Goal: Transaction & Acquisition: Book appointment/travel/reservation

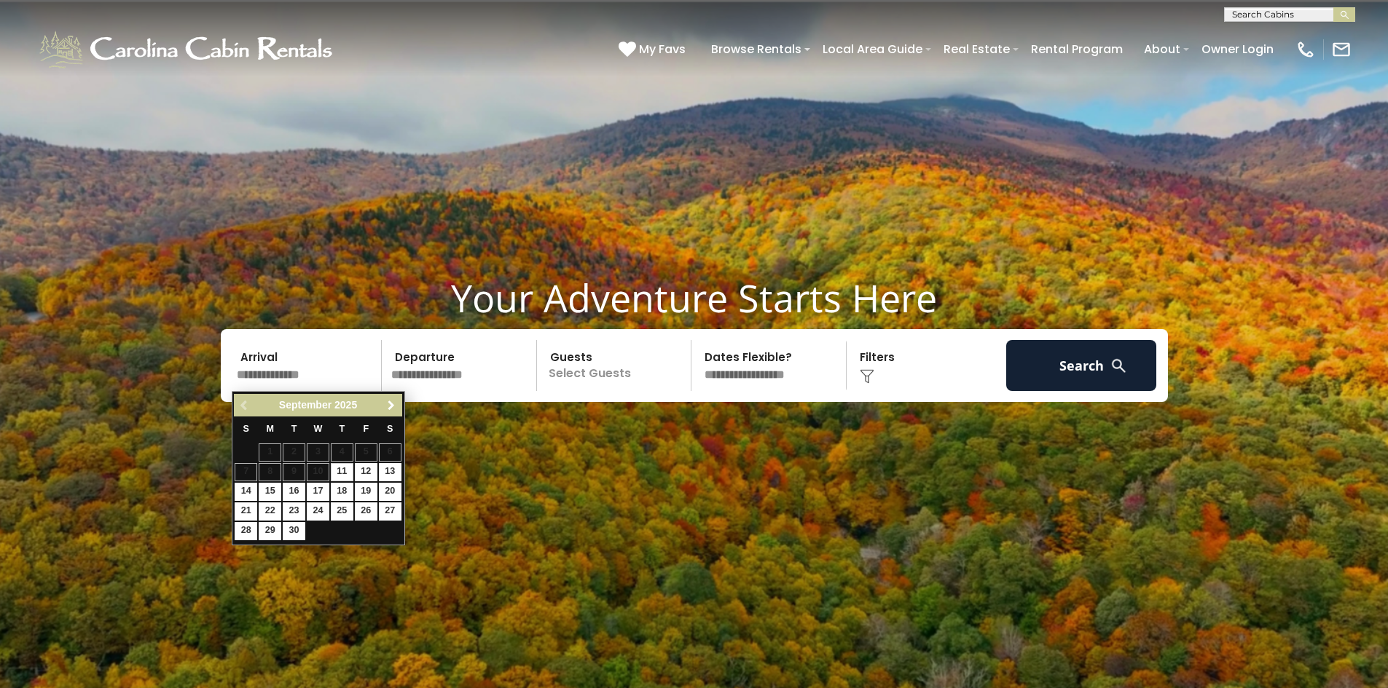
click at [395, 403] on span "Next" at bounding box center [391, 406] width 12 height 12
click at [268, 512] on link "22" at bounding box center [270, 512] width 23 height 18
type input "********"
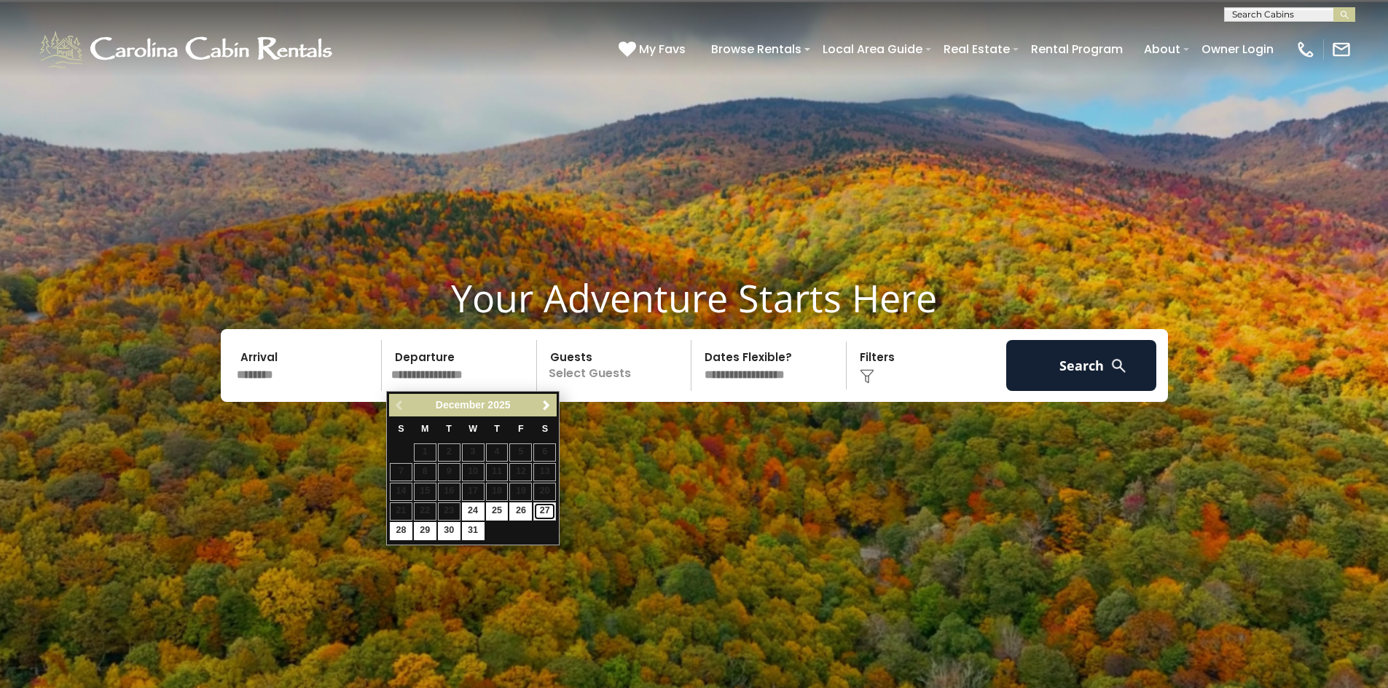
click at [543, 508] on link "27" at bounding box center [544, 512] width 23 height 18
type input "********"
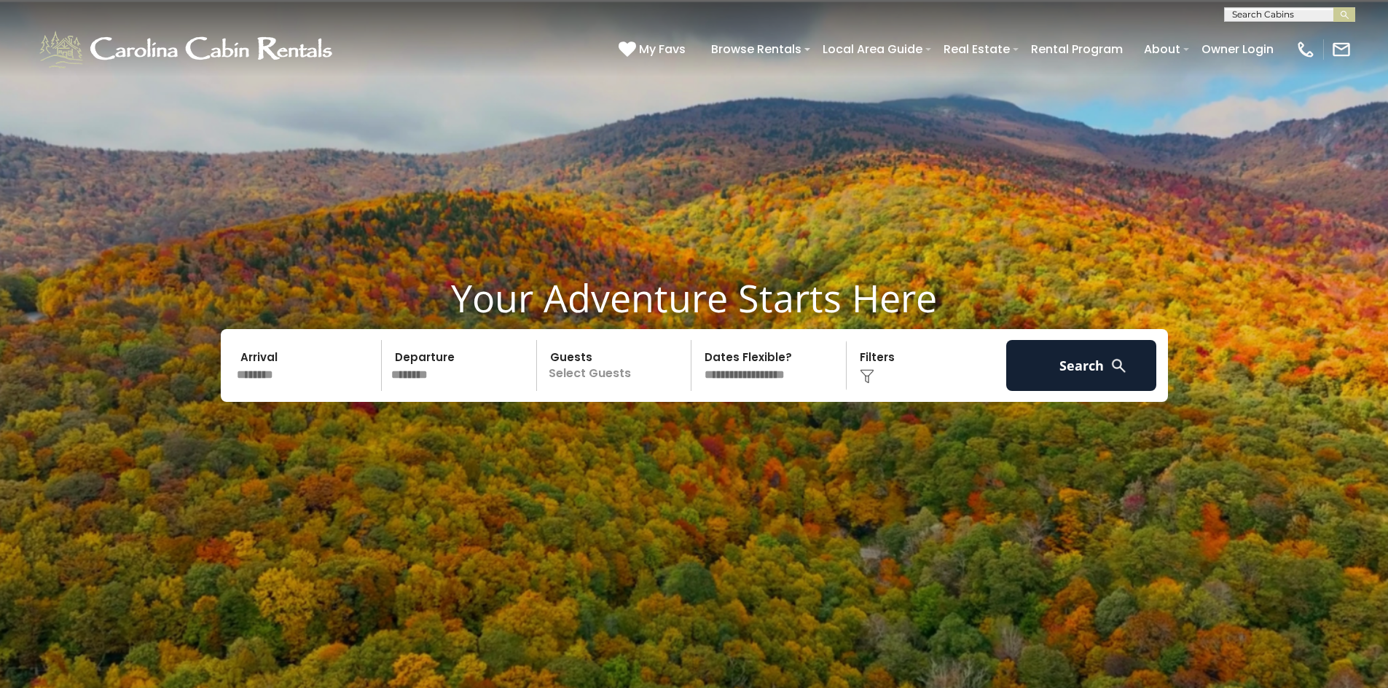
click at [590, 366] on p "Select Guests" at bounding box center [616, 365] width 150 height 51
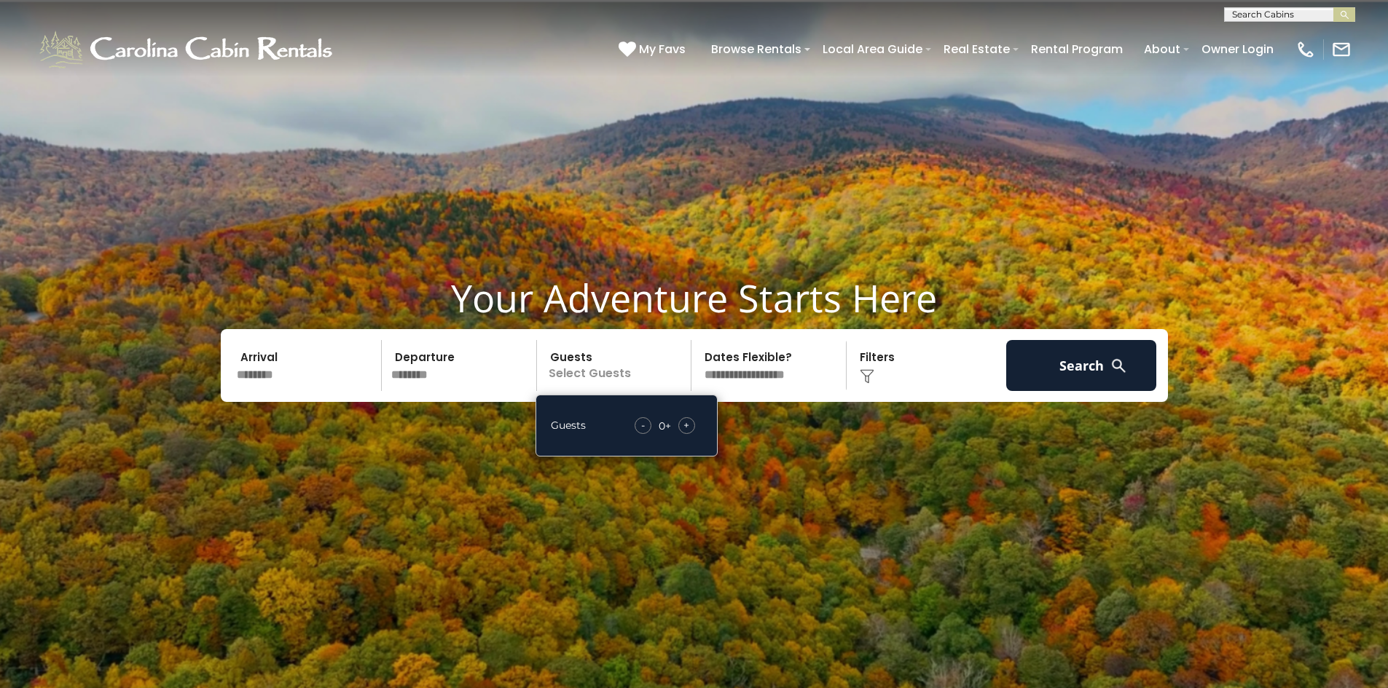
click at [680, 426] on div "+" at bounding box center [686, 425] width 17 height 17
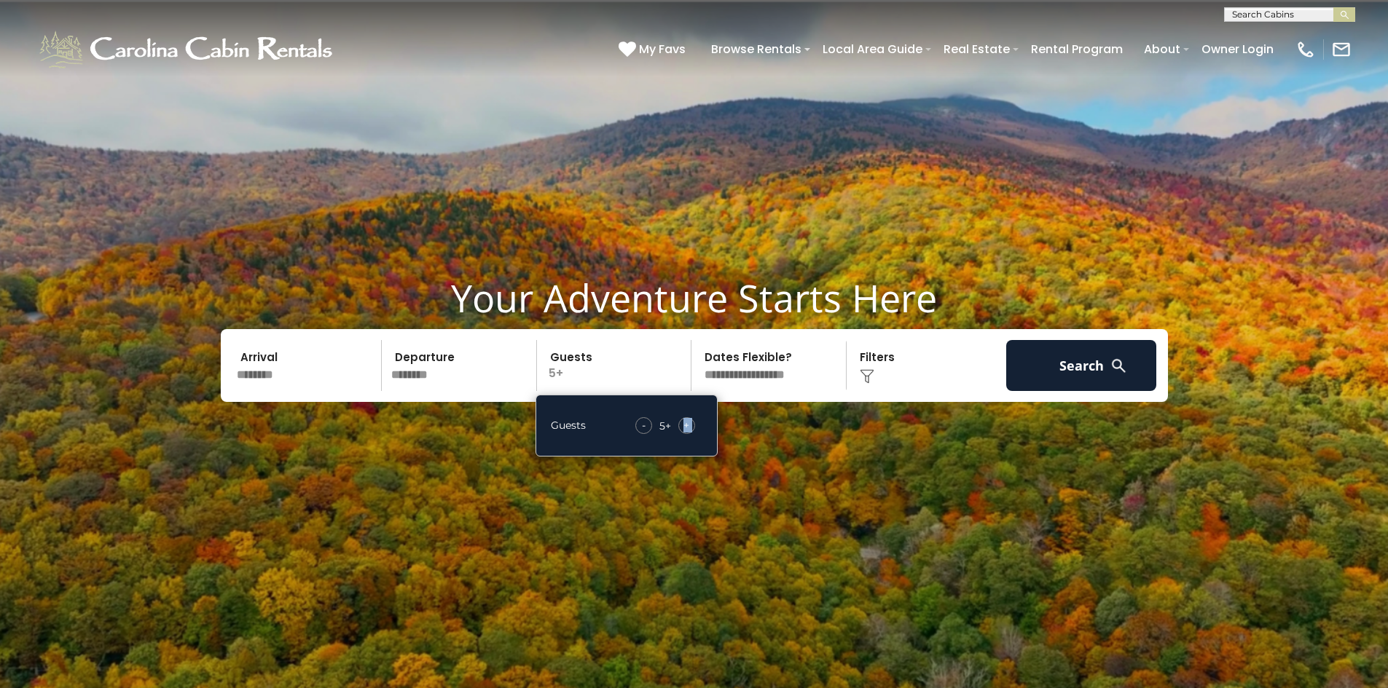
click at [680, 426] on div "+" at bounding box center [686, 425] width 17 height 17
click at [790, 361] on select "**********" at bounding box center [771, 365] width 150 height 51
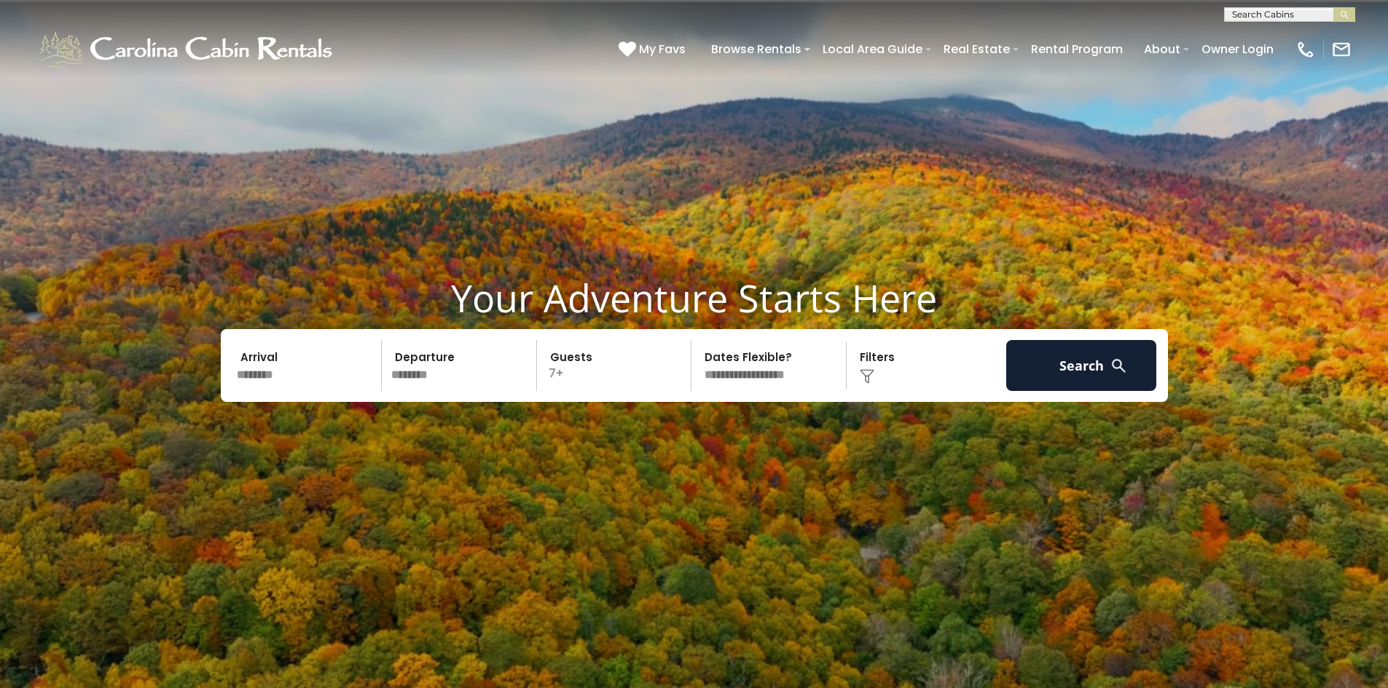
click at [871, 369] on img at bounding box center [866, 376] width 15 height 15
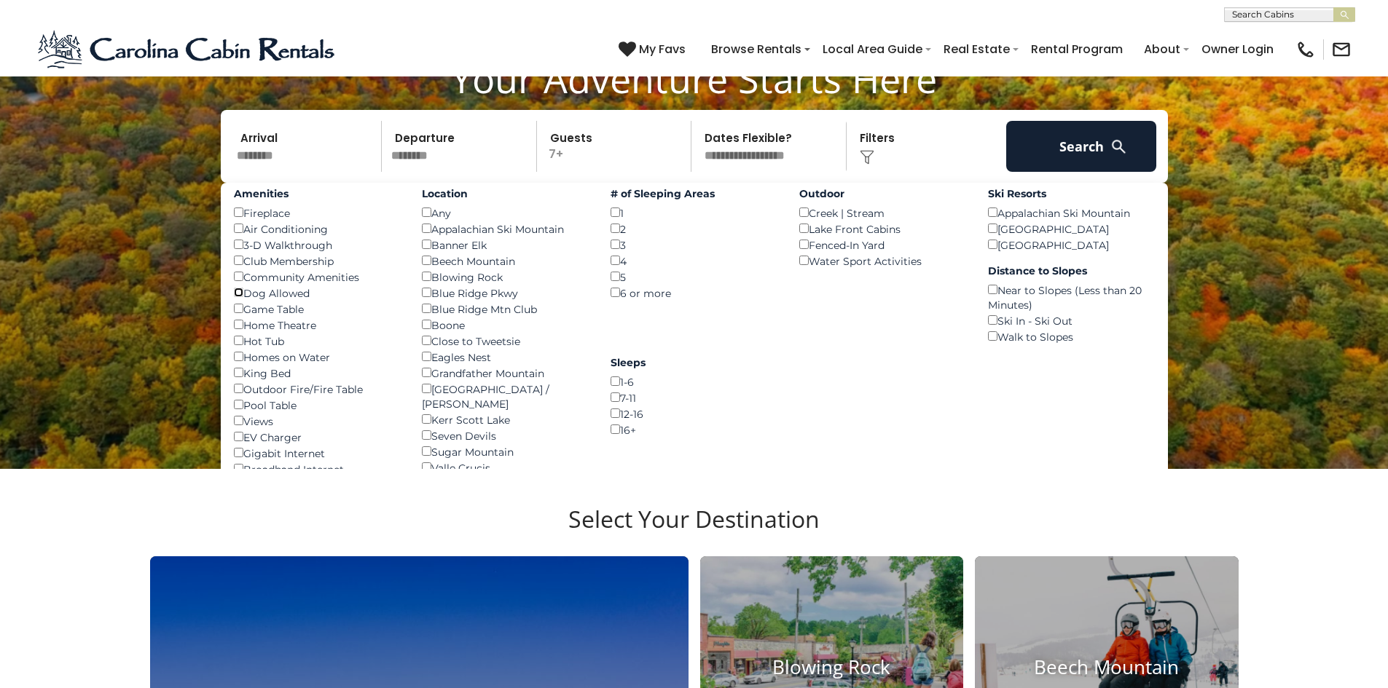
scroll to position [211, 0]
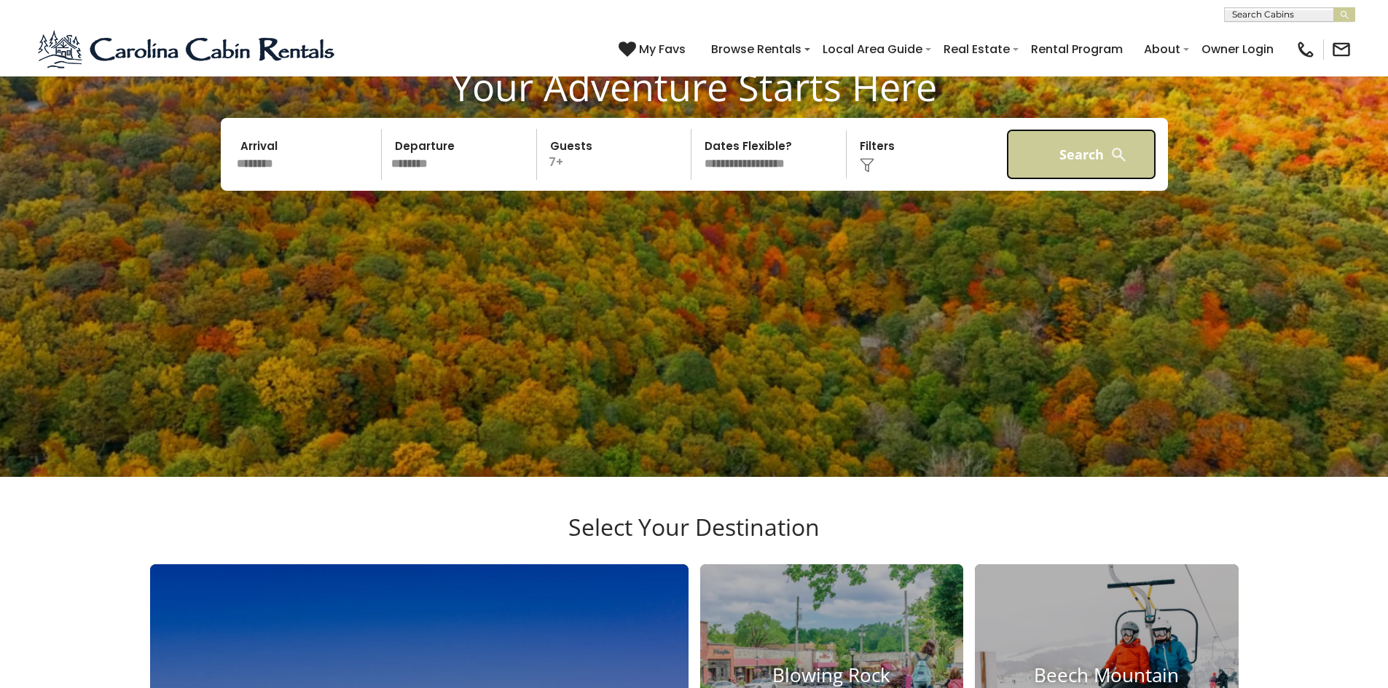
click at [1091, 168] on button "Search" at bounding box center [1081, 154] width 151 height 51
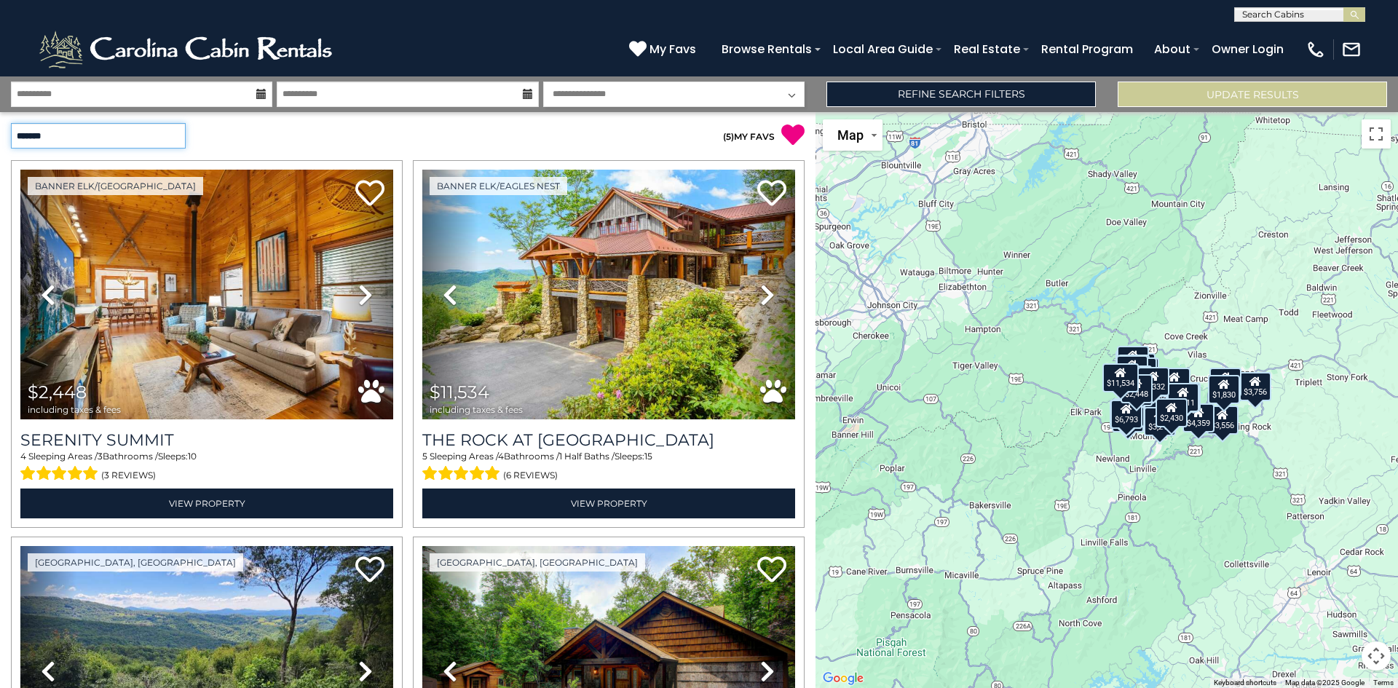
click at [170, 138] on select "**********" at bounding box center [98, 135] width 175 height 25
select select "*********"
click at [11, 123] on select "**********" at bounding box center [98, 135] width 175 height 25
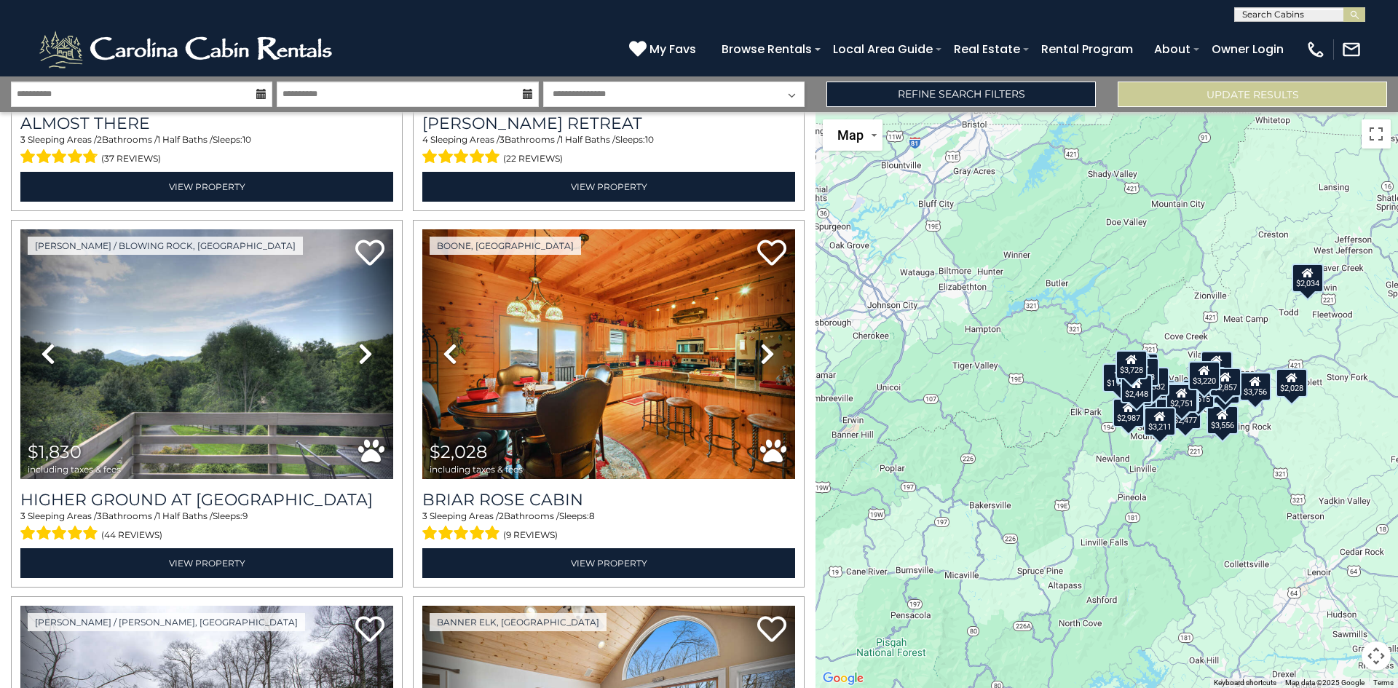
scroll to position [1146, 0]
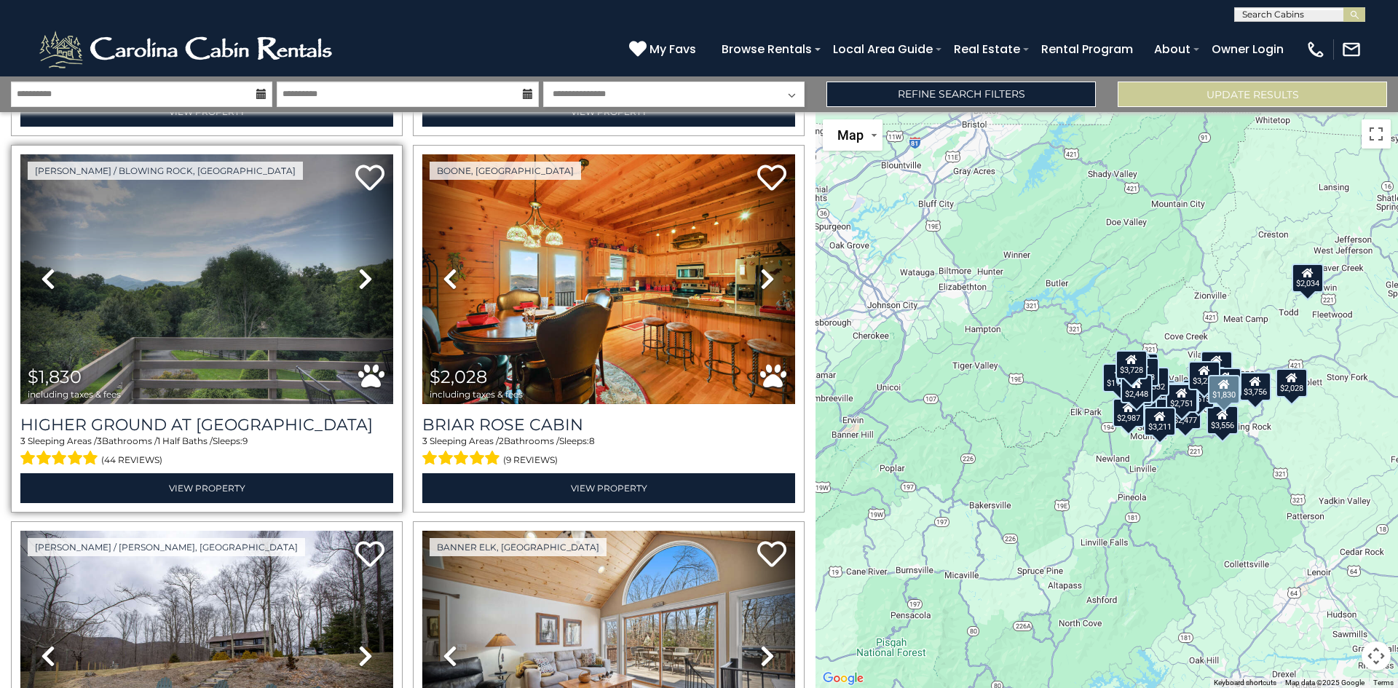
click at [363, 269] on icon at bounding box center [365, 278] width 15 height 23
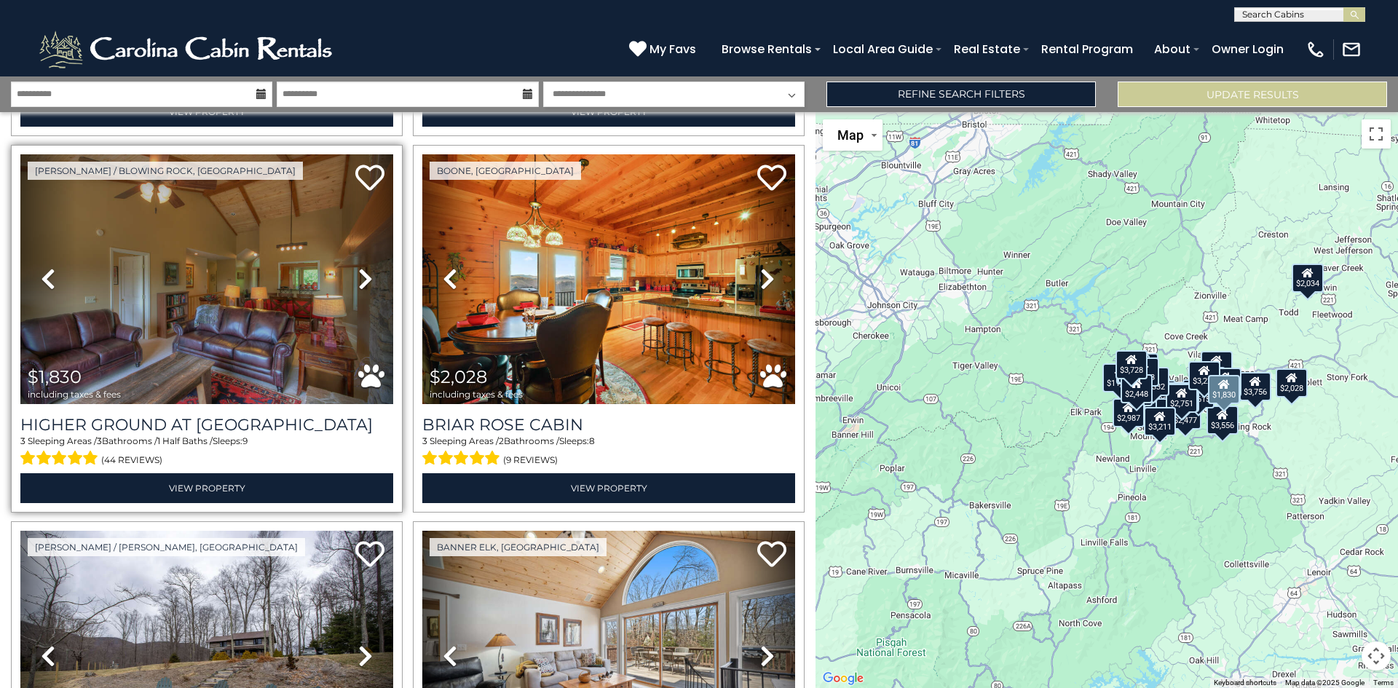
click at [363, 269] on icon at bounding box center [365, 278] width 15 height 23
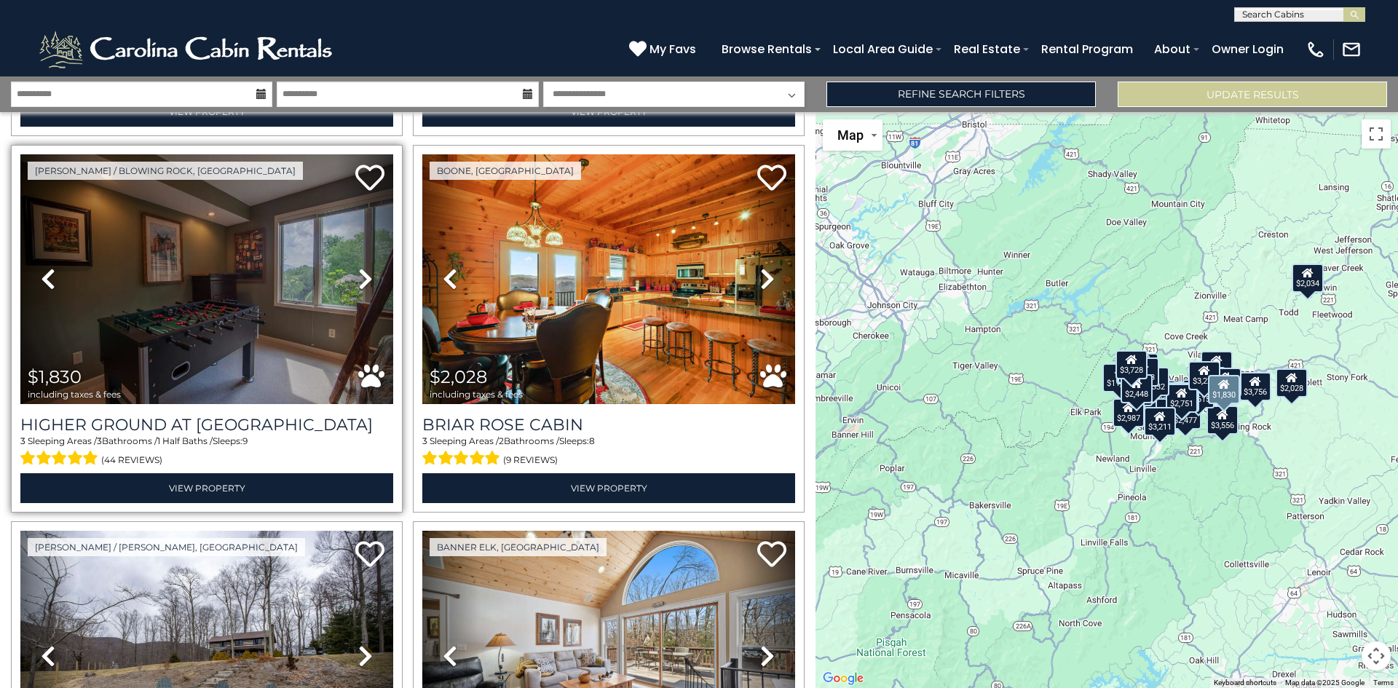
click at [363, 269] on icon at bounding box center [365, 278] width 15 height 23
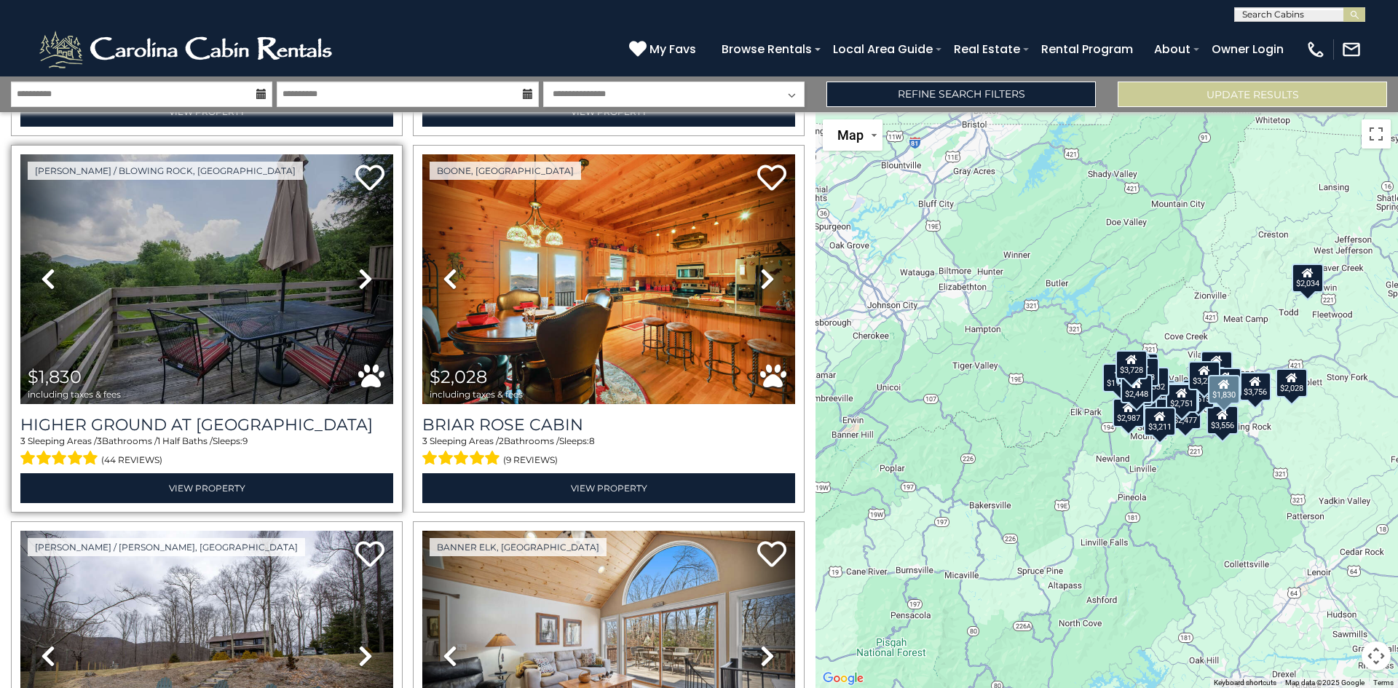
click at [363, 269] on icon at bounding box center [365, 278] width 15 height 23
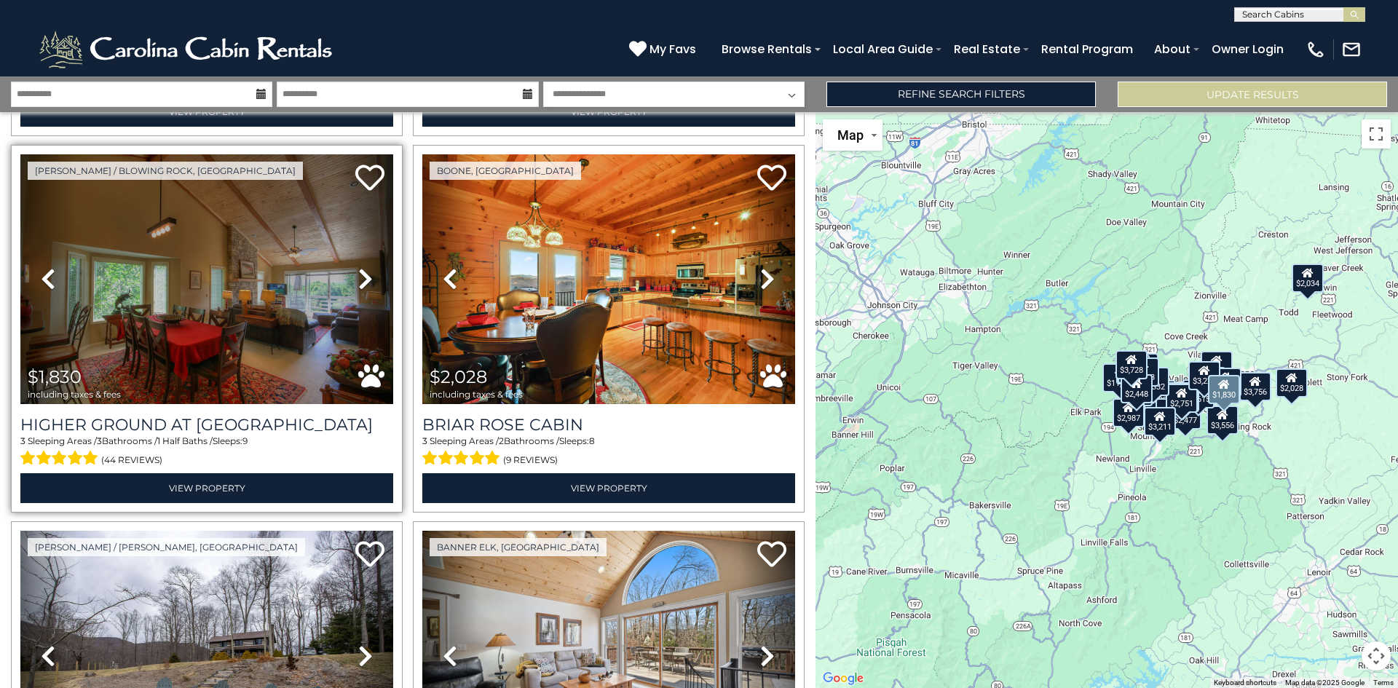
click at [363, 269] on icon at bounding box center [365, 278] width 15 height 23
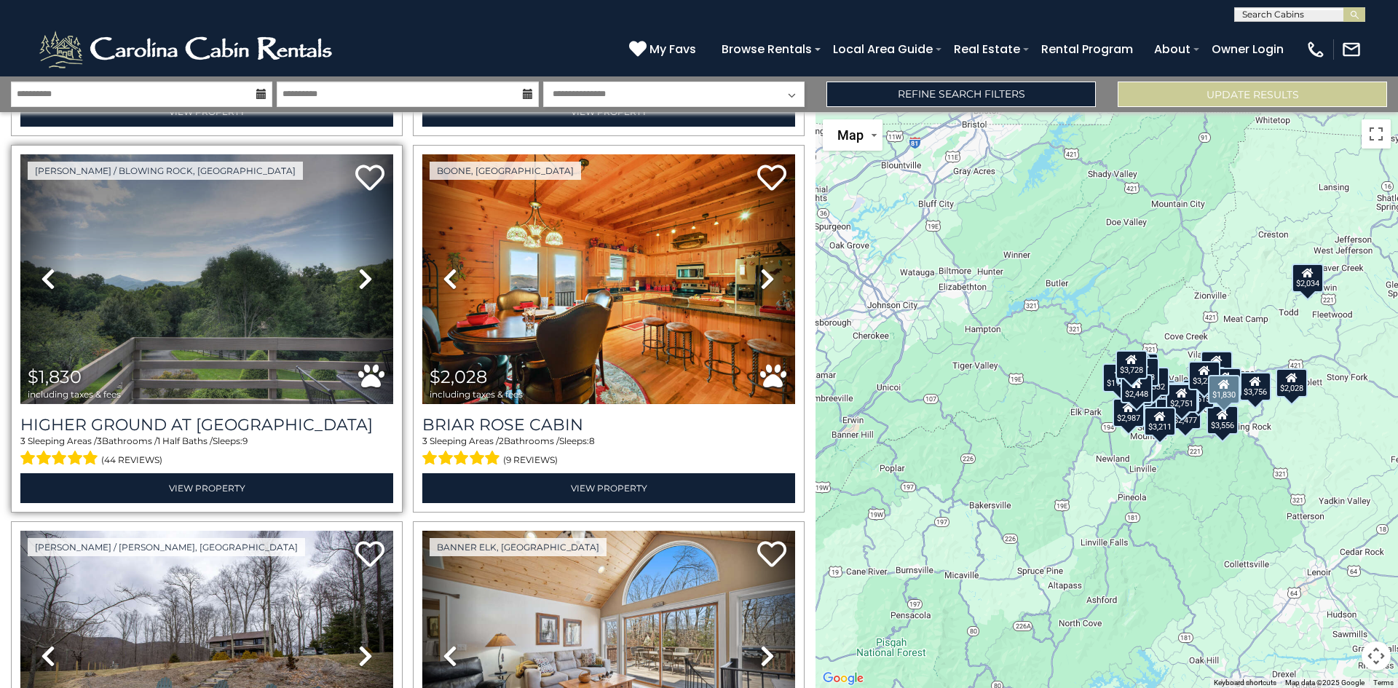
click at [363, 269] on icon at bounding box center [365, 278] width 15 height 23
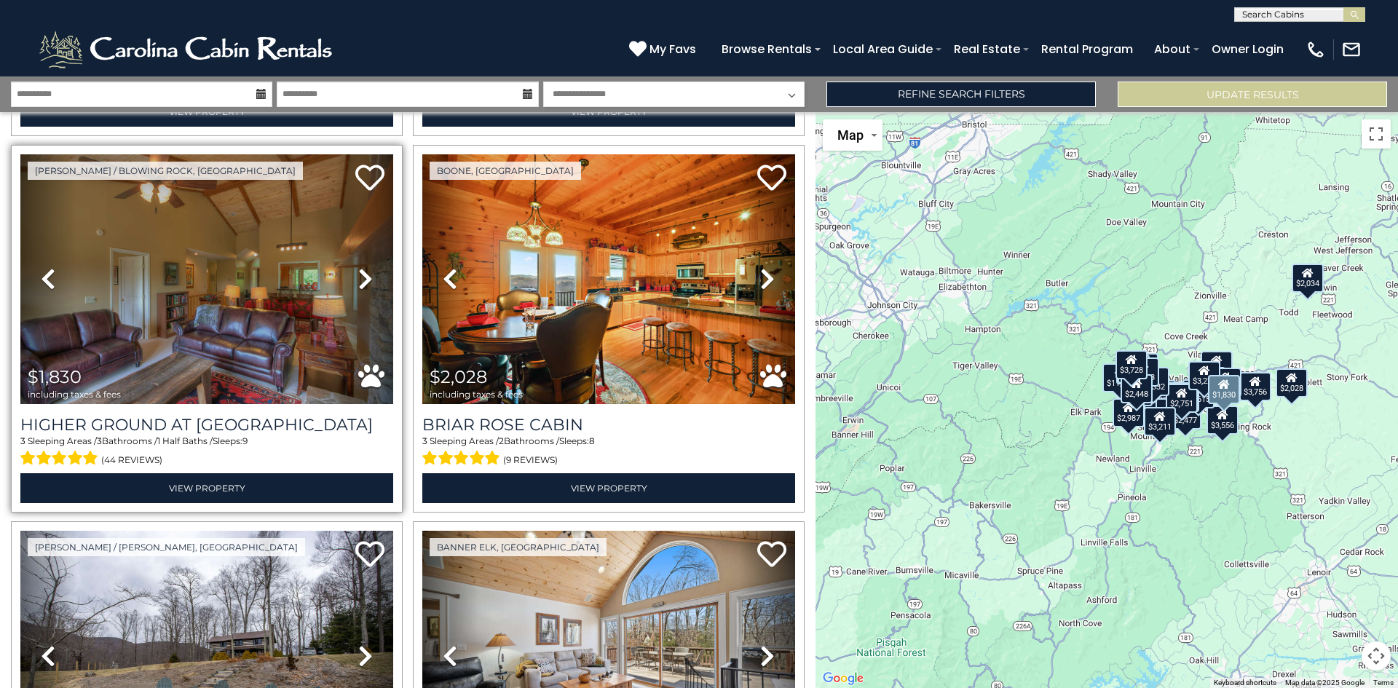
click at [363, 269] on icon at bounding box center [365, 278] width 15 height 23
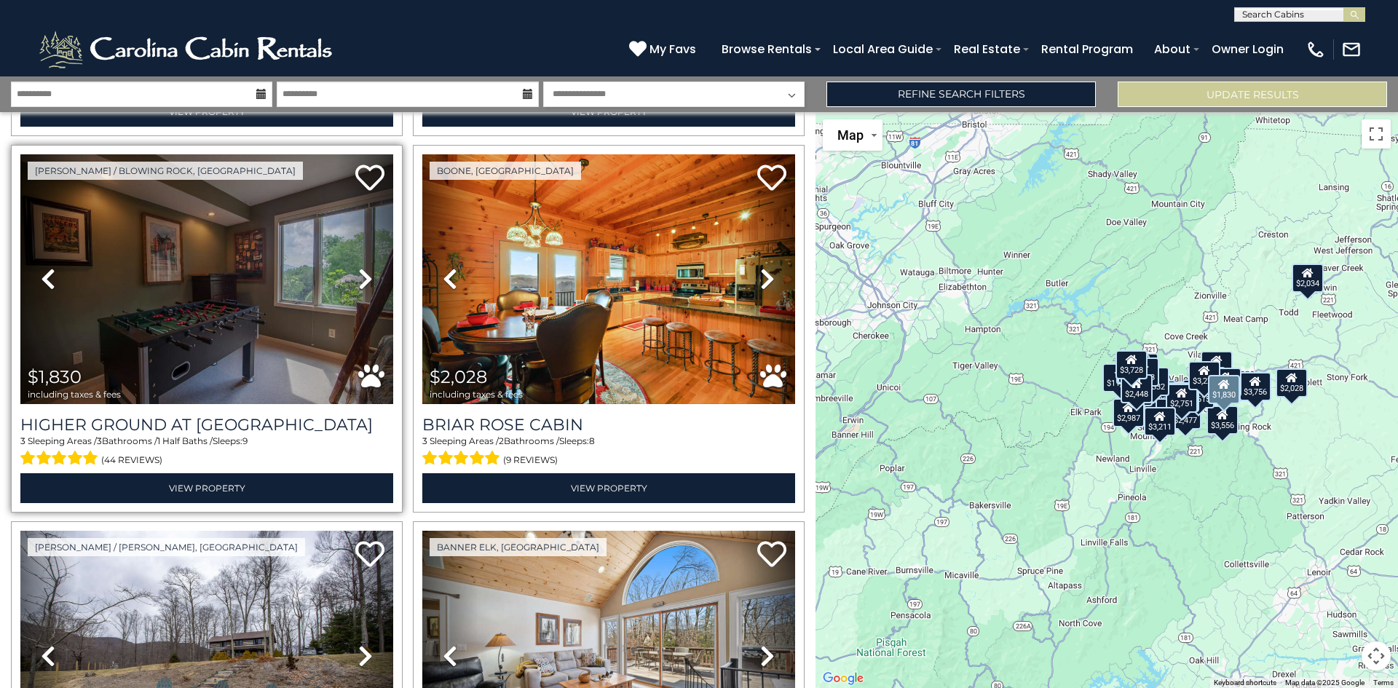
click at [363, 269] on icon at bounding box center [365, 278] width 15 height 23
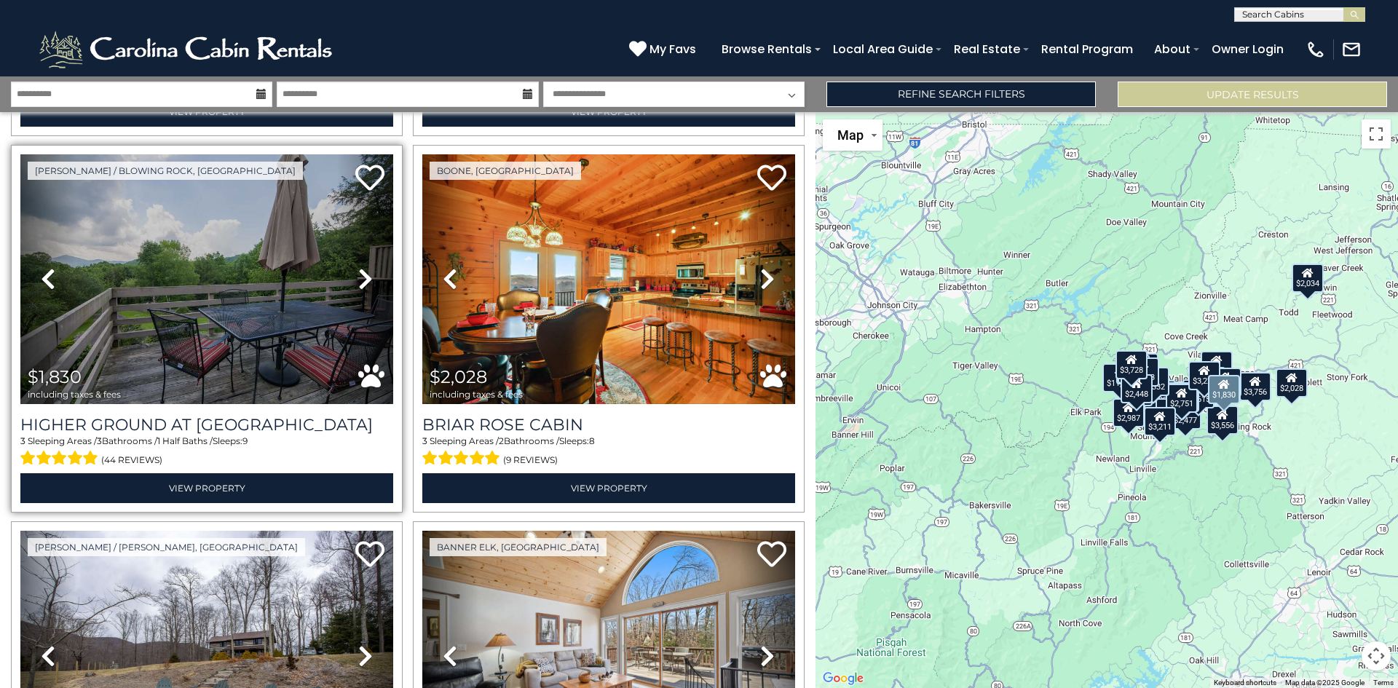
click at [363, 269] on icon at bounding box center [365, 278] width 15 height 23
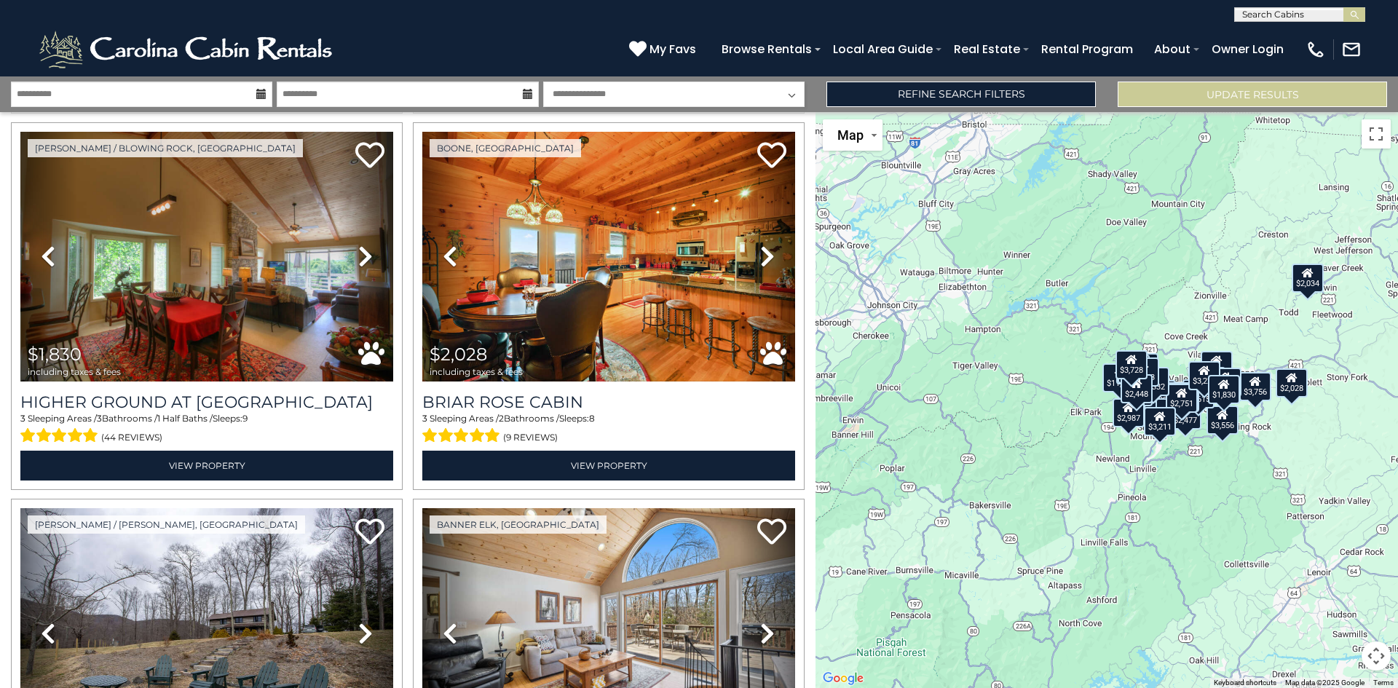
scroll to position [1123, 0]
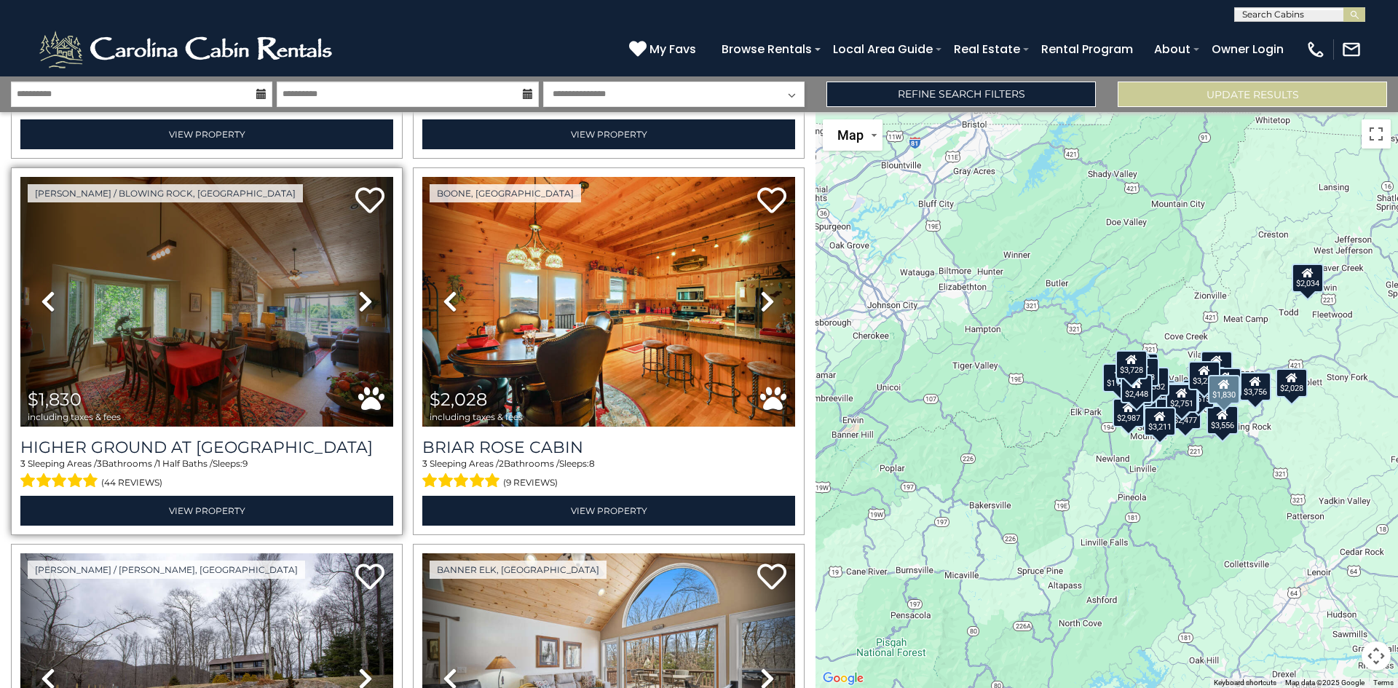
click at [359, 290] on icon at bounding box center [365, 301] width 15 height 23
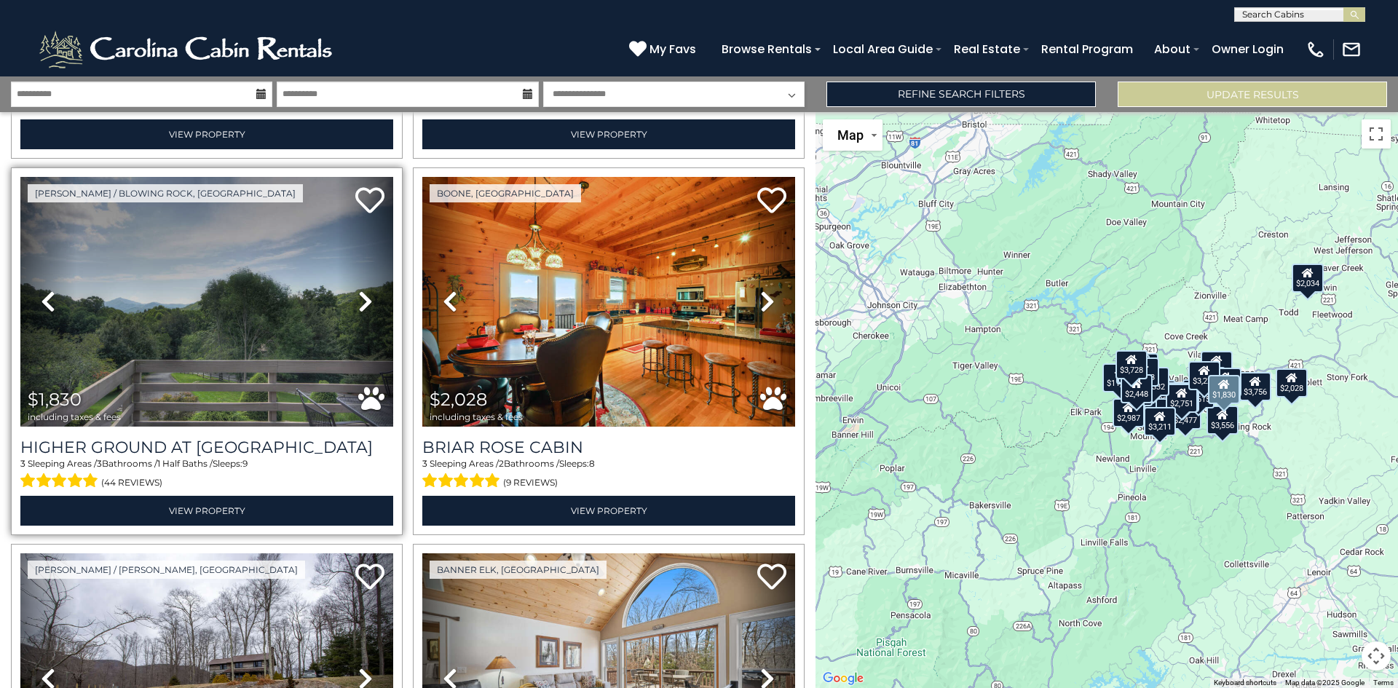
click at [359, 290] on icon at bounding box center [365, 301] width 15 height 23
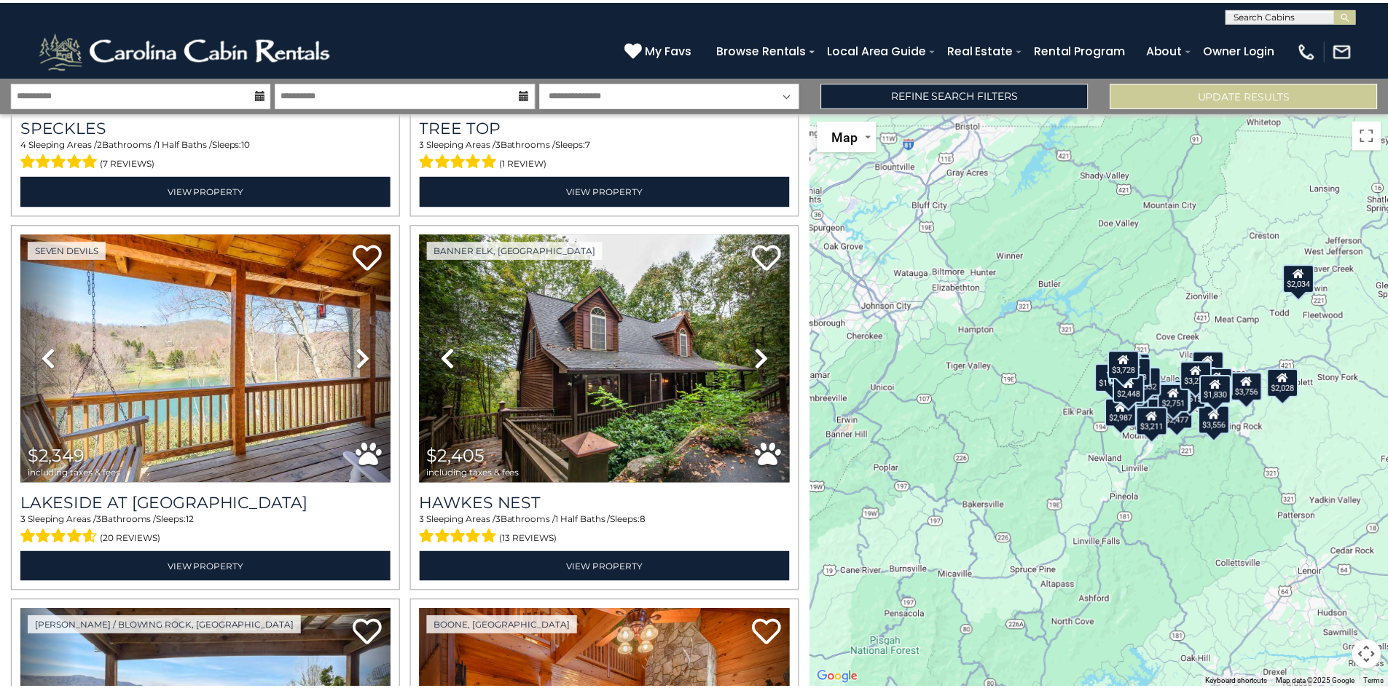
scroll to position [1857, 0]
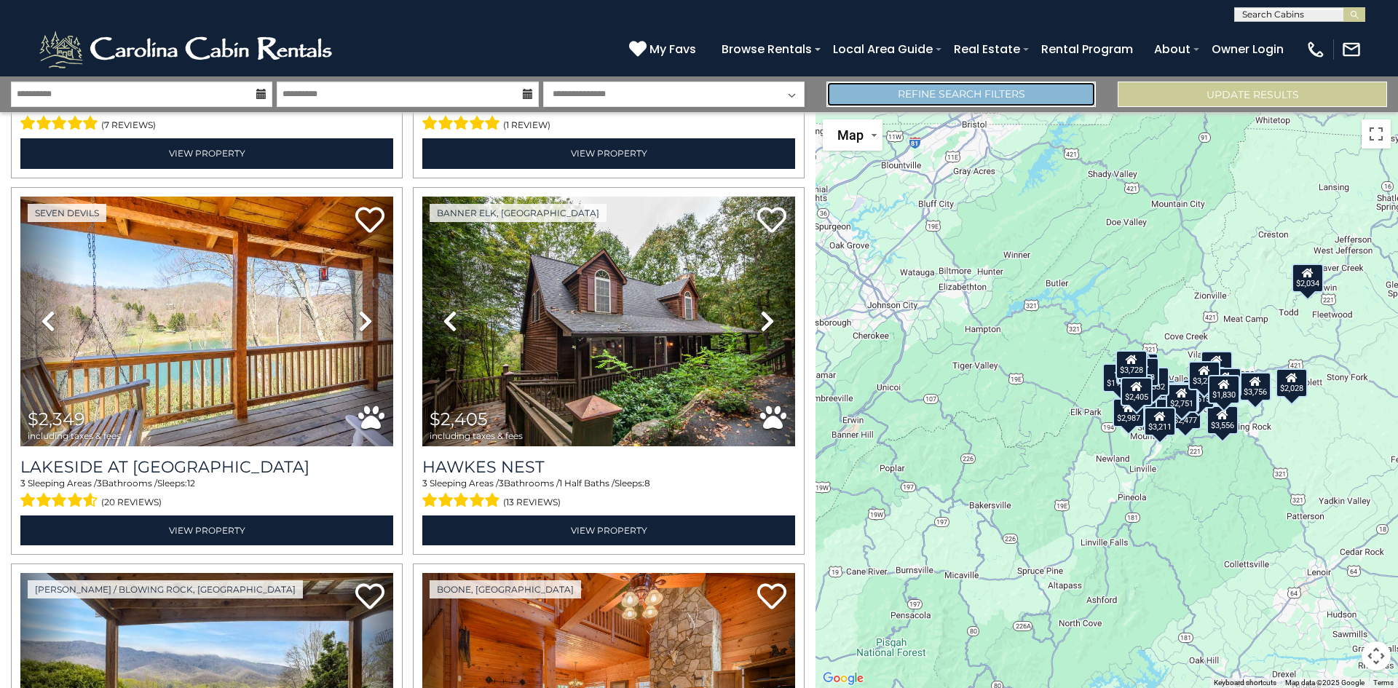
click at [1013, 103] on link "Refine Search Filters" at bounding box center [961, 94] width 269 height 25
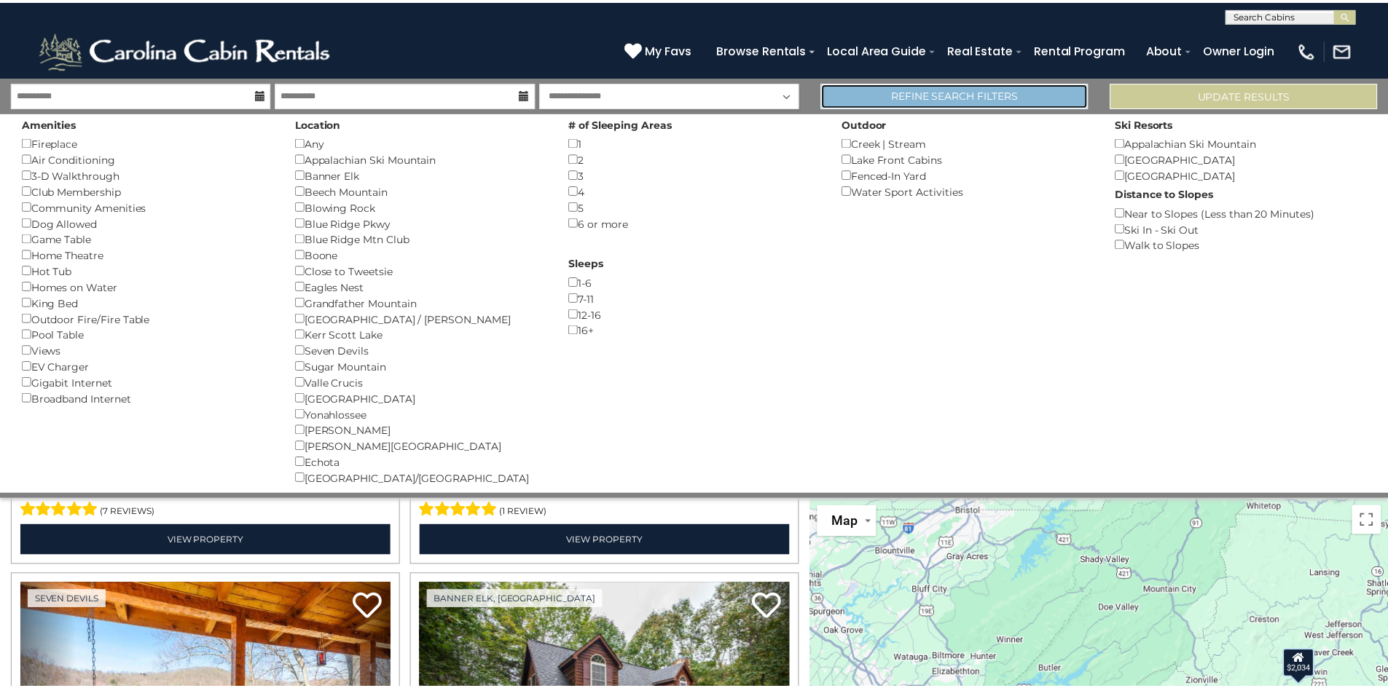
scroll to position [1846, 0]
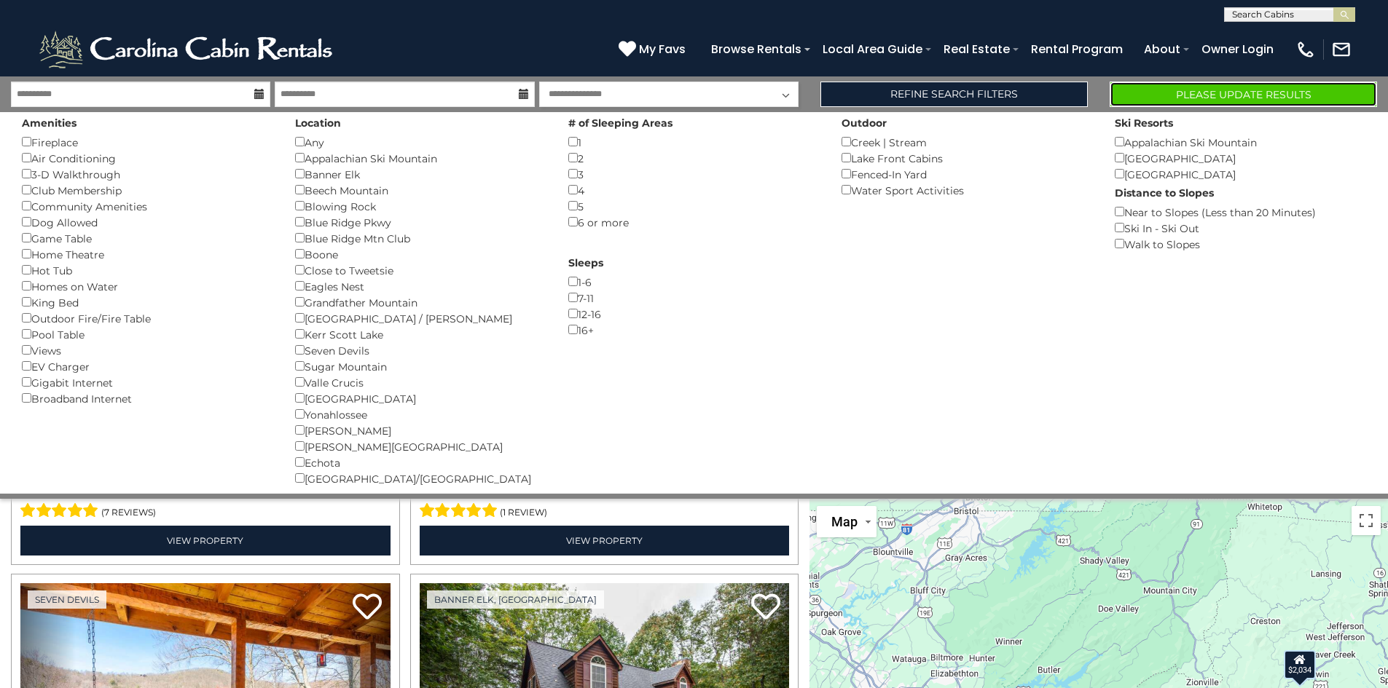
click at [1232, 100] on button "Please Update Results" at bounding box center [1242, 94] width 267 height 25
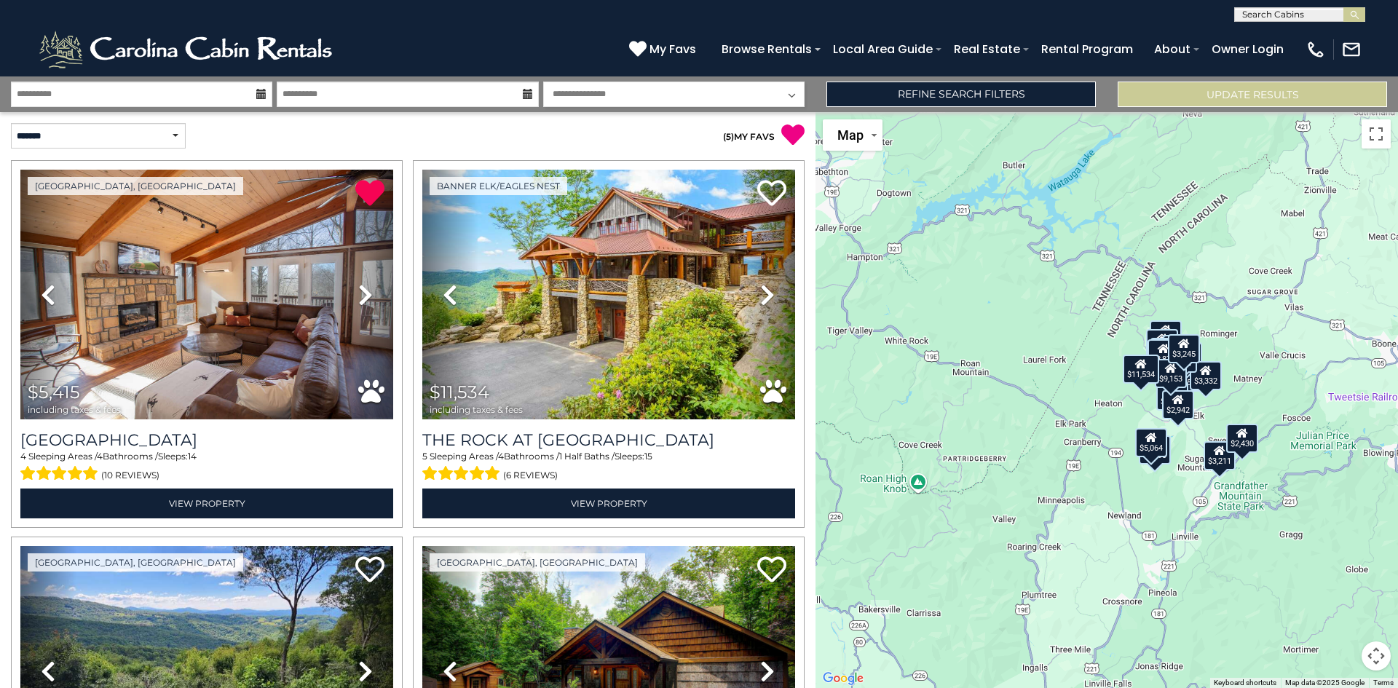
click at [725, 94] on select "**********" at bounding box center [673, 94] width 261 height 25
click at [977, 98] on link "Refine Search Filters" at bounding box center [961, 94] width 269 height 25
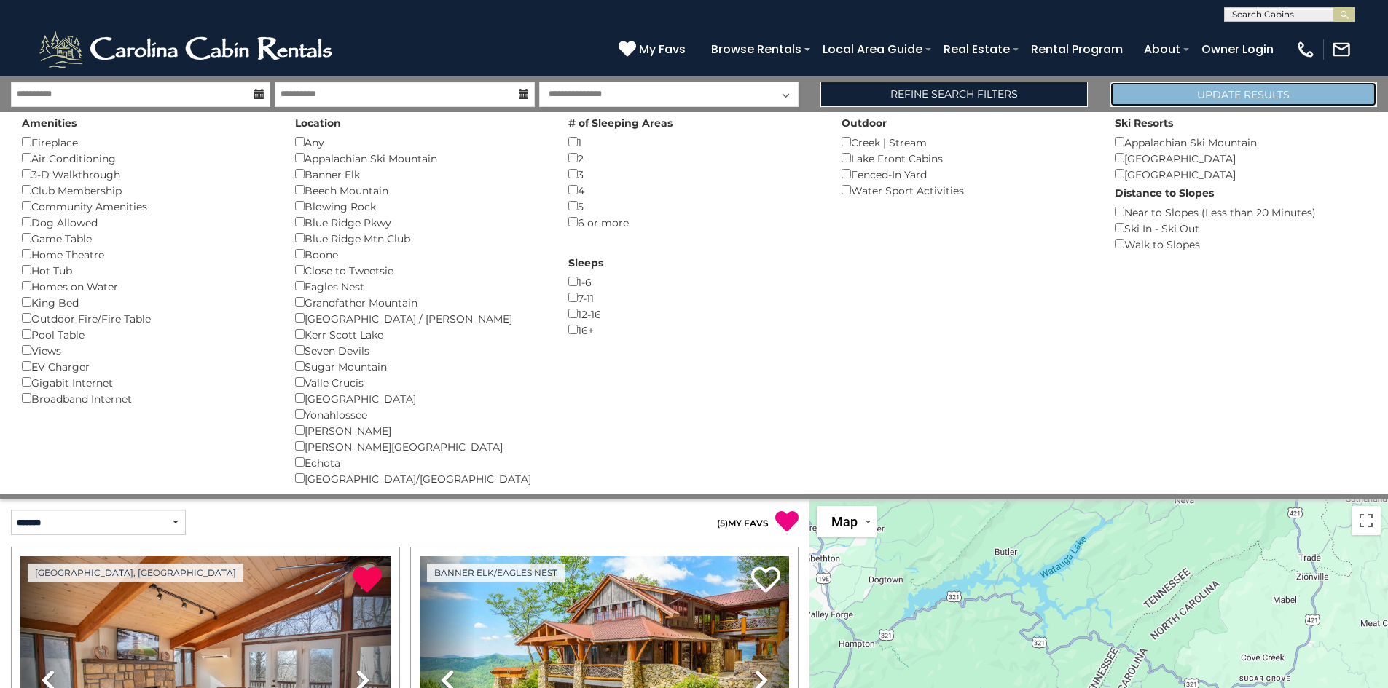
click at [1206, 93] on button "Update Results" at bounding box center [1242, 94] width 267 height 25
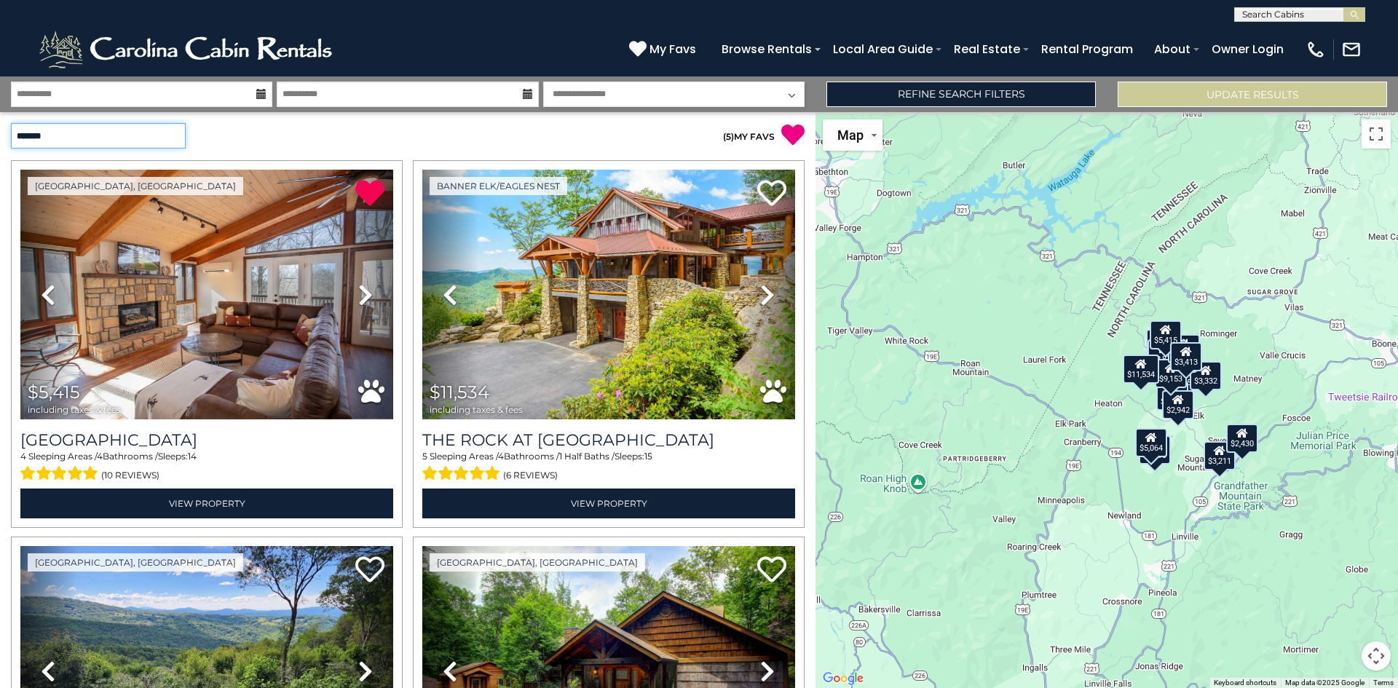
click at [171, 137] on select "**********" at bounding box center [98, 135] width 175 height 25
select select "*********"
click at [11, 123] on select "**********" at bounding box center [98, 135] width 175 height 25
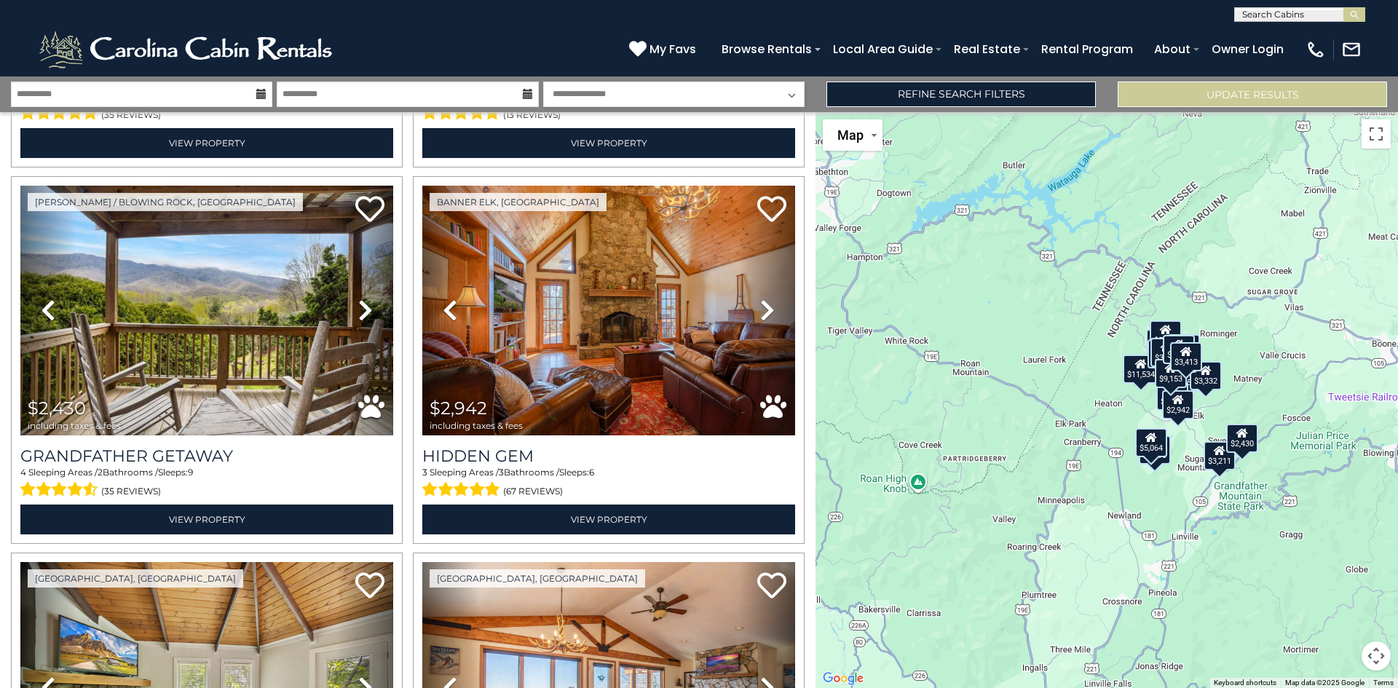
scroll to position [2254, 0]
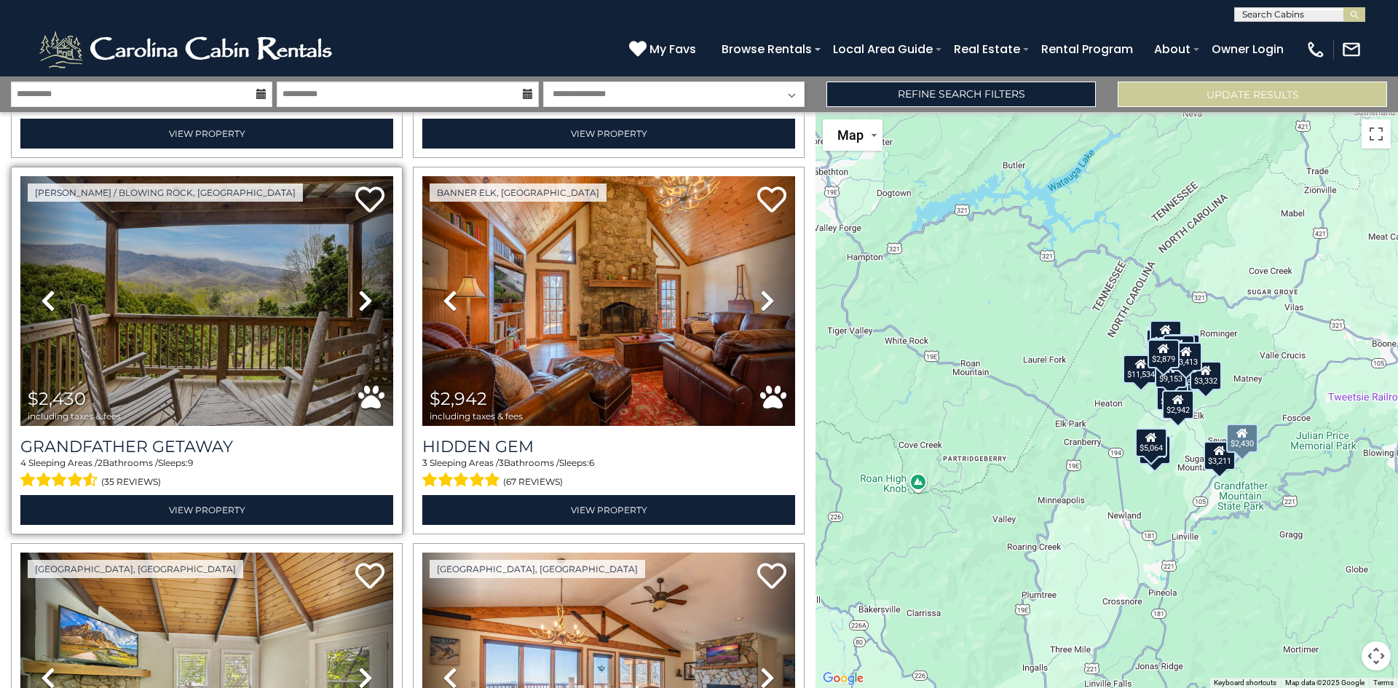
click at [358, 289] on icon at bounding box center [365, 300] width 15 height 23
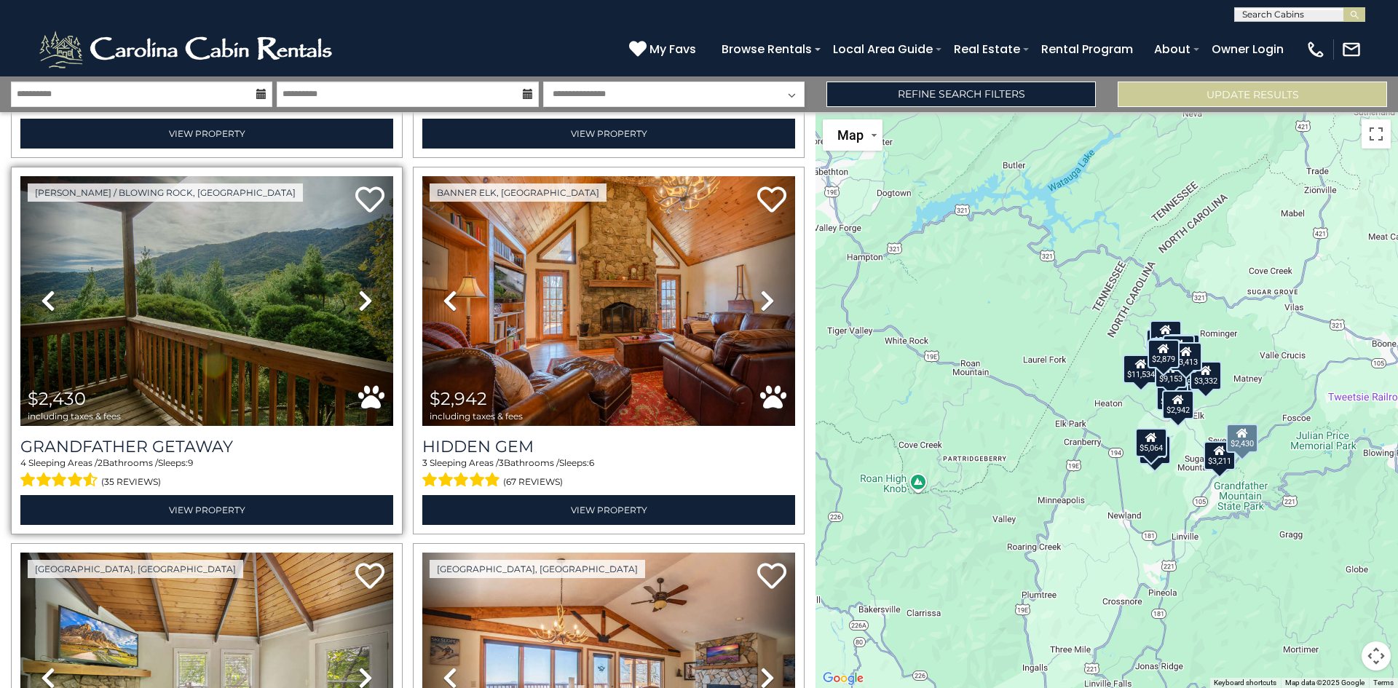
click at [358, 289] on icon at bounding box center [365, 300] width 15 height 23
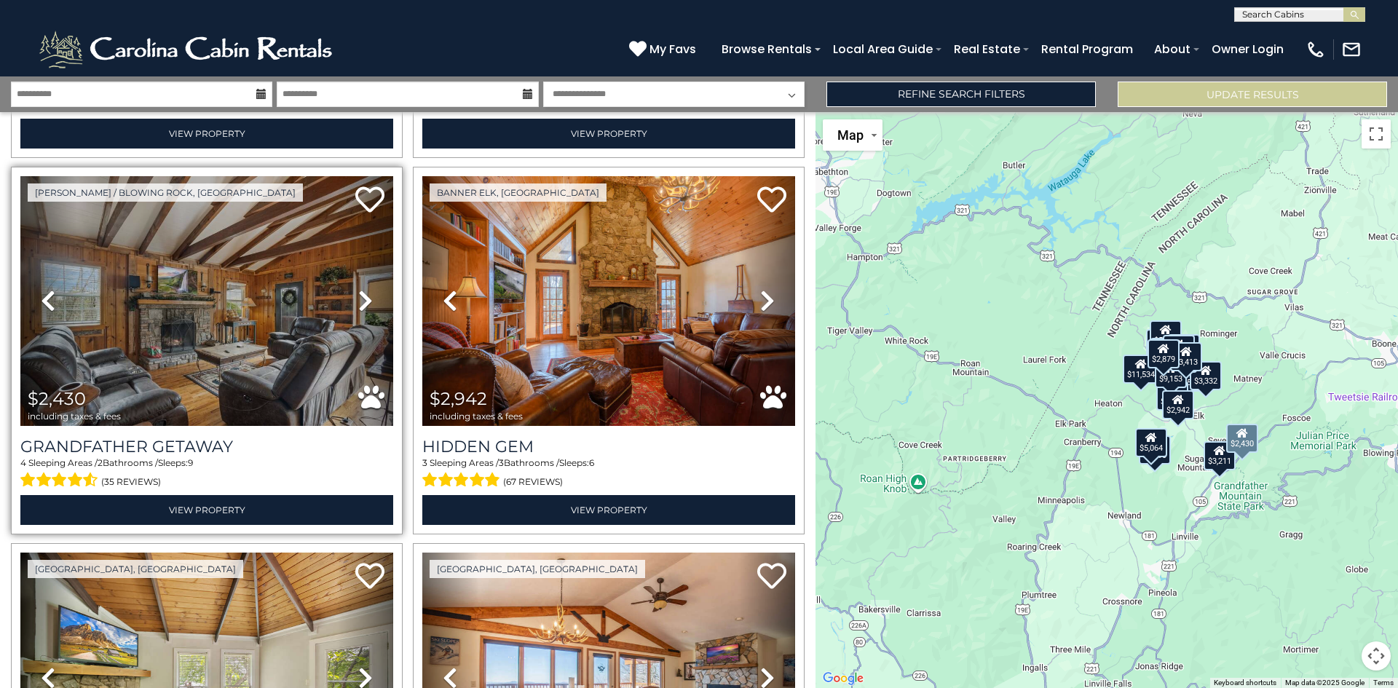
click at [358, 289] on icon at bounding box center [365, 300] width 15 height 23
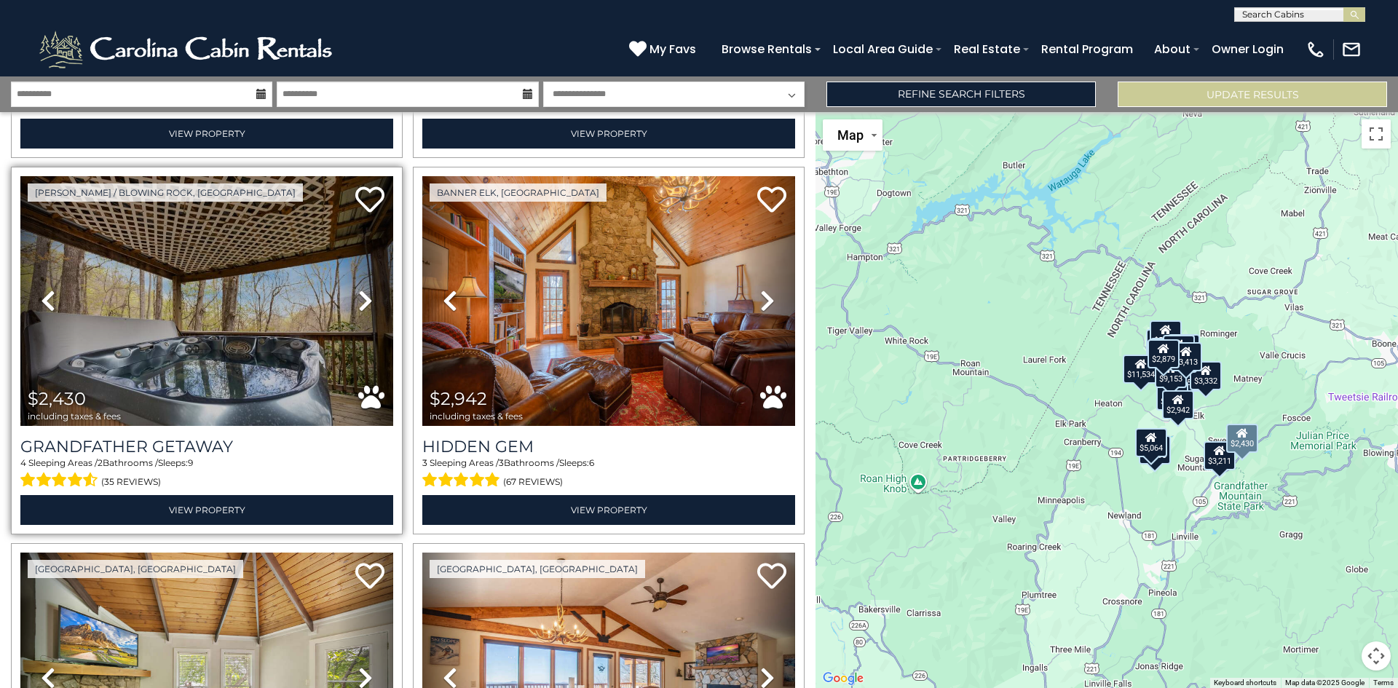
click at [358, 289] on icon at bounding box center [365, 300] width 15 height 23
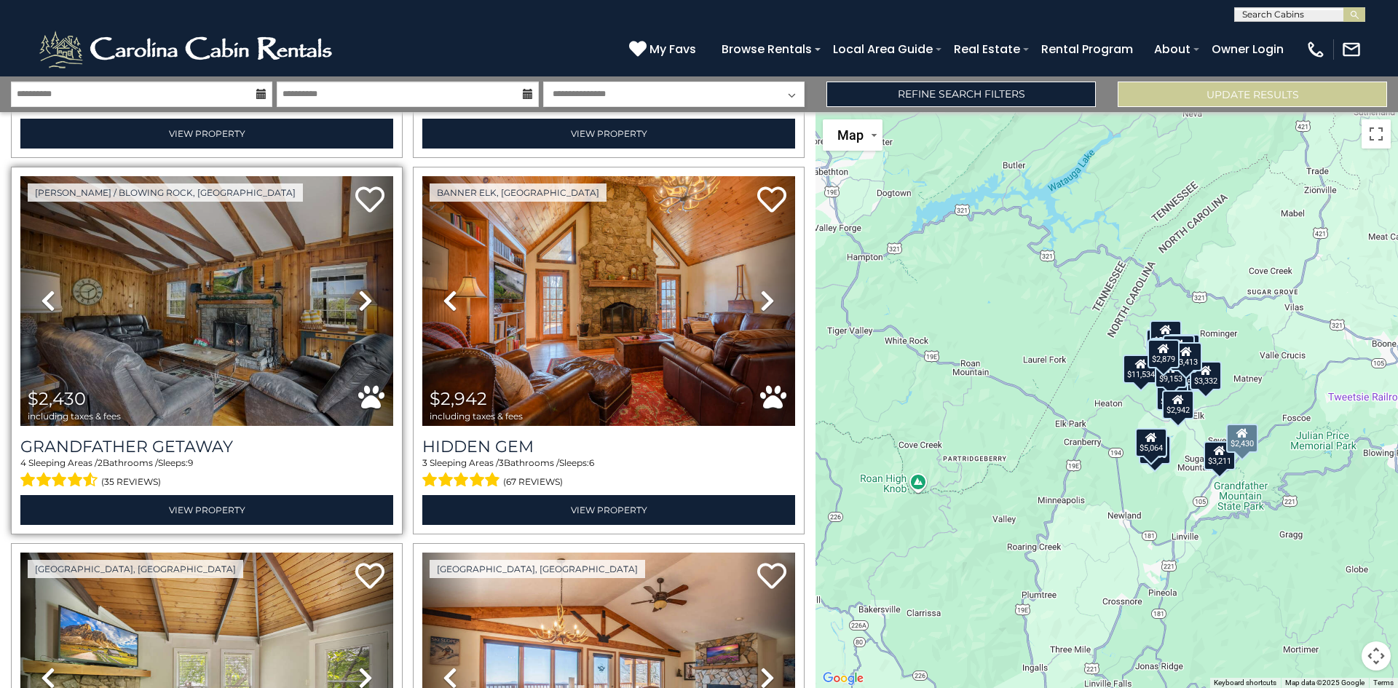
click at [358, 289] on icon at bounding box center [365, 300] width 15 height 23
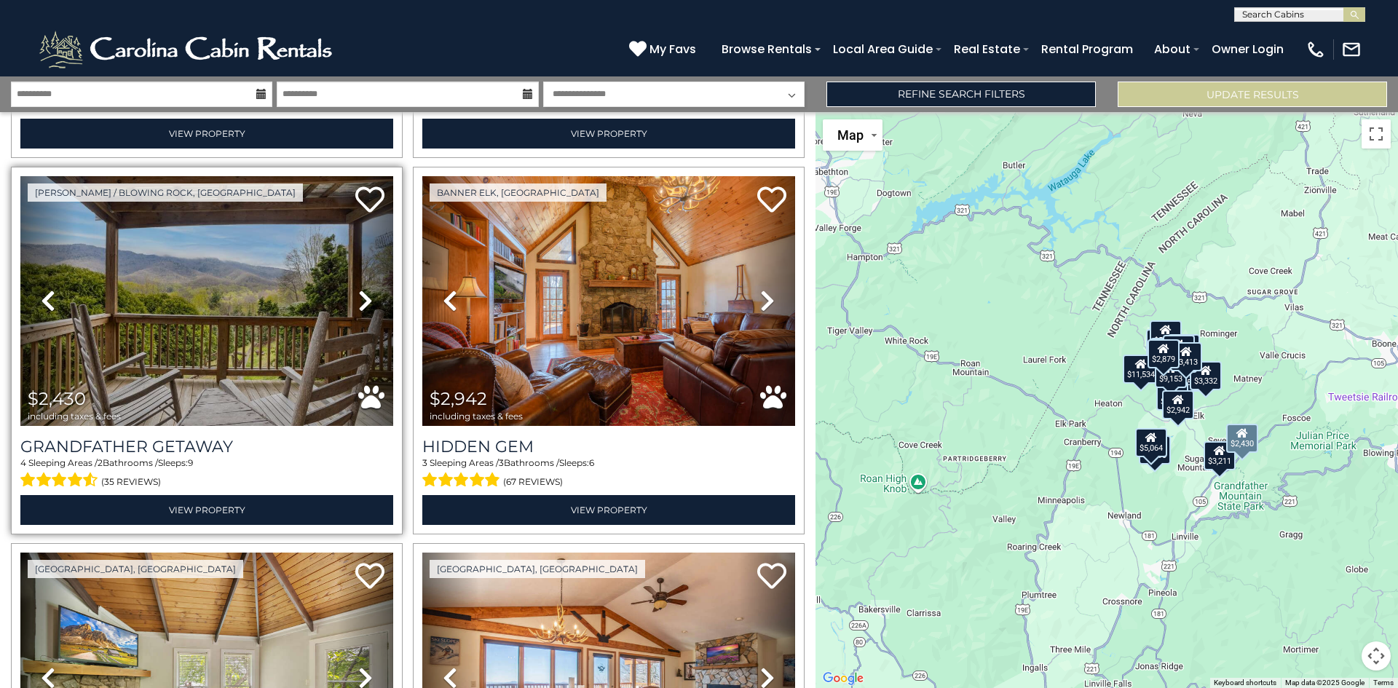
click at [358, 289] on icon at bounding box center [365, 300] width 15 height 23
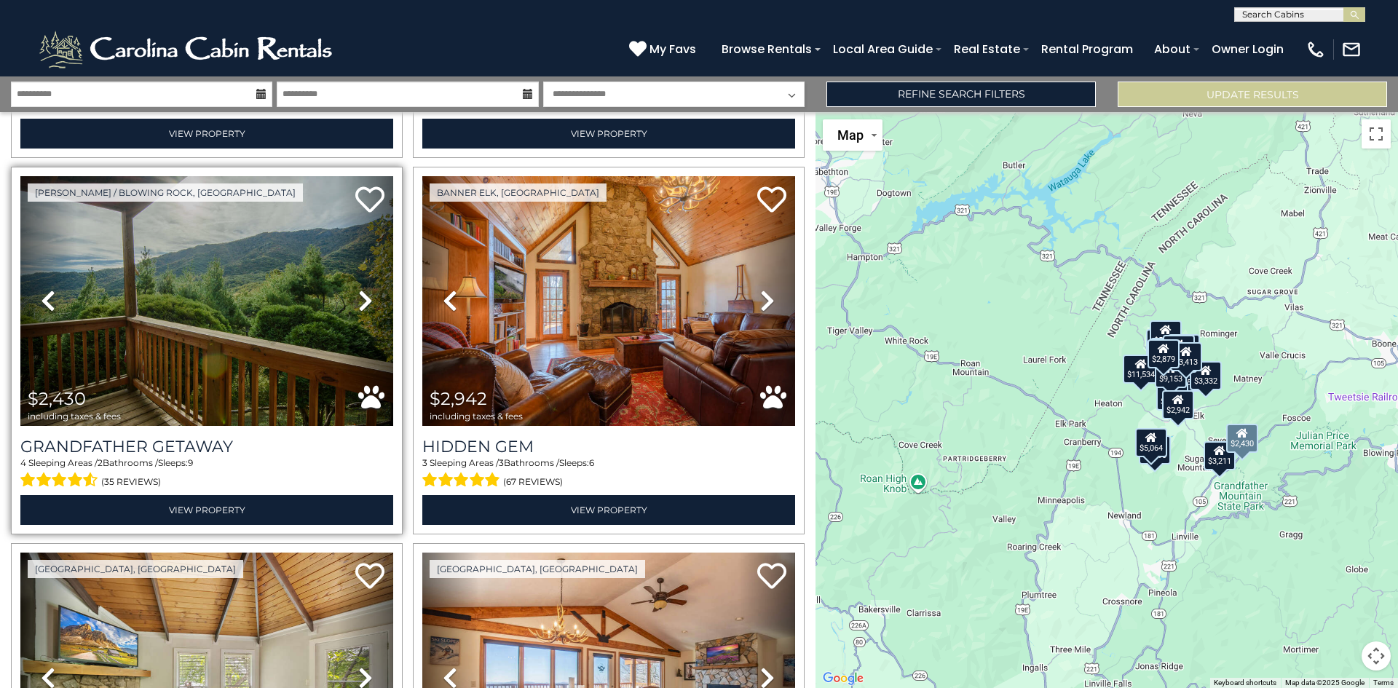
click at [358, 289] on icon at bounding box center [365, 300] width 15 height 23
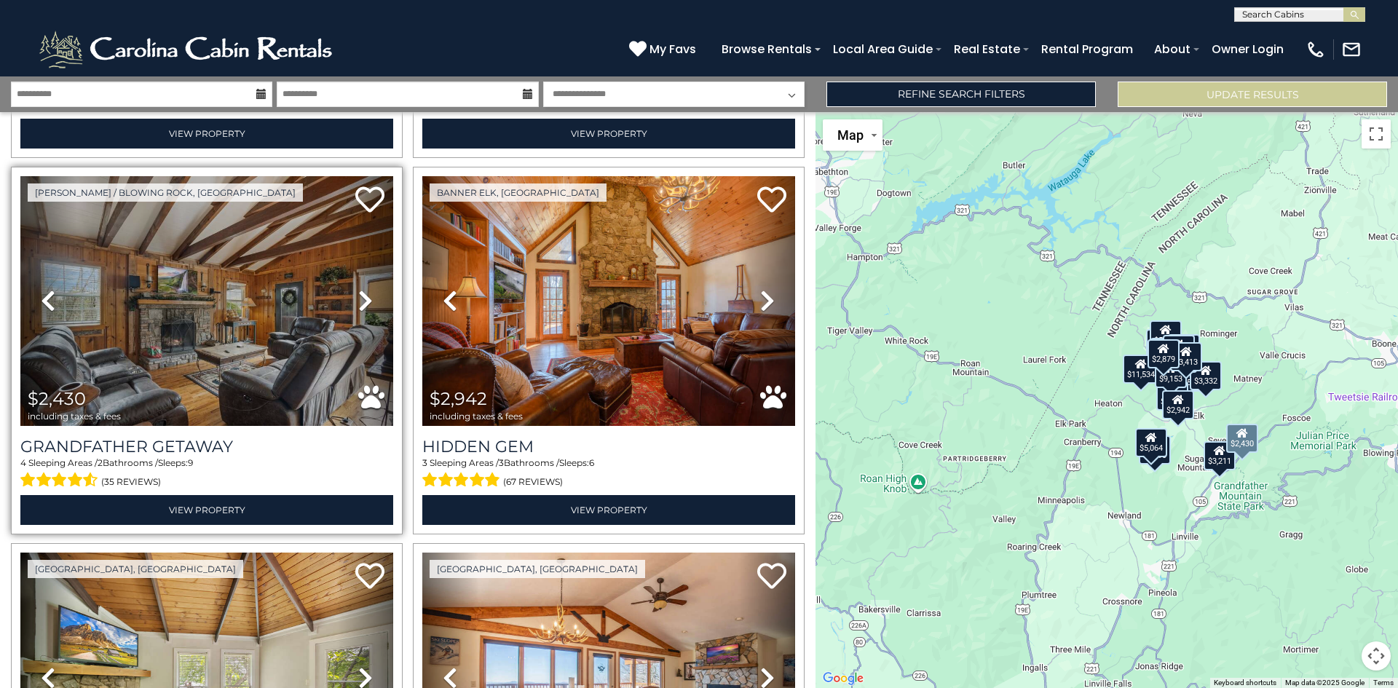
click at [358, 289] on icon at bounding box center [365, 300] width 15 height 23
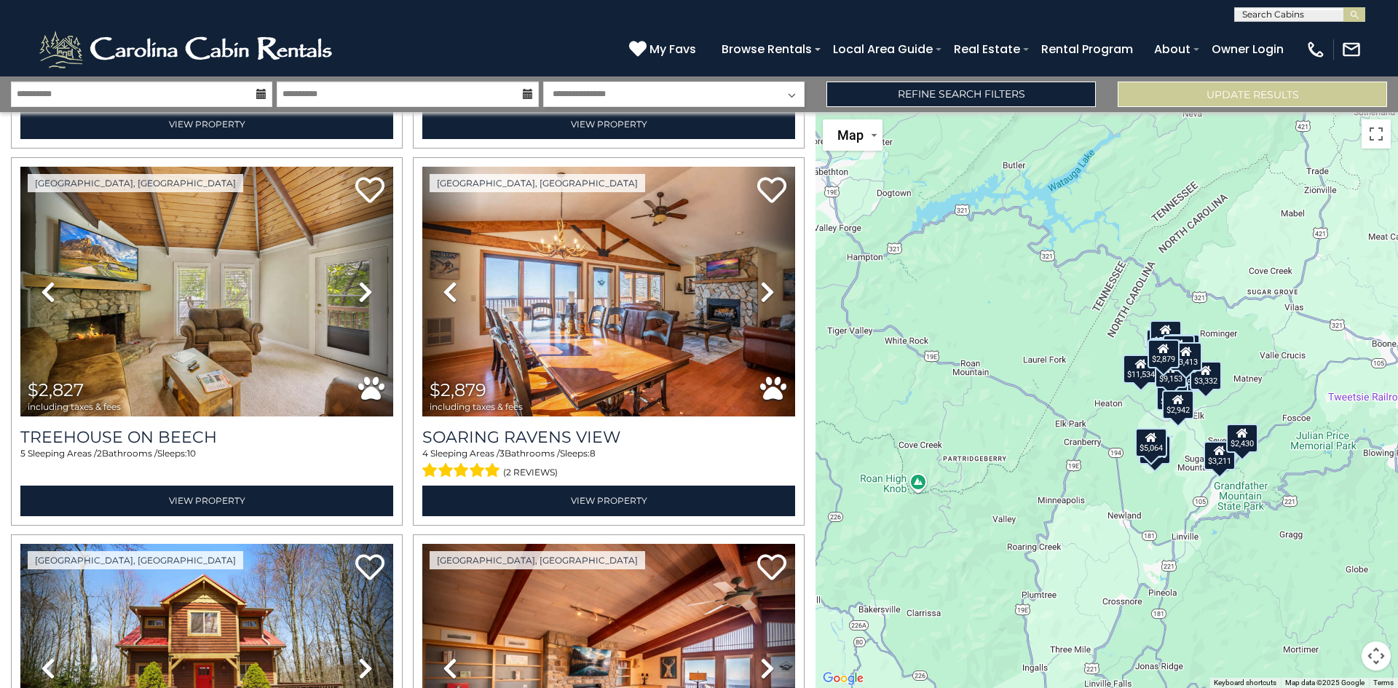
scroll to position [2656, 0]
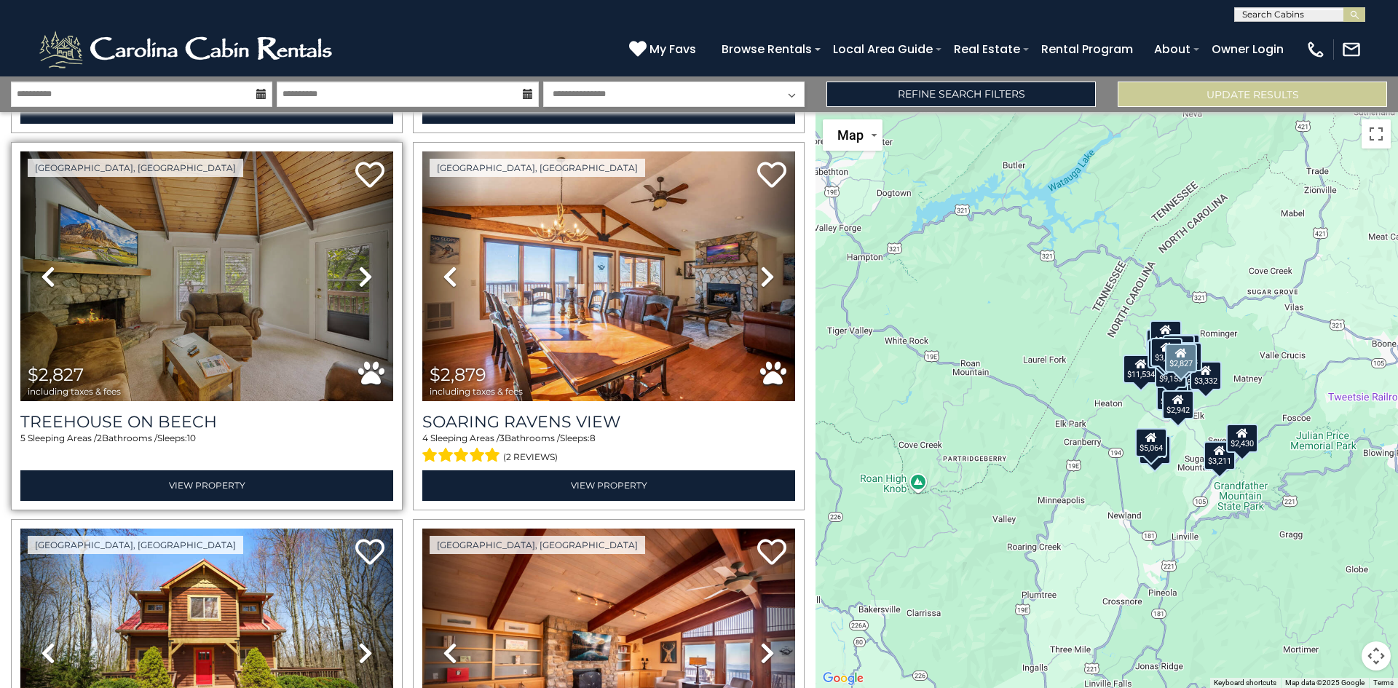
click at [361, 265] on icon at bounding box center [365, 276] width 15 height 23
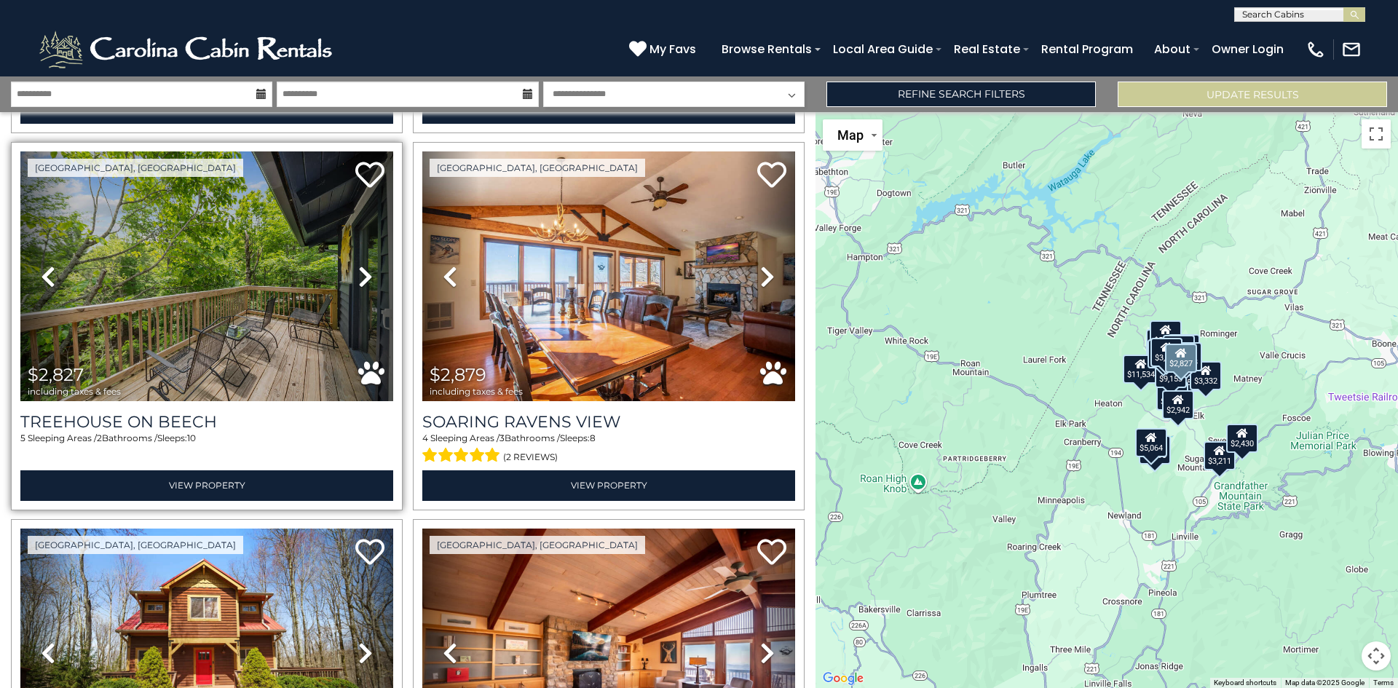
click at [361, 265] on icon at bounding box center [365, 276] width 15 height 23
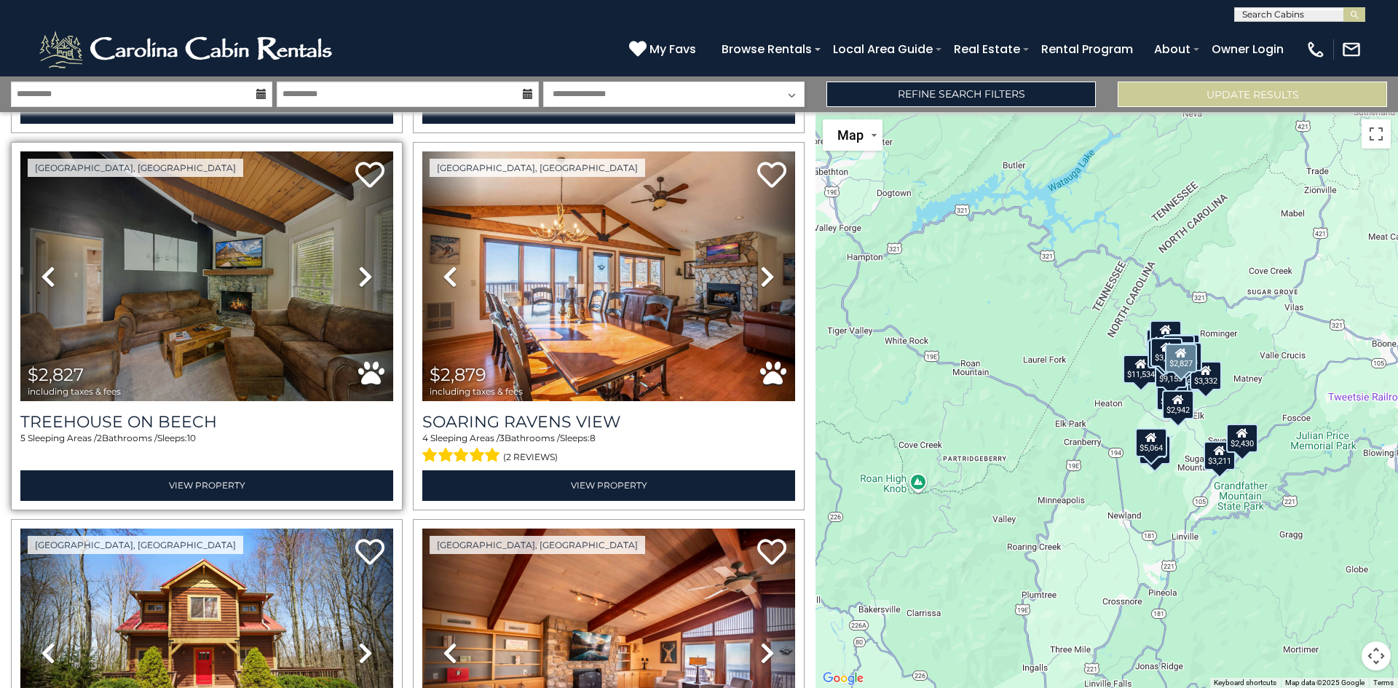
click at [361, 265] on icon at bounding box center [365, 276] width 15 height 23
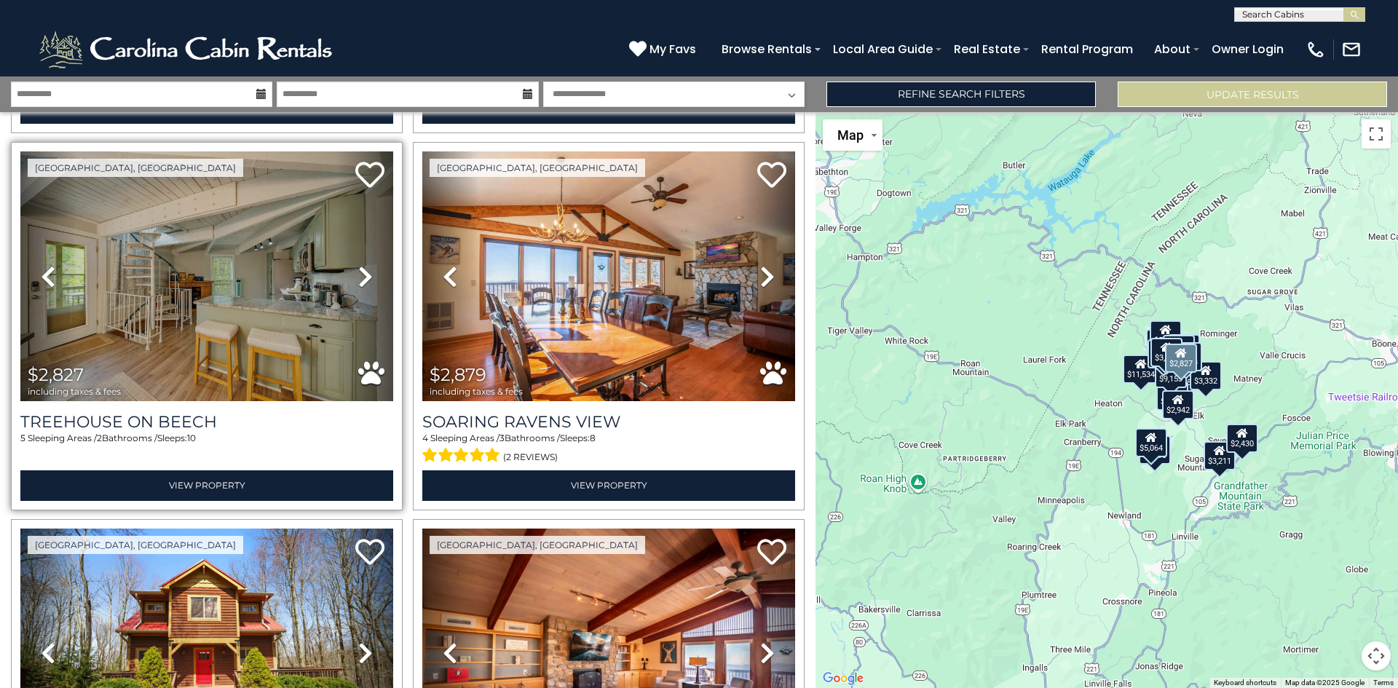
click at [361, 265] on icon at bounding box center [365, 276] width 15 height 23
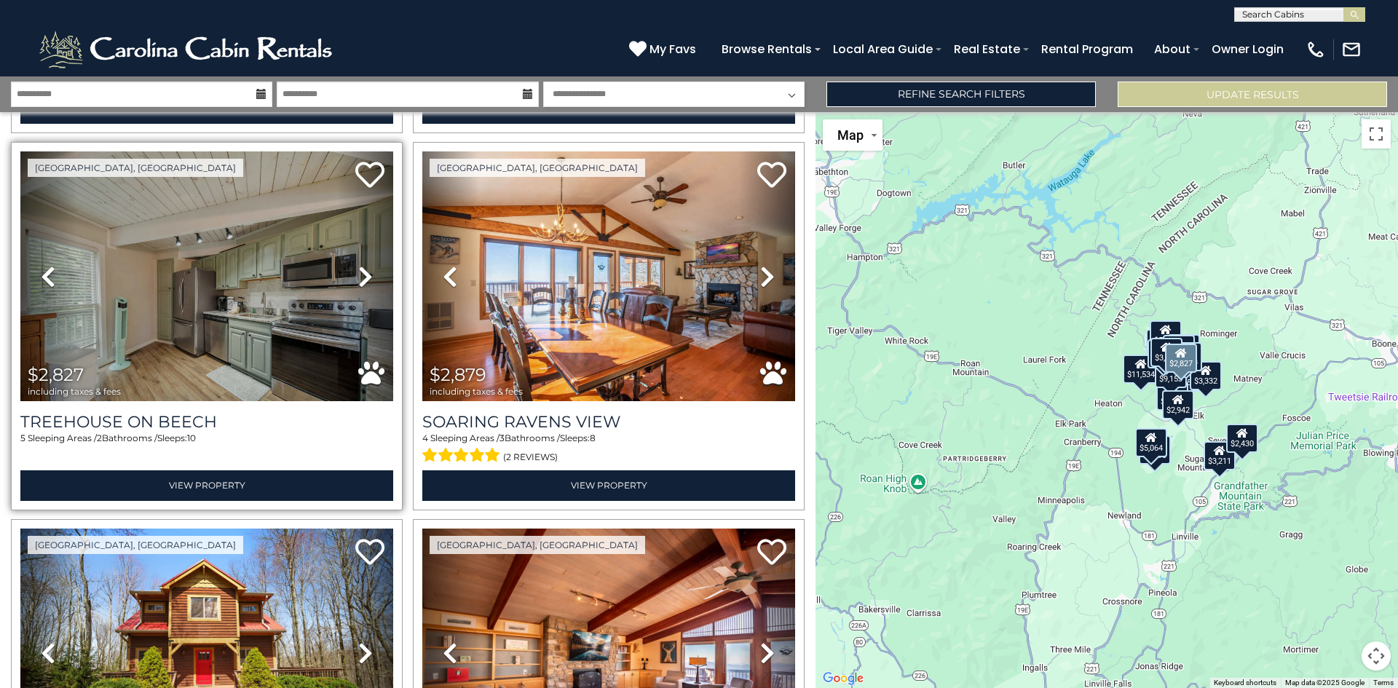
click at [361, 265] on icon at bounding box center [365, 276] width 15 height 23
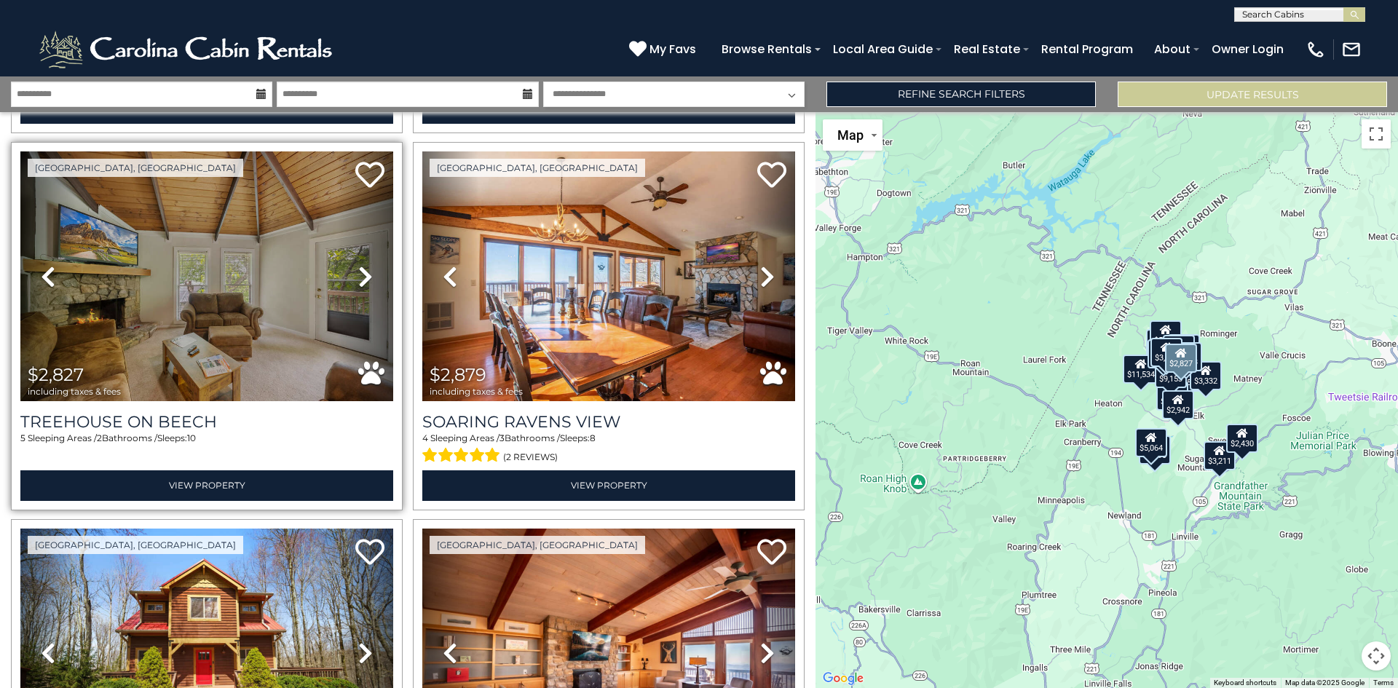
click at [361, 265] on icon at bounding box center [365, 276] width 15 height 23
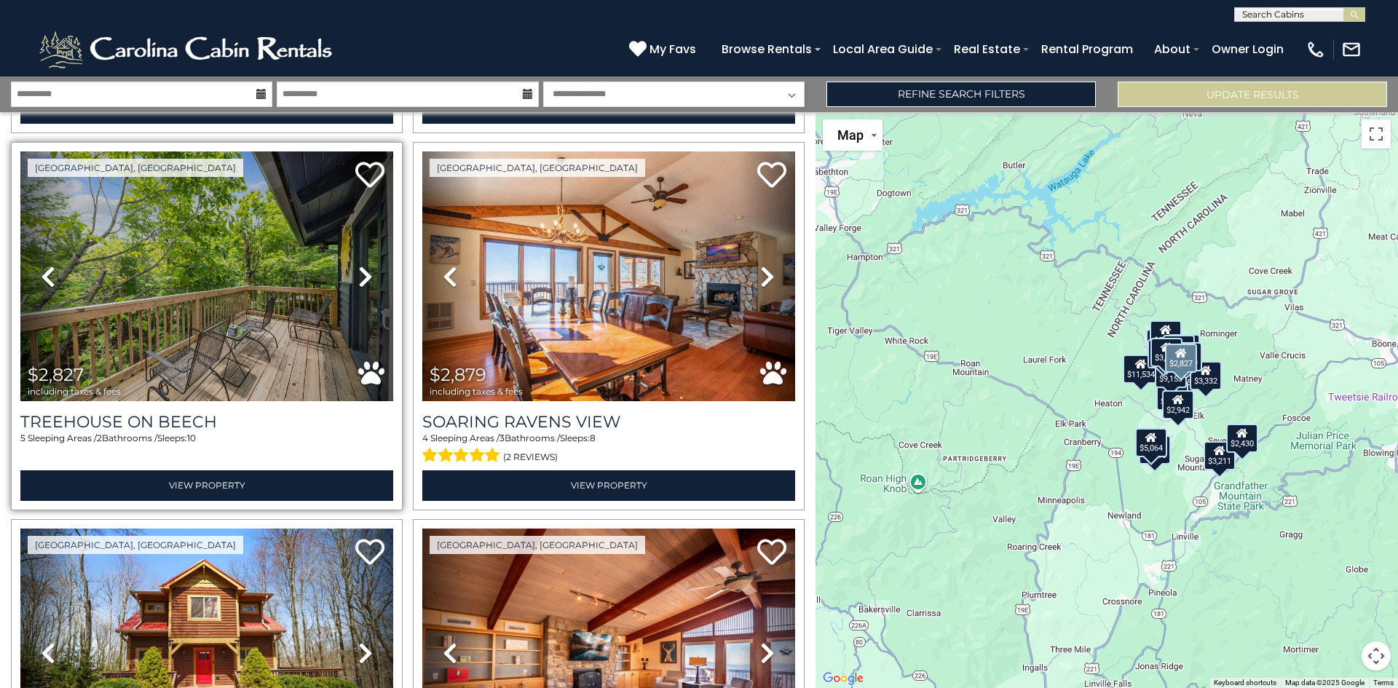
click at [361, 265] on icon at bounding box center [365, 276] width 15 height 23
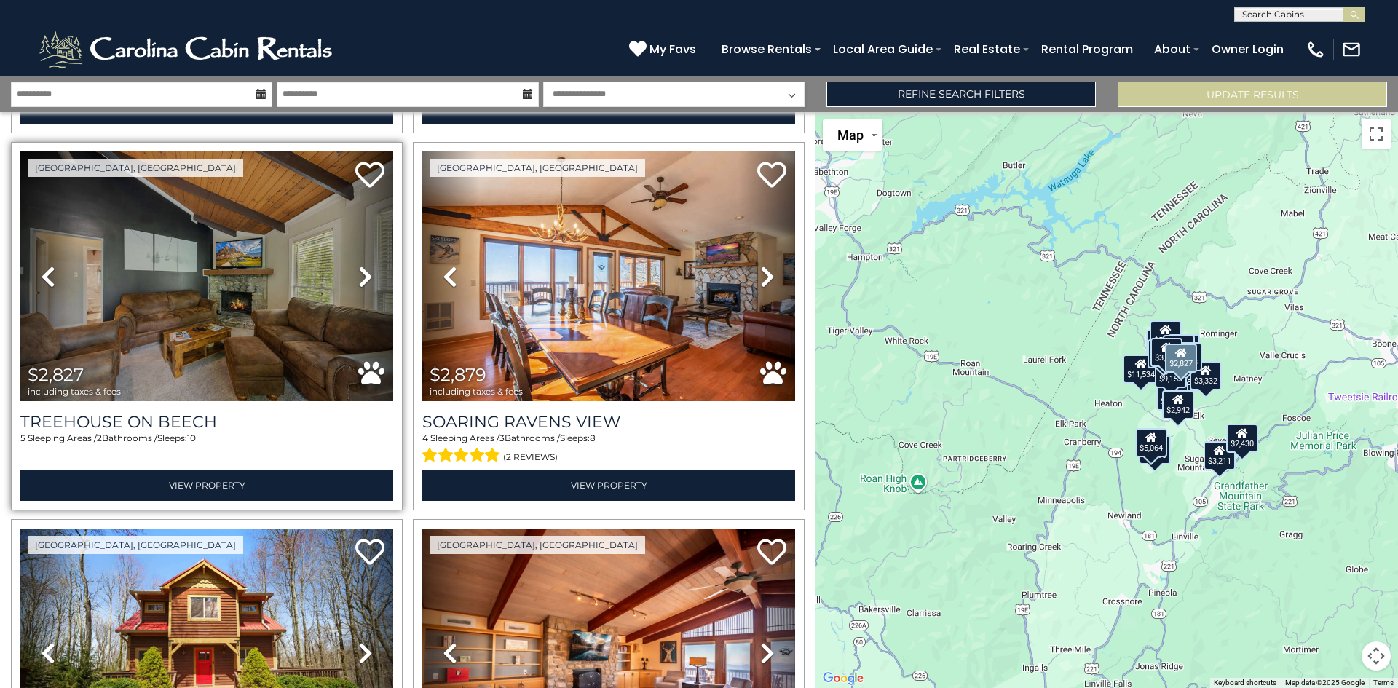
click at [361, 265] on icon at bounding box center [365, 276] width 15 height 23
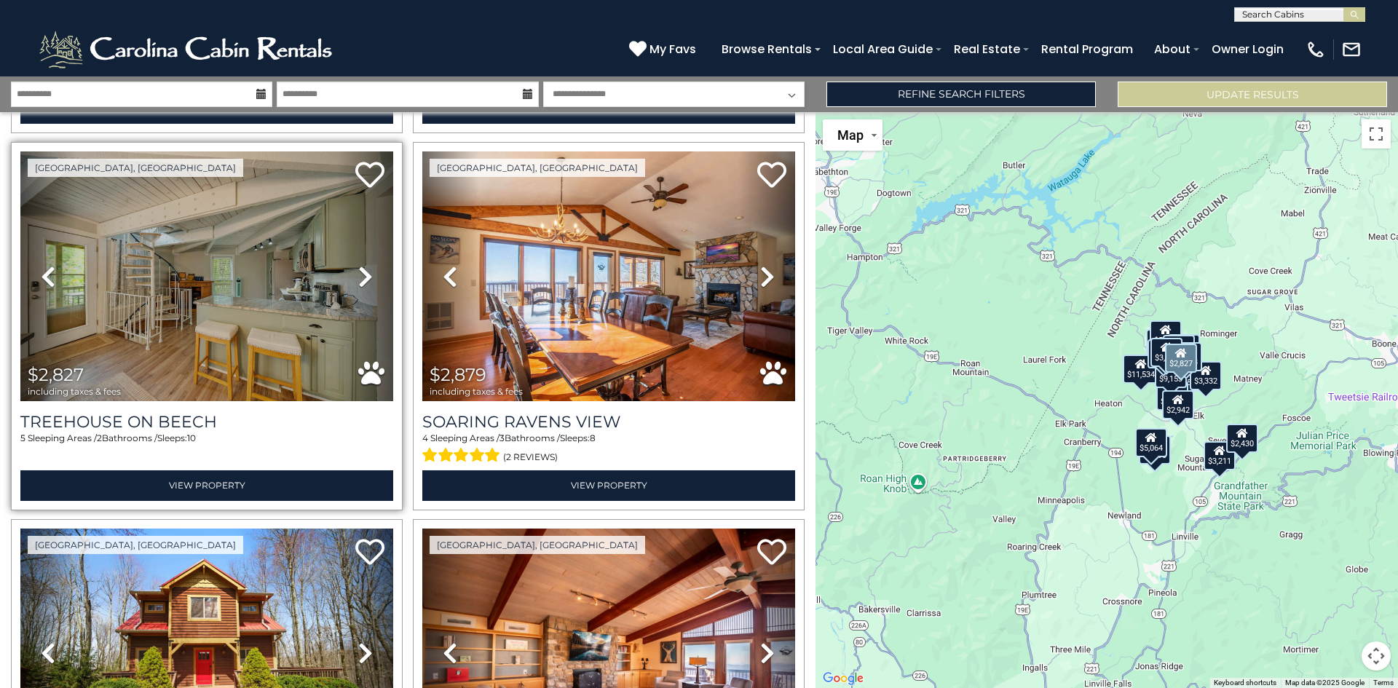
click at [361, 265] on icon at bounding box center [365, 276] width 15 height 23
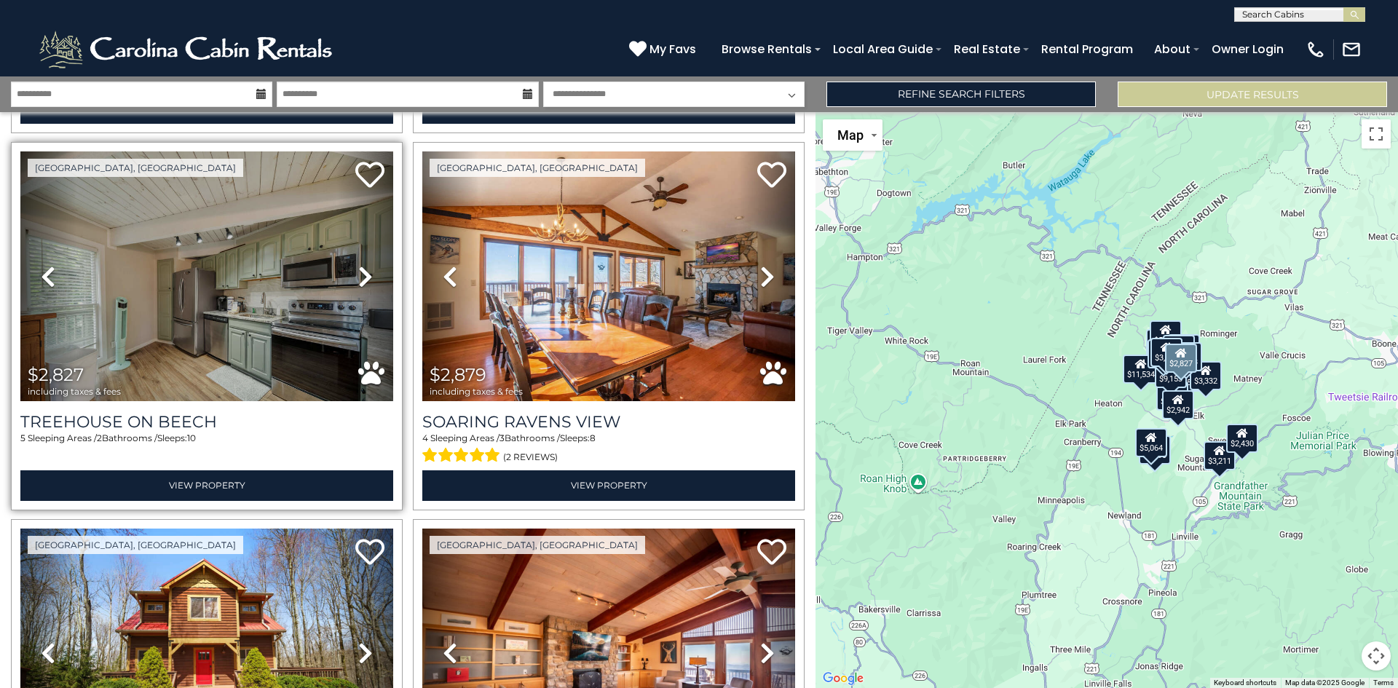
click at [361, 265] on icon at bounding box center [365, 276] width 15 height 23
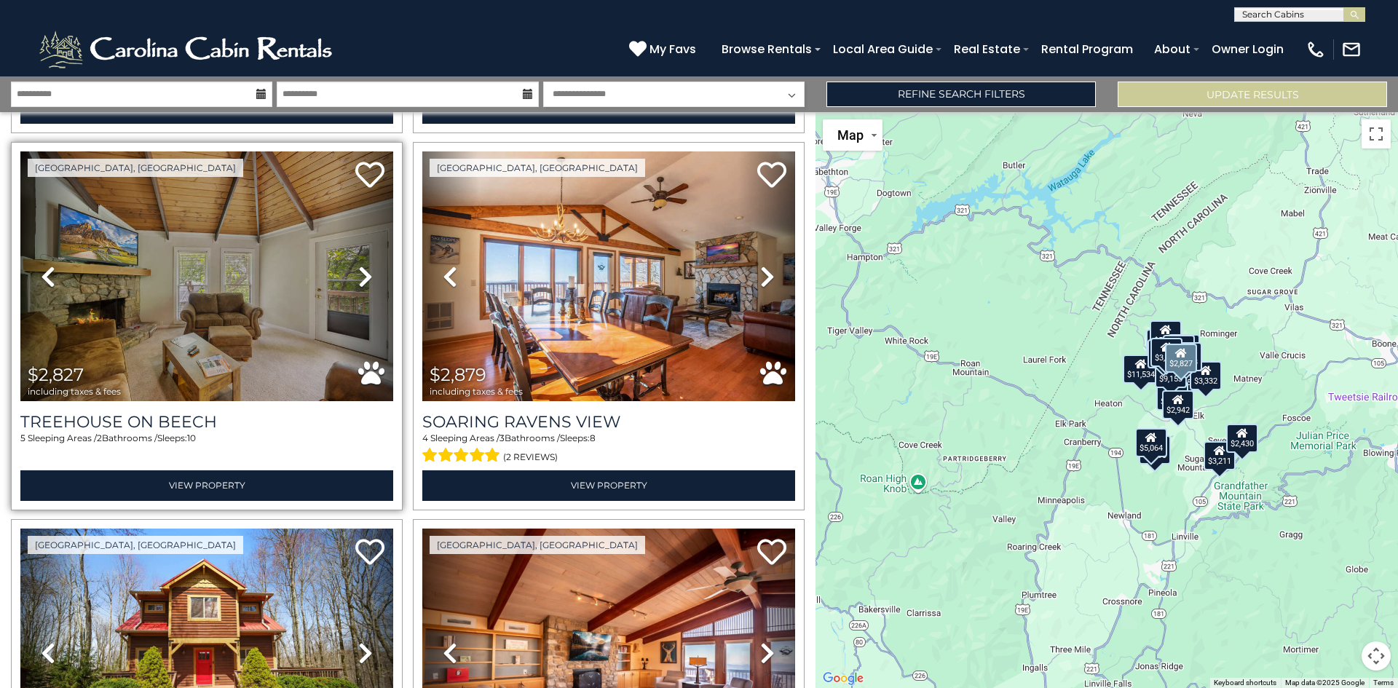
click at [361, 265] on icon at bounding box center [365, 276] width 15 height 23
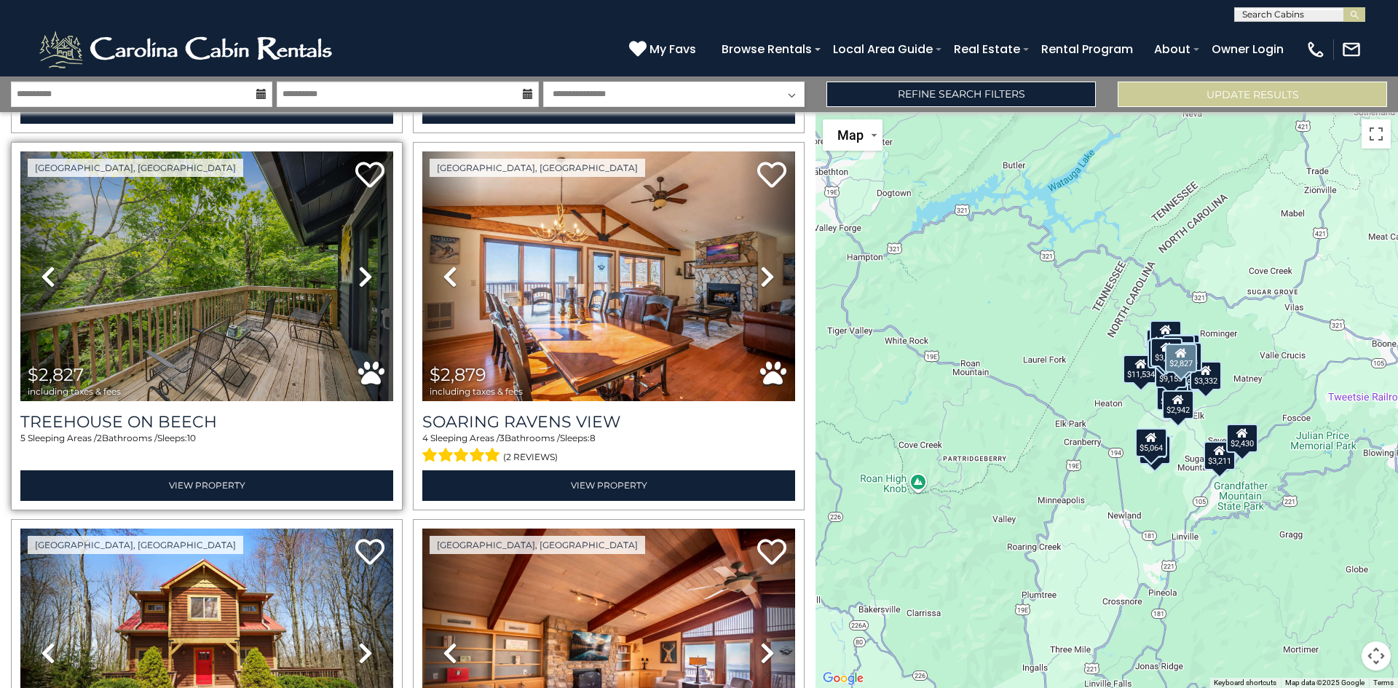
click at [361, 265] on icon at bounding box center [365, 276] width 15 height 23
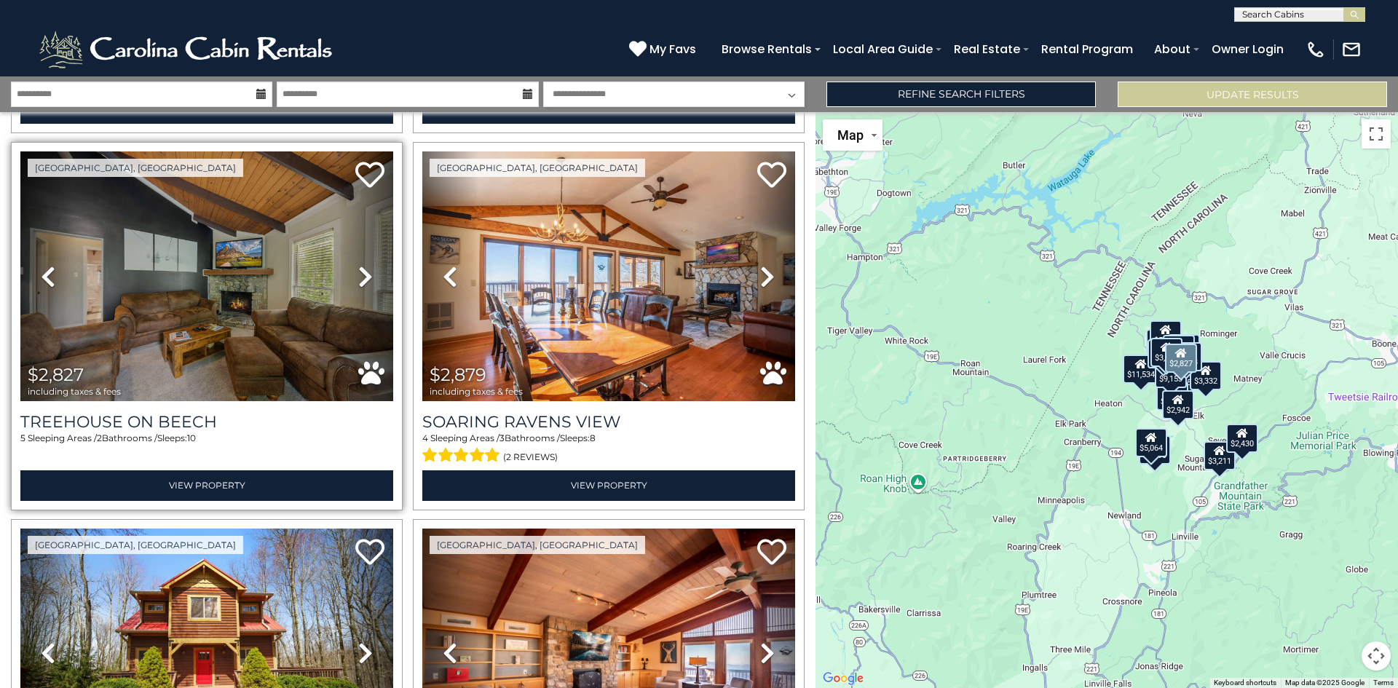
click at [361, 265] on icon at bounding box center [365, 276] width 15 height 23
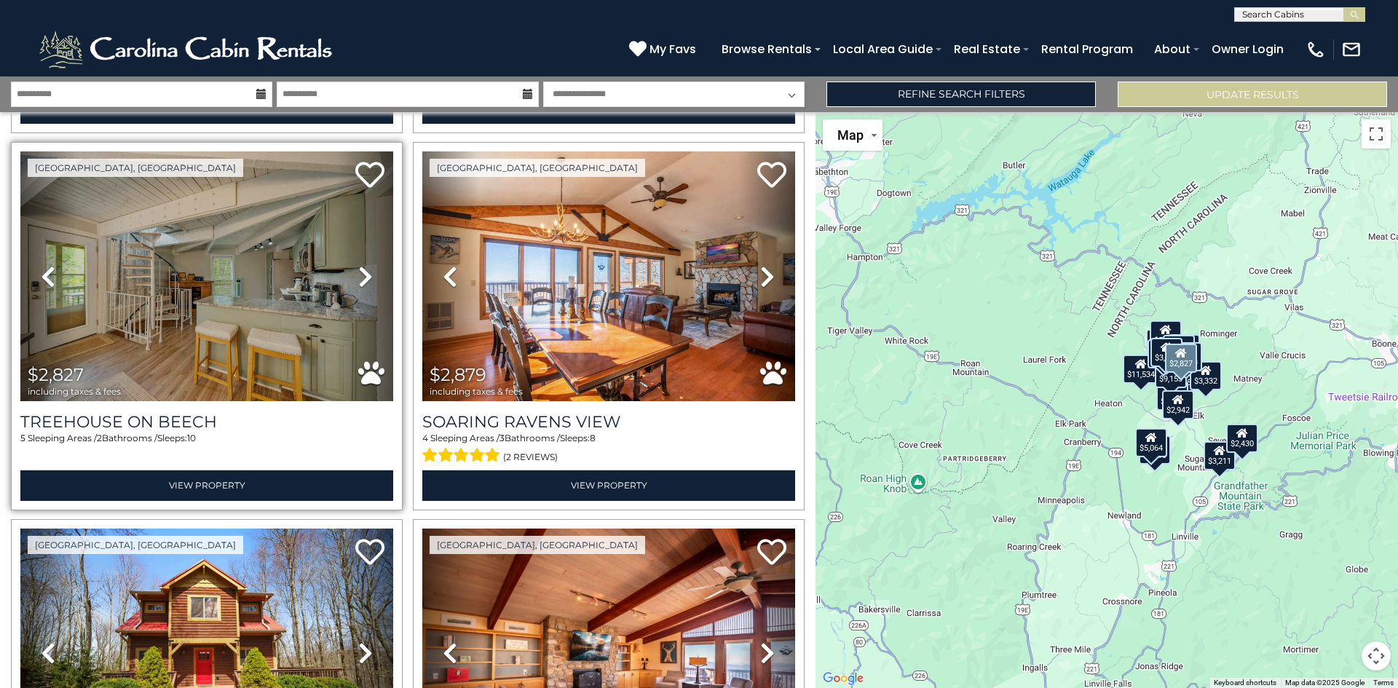
click at [361, 265] on icon at bounding box center [365, 276] width 15 height 23
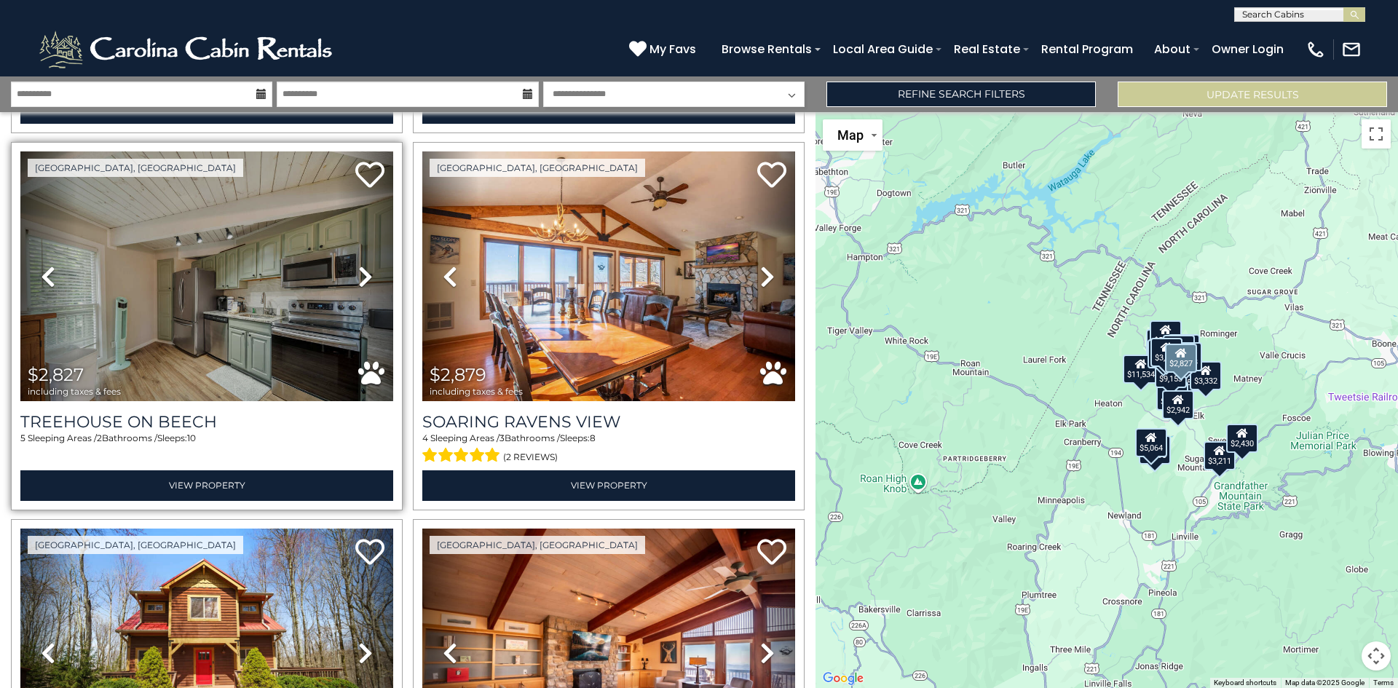
click at [361, 265] on icon at bounding box center [365, 276] width 15 height 23
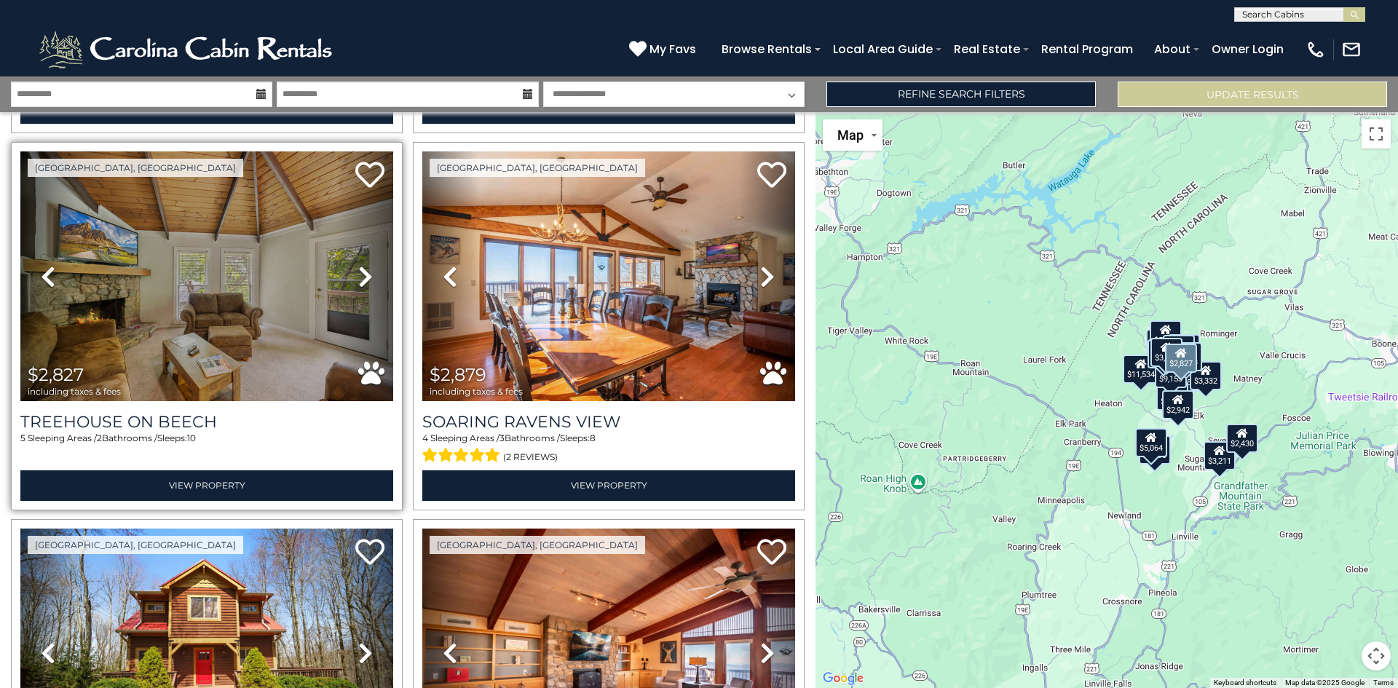
click at [361, 265] on icon at bounding box center [365, 276] width 15 height 23
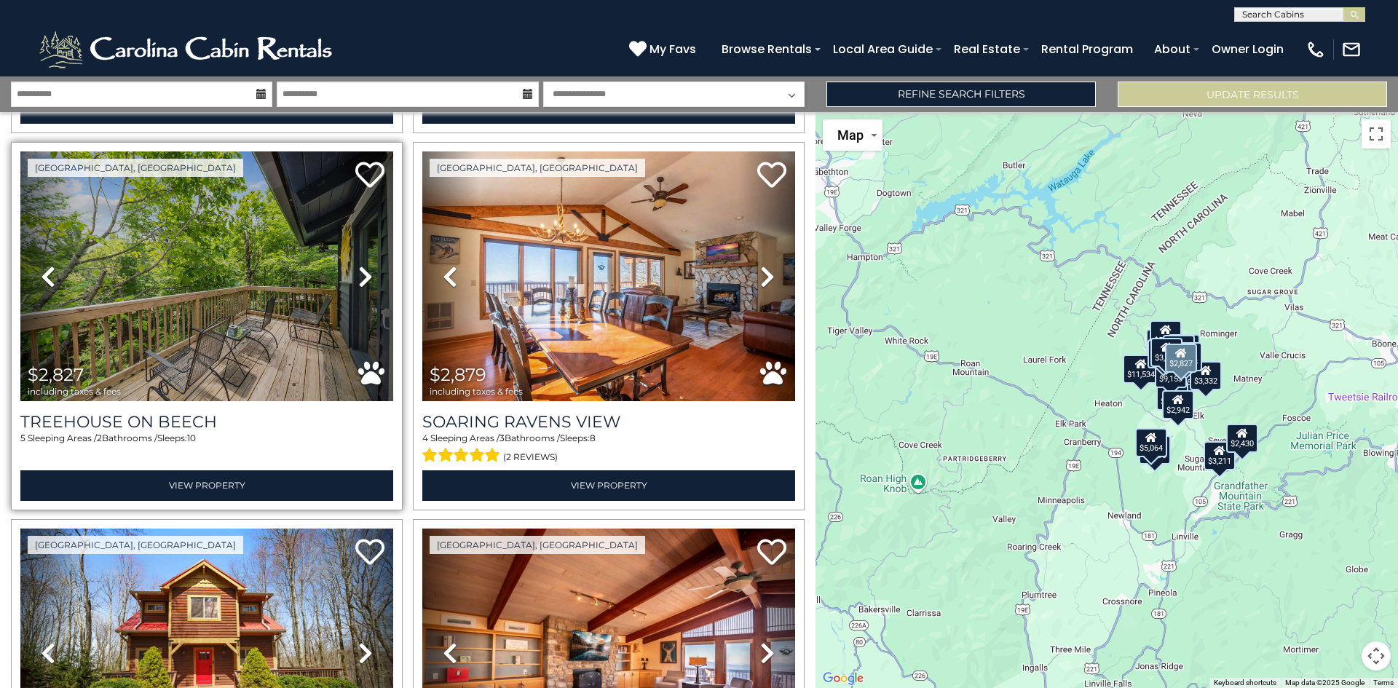
click at [361, 265] on icon at bounding box center [365, 276] width 15 height 23
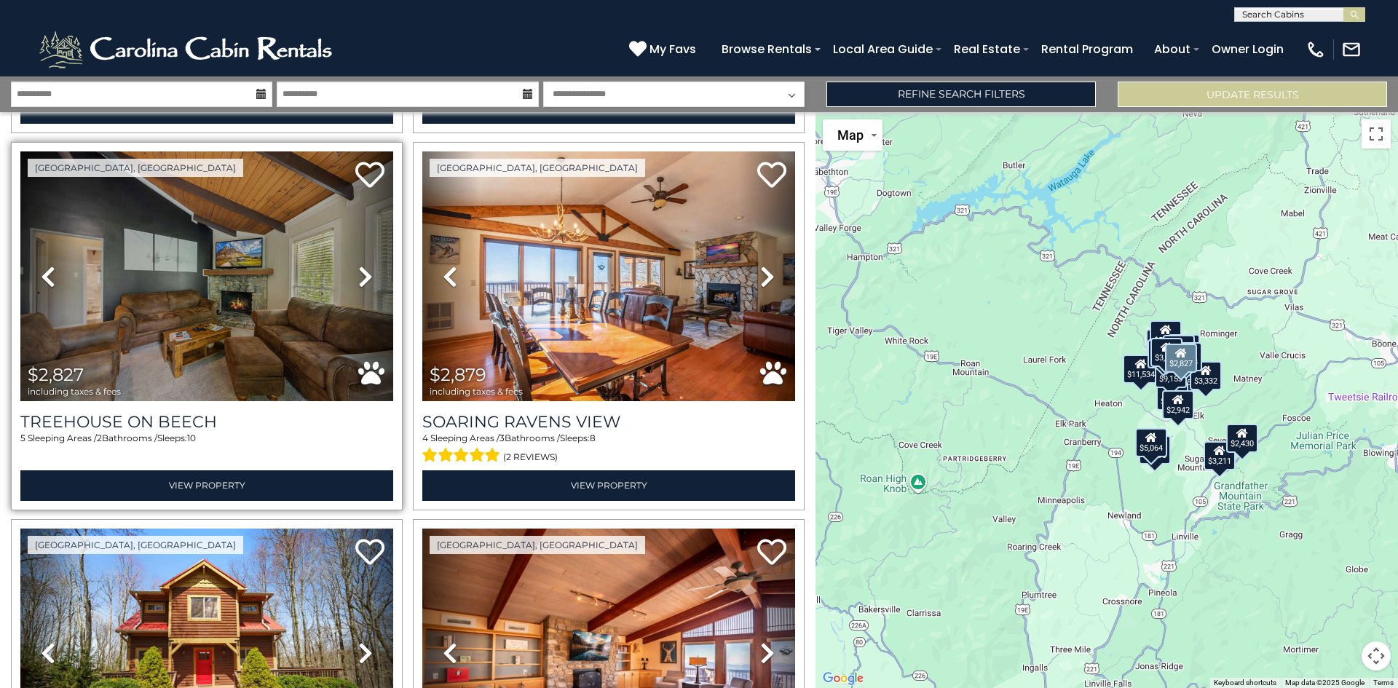
click at [361, 265] on icon at bounding box center [365, 276] width 15 height 23
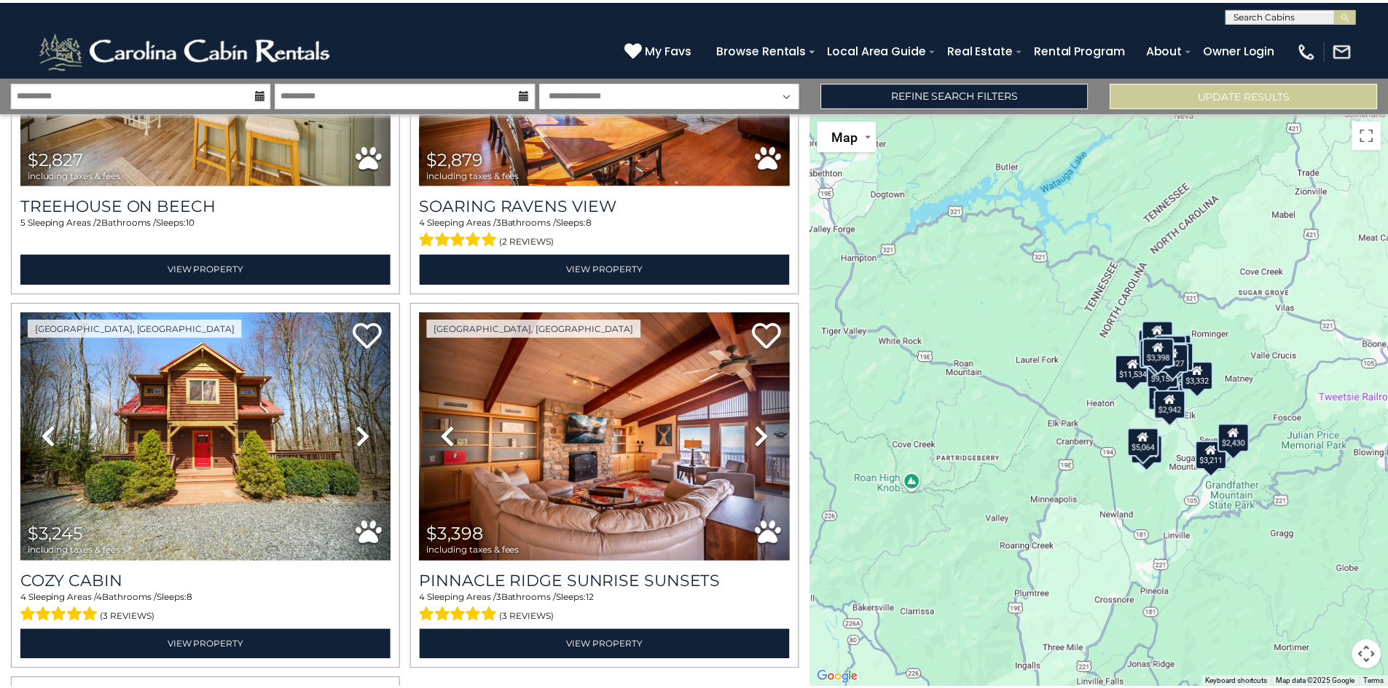
scroll to position [2873, 0]
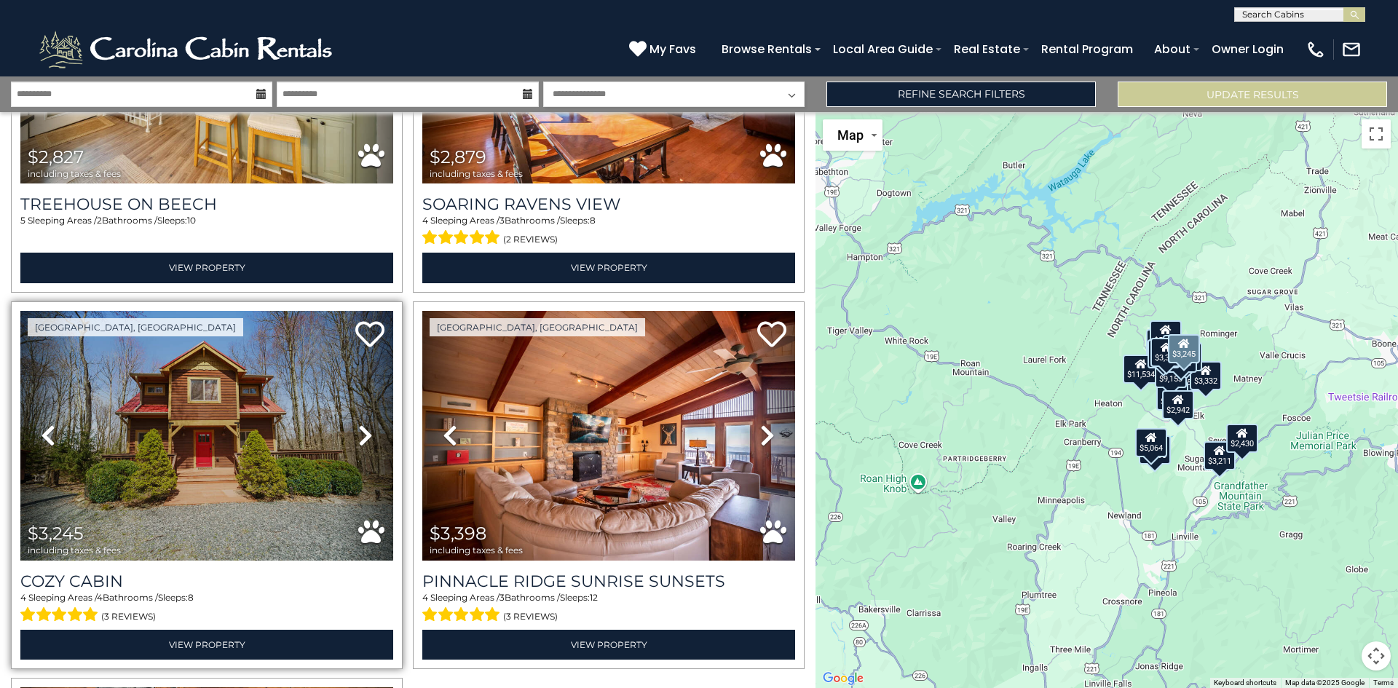
click at [365, 424] on icon at bounding box center [365, 435] width 15 height 23
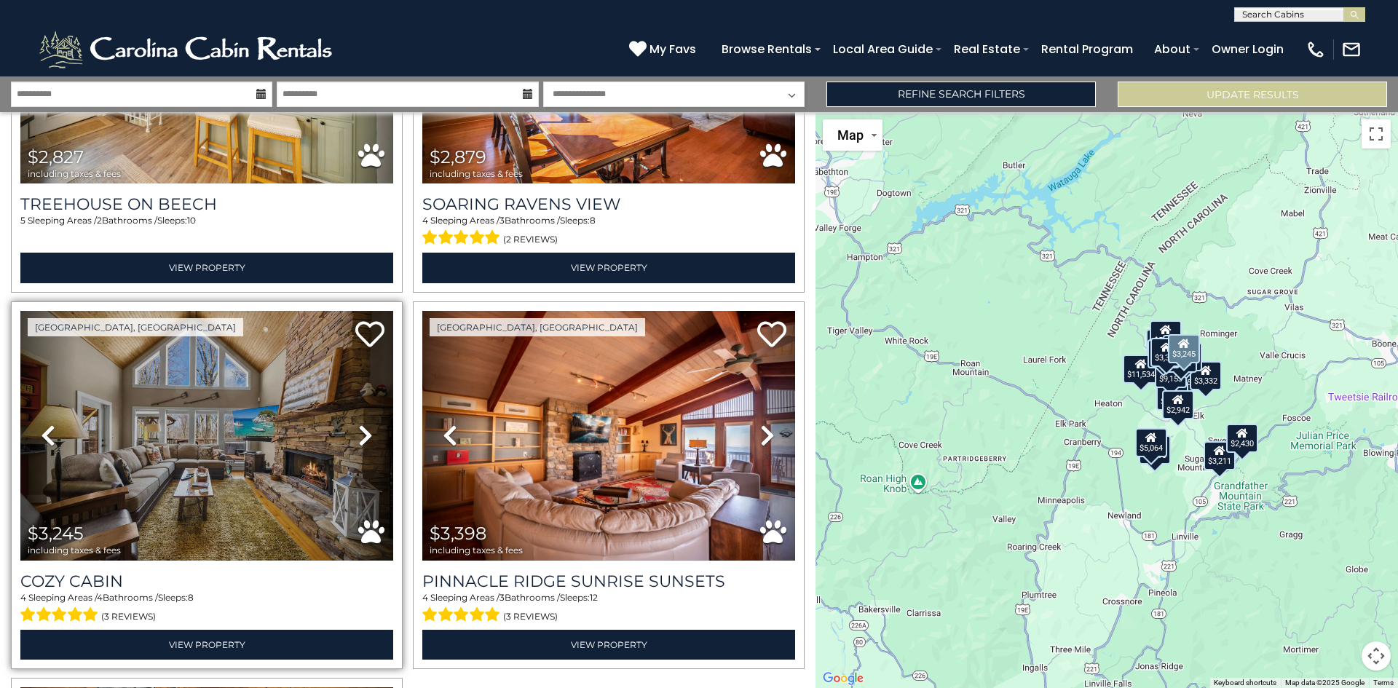
click at [365, 424] on icon at bounding box center [365, 435] width 15 height 23
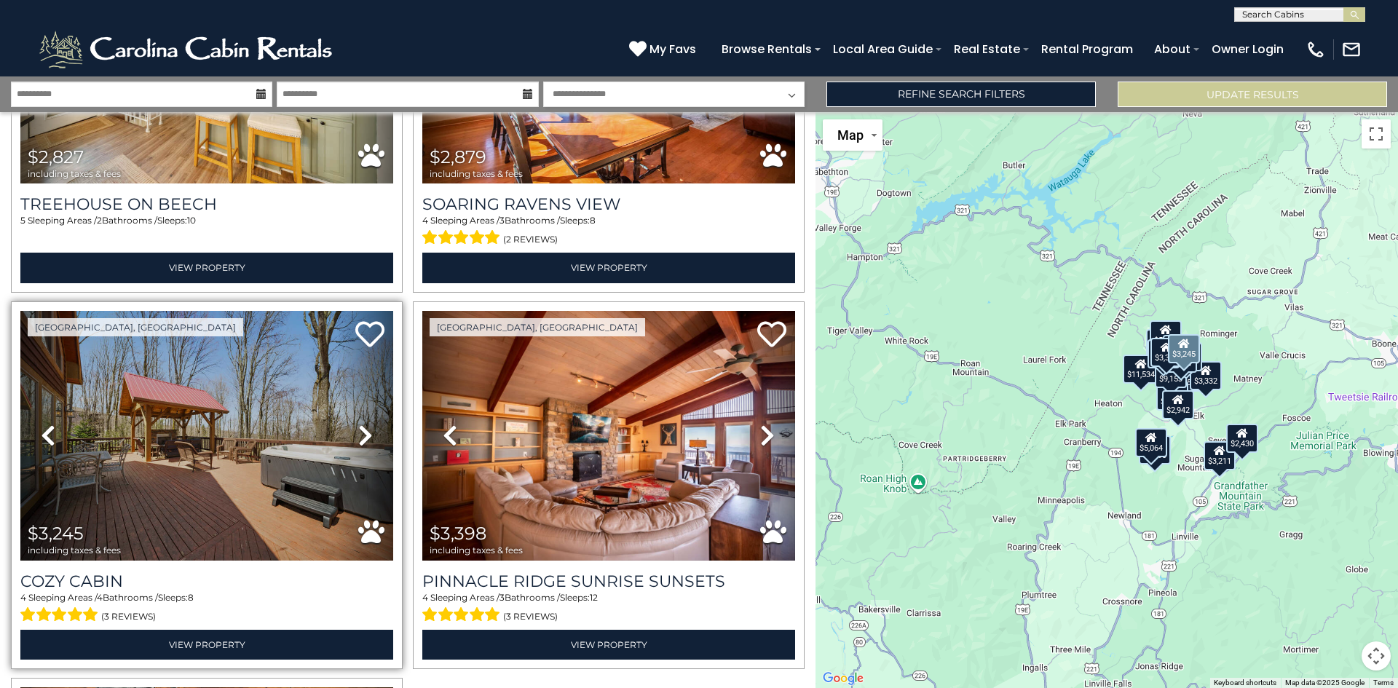
click at [365, 424] on icon at bounding box center [365, 435] width 15 height 23
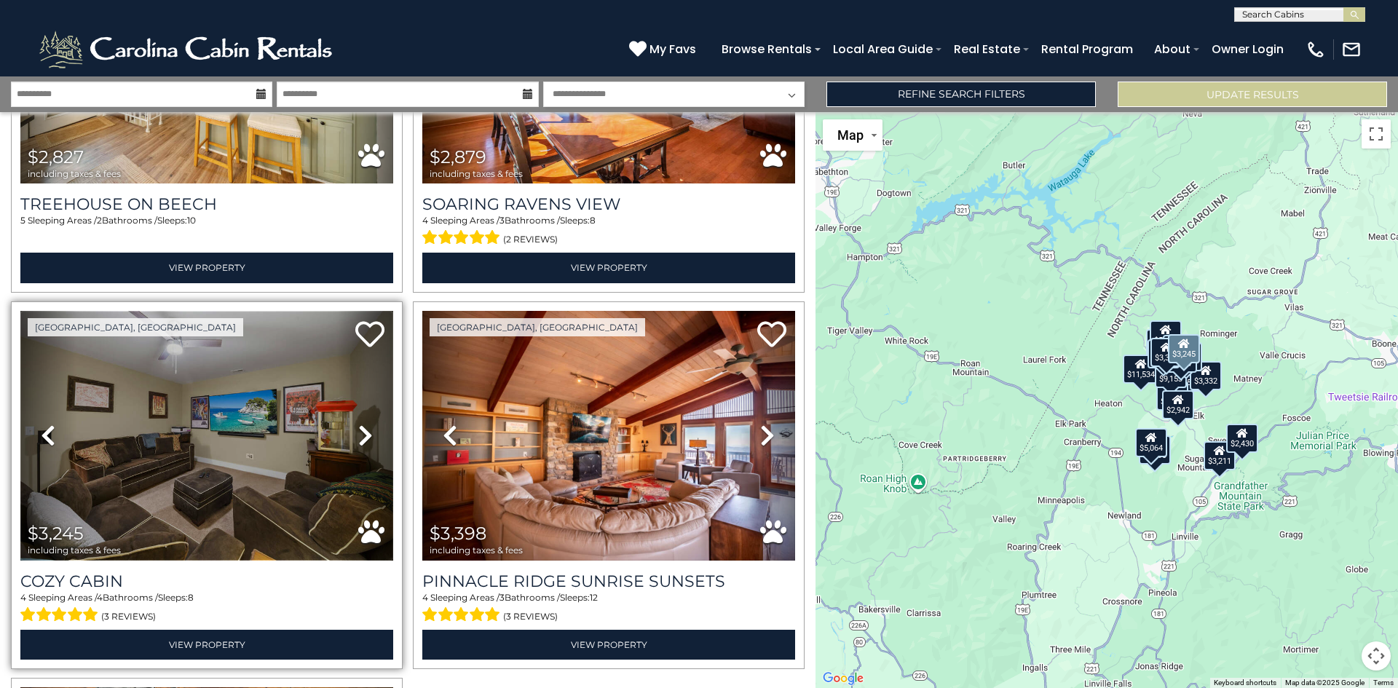
click at [320, 414] on img at bounding box center [206, 436] width 373 height 250
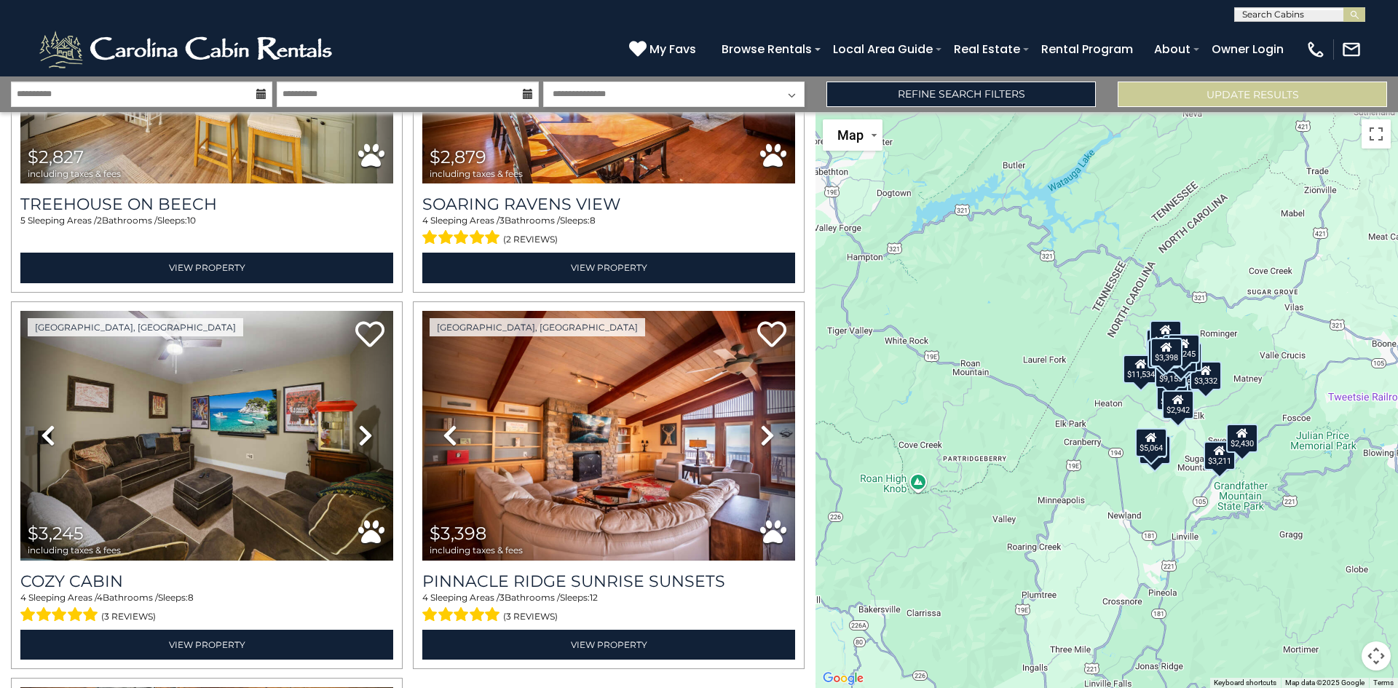
click at [261, 93] on icon at bounding box center [261, 94] width 10 height 10
click at [259, 95] on icon at bounding box center [261, 94] width 10 height 10
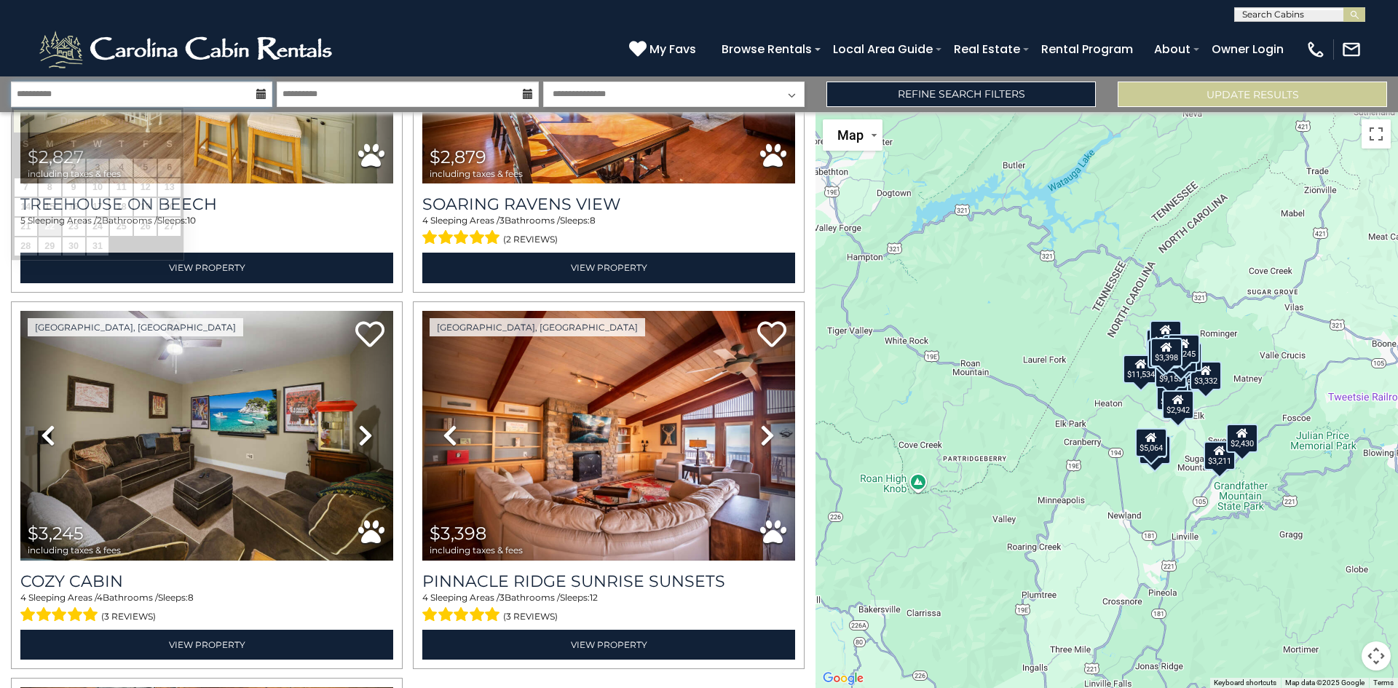
click at [197, 93] on input "**********" at bounding box center [141, 94] width 261 height 25
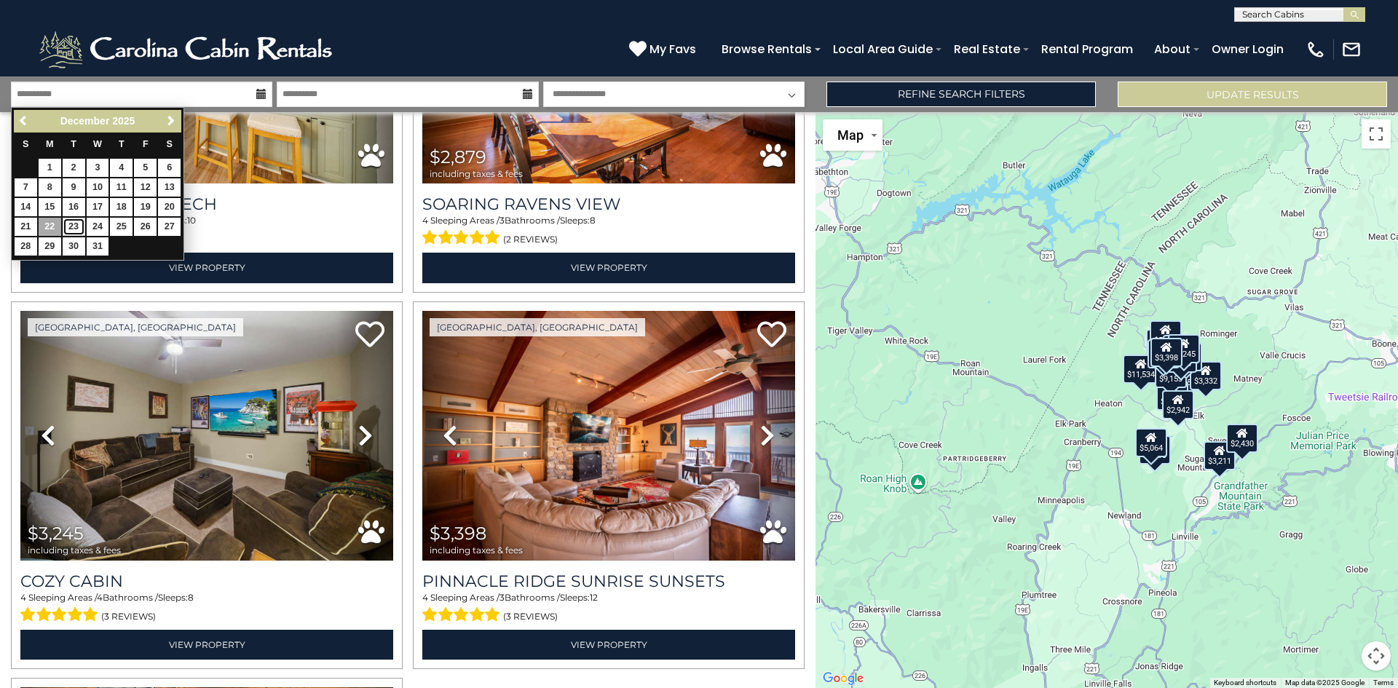
click at [69, 221] on link "23" at bounding box center [74, 227] width 23 height 18
type input "********"
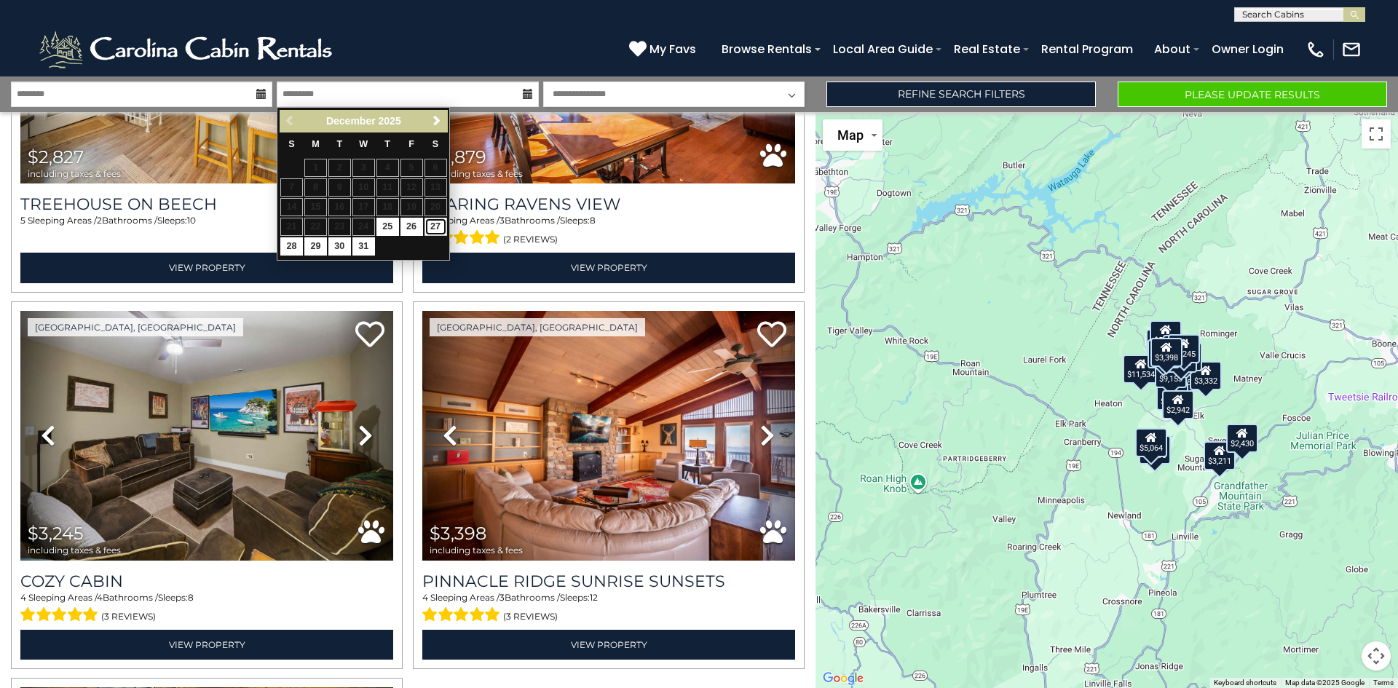
click at [434, 219] on link "27" at bounding box center [436, 227] width 23 height 18
type input "********"
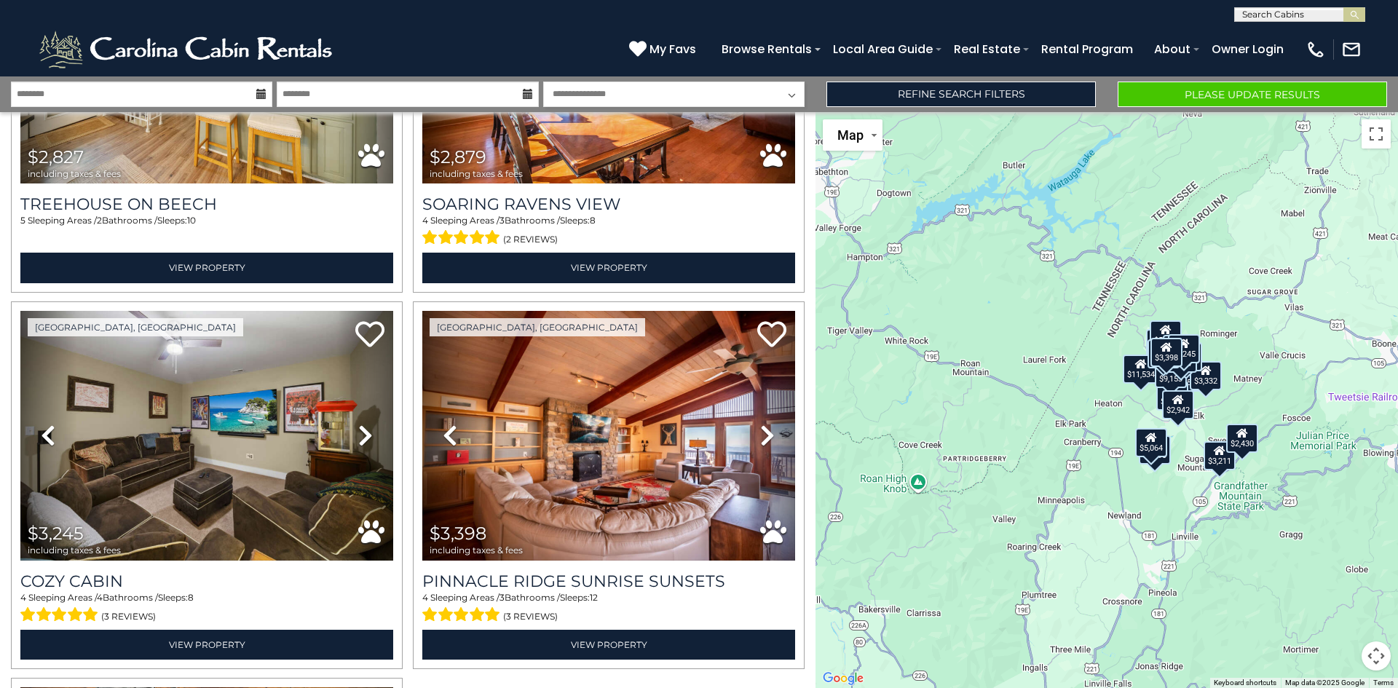
click at [661, 93] on select "**********" at bounding box center [673, 94] width 261 height 25
click at [959, 85] on link "Refine Search Filters" at bounding box center [961, 94] width 269 height 25
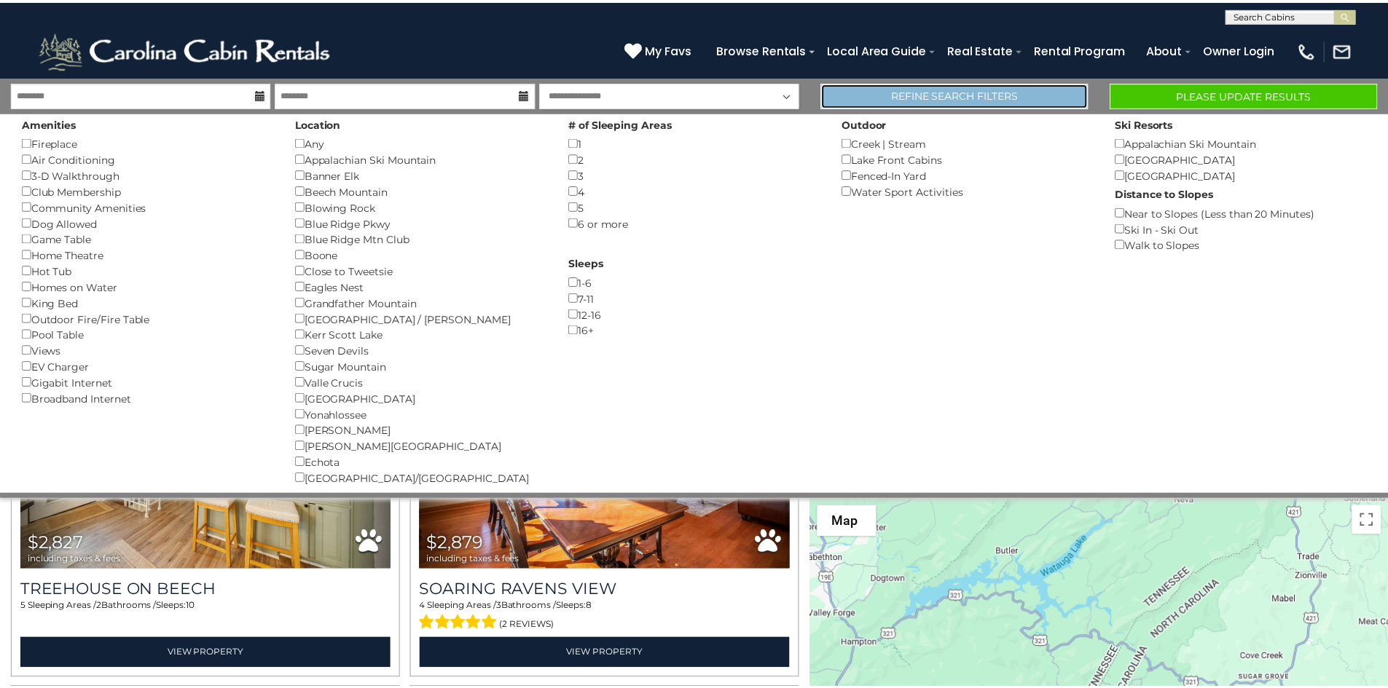
scroll to position [2858, 0]
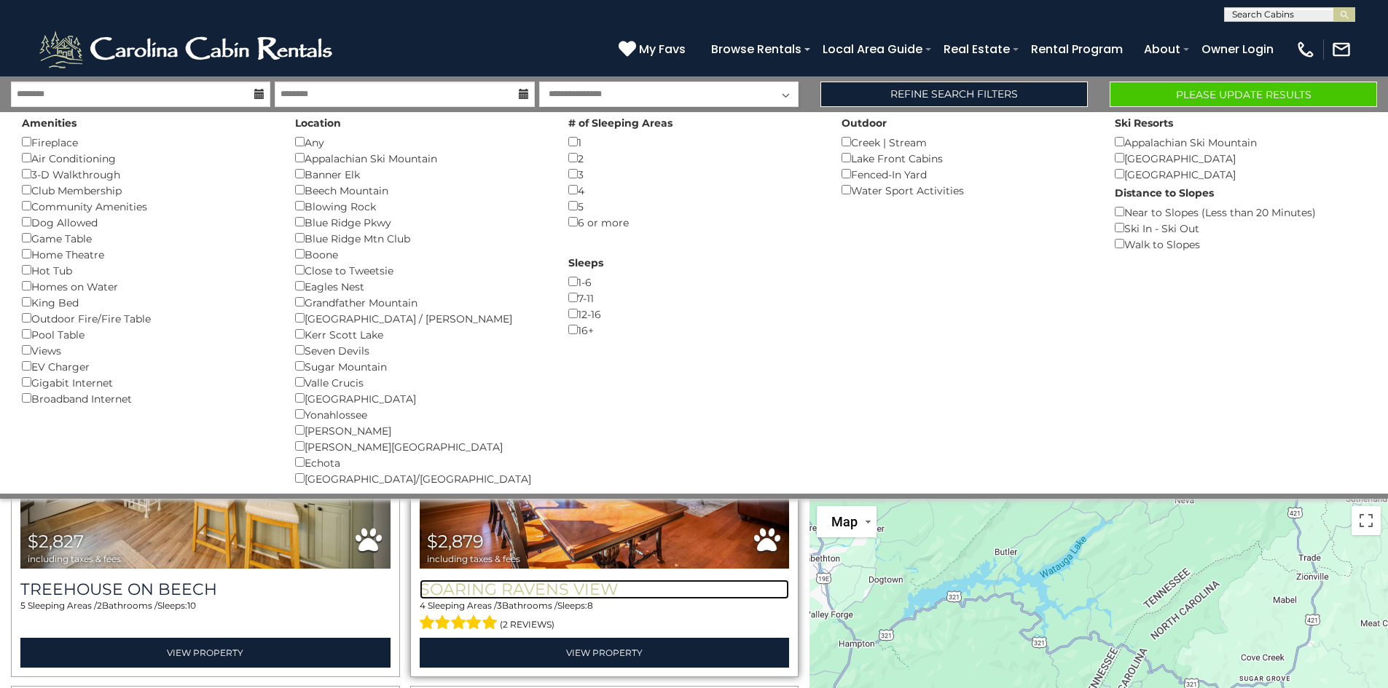
click at [585, 580] on h3 "Soaring Ravens View" at bounding box center [605, 590] width 370 height 20
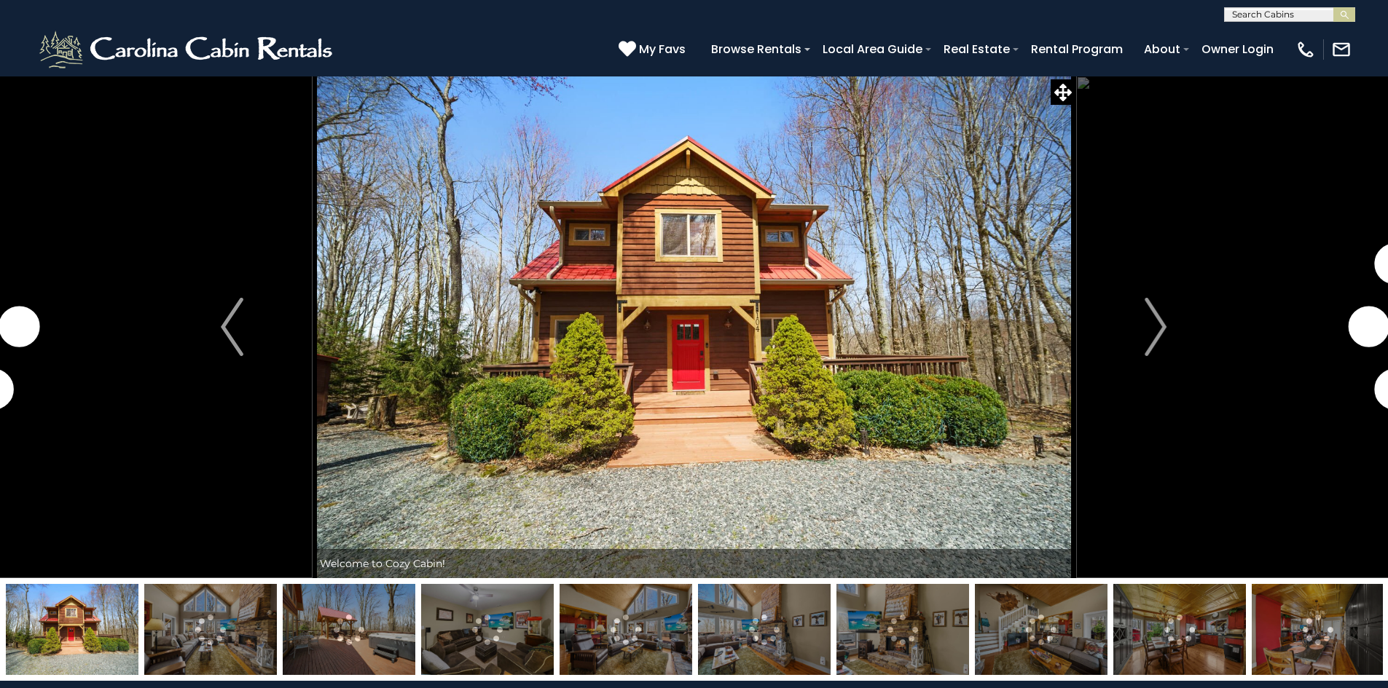
scroll to position [760, 0]
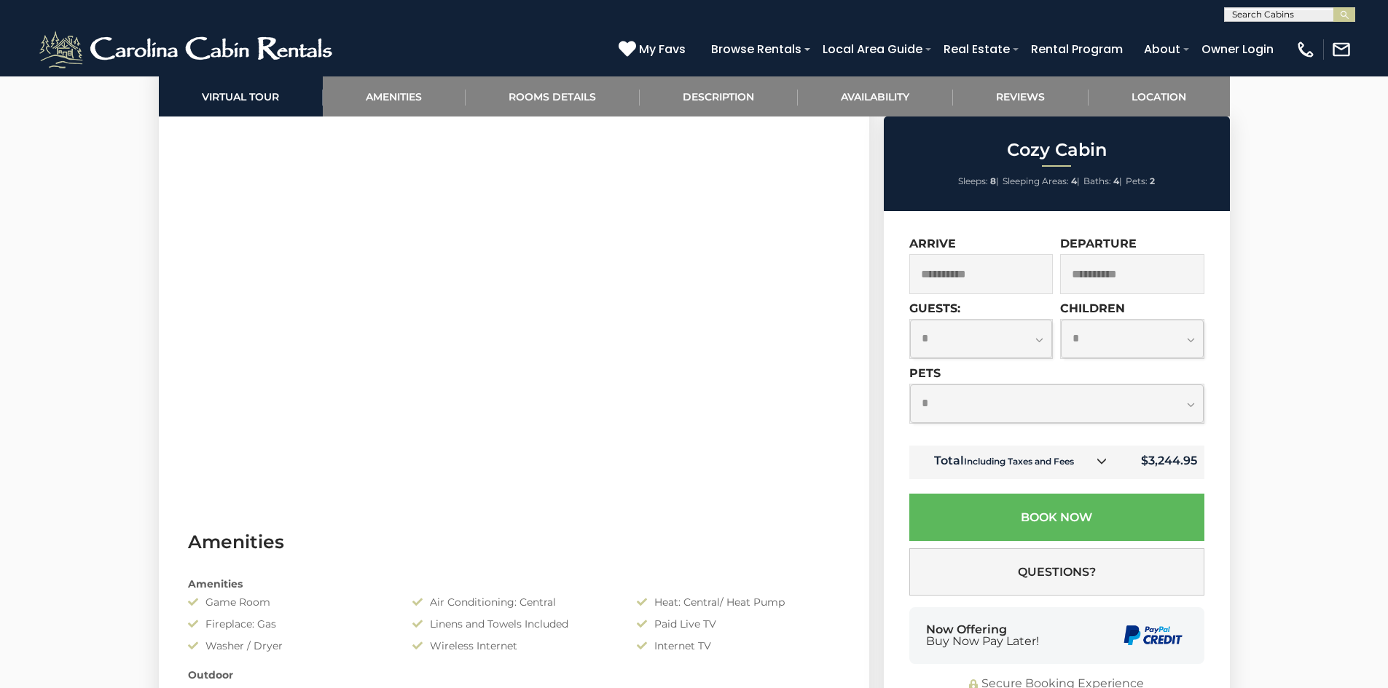
click at [999, 283] on input "**********" at bounding box center [981, 274] width 144 height 40
click at [973, 275] on input "**********" at bounding box center [981, 274] width 144 height 40
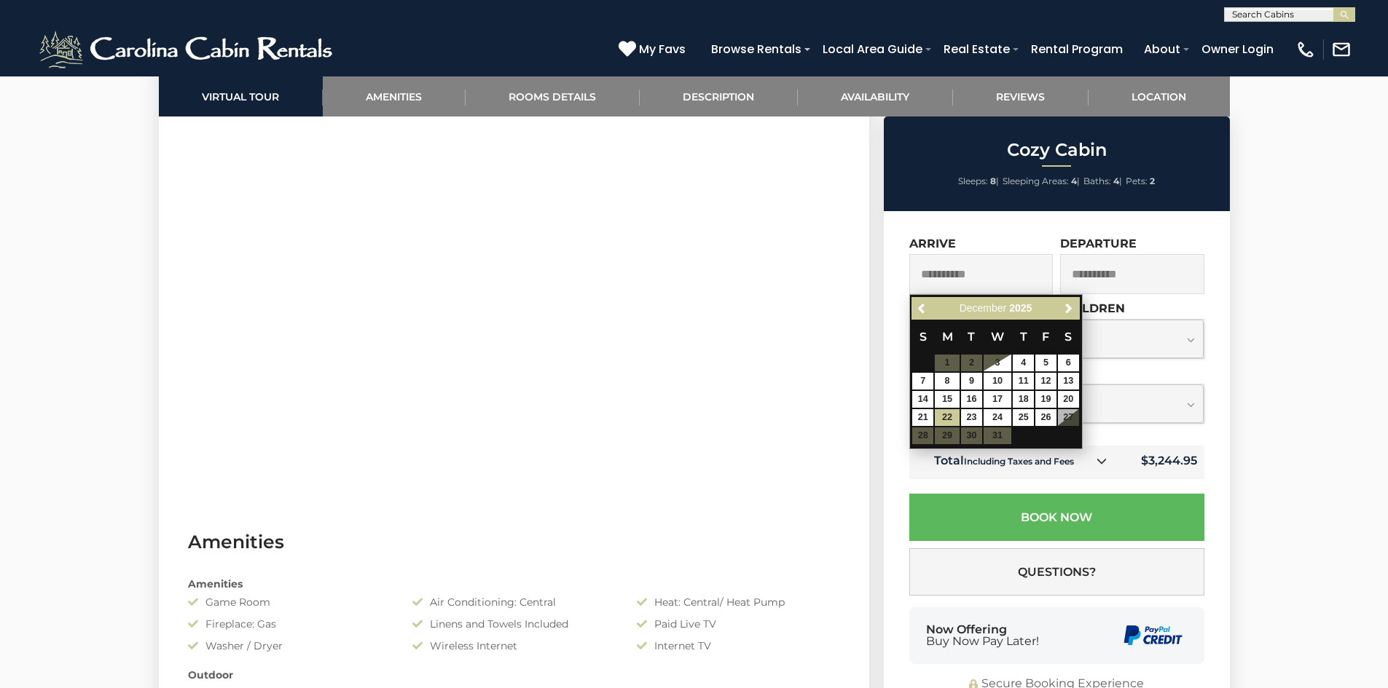
click at [1106, 272] on input "**********" at bounding box center [1132, 274] width 144 height 40
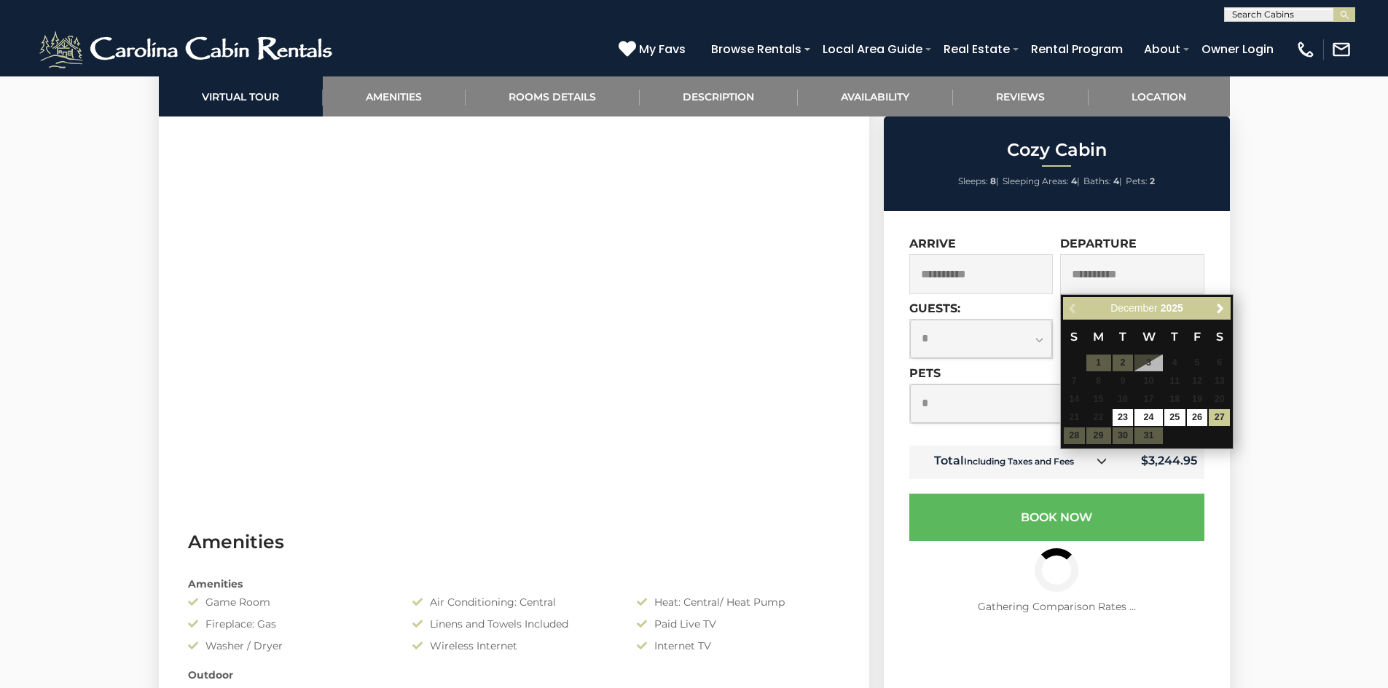
scroll to position [0, 0]
click at [1014, 294] on input "**********" at bounding box center [981, 274] width 144 height 40
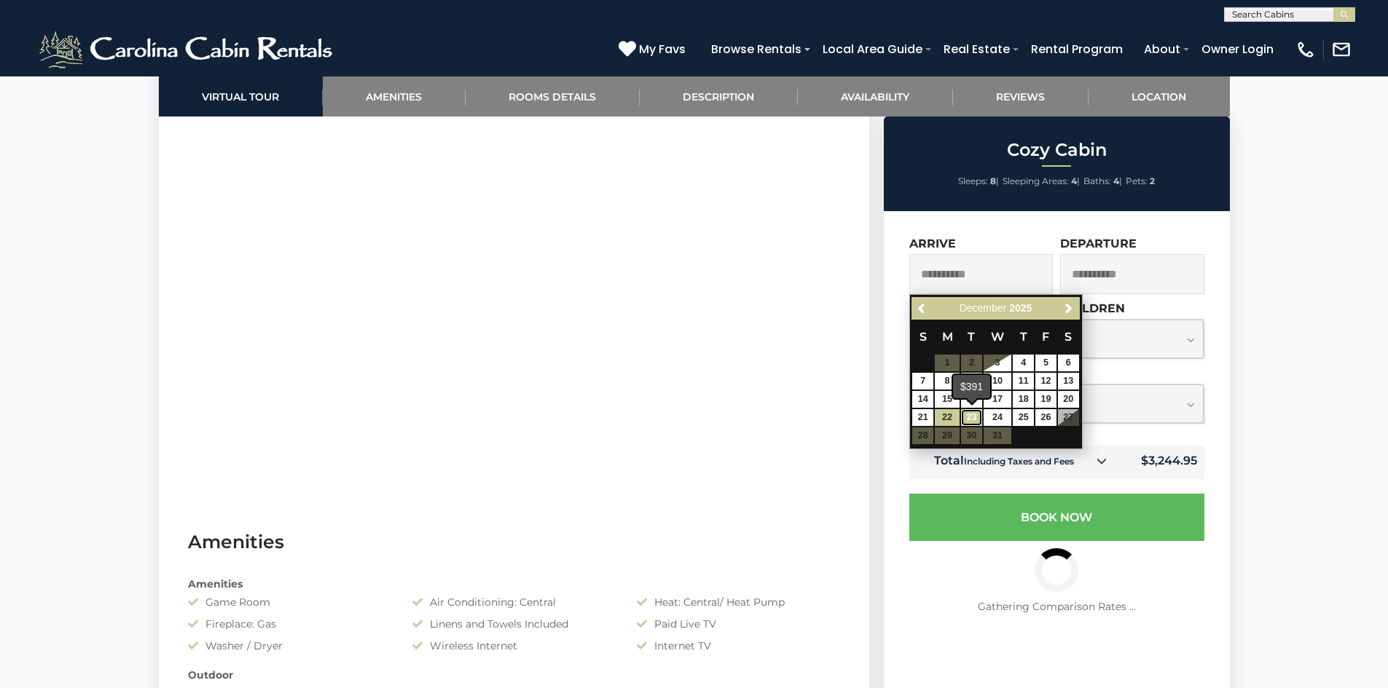
click at [974, 414] on link "23" at bounding box center [971, 417] width 21 height 17
type input "**********"
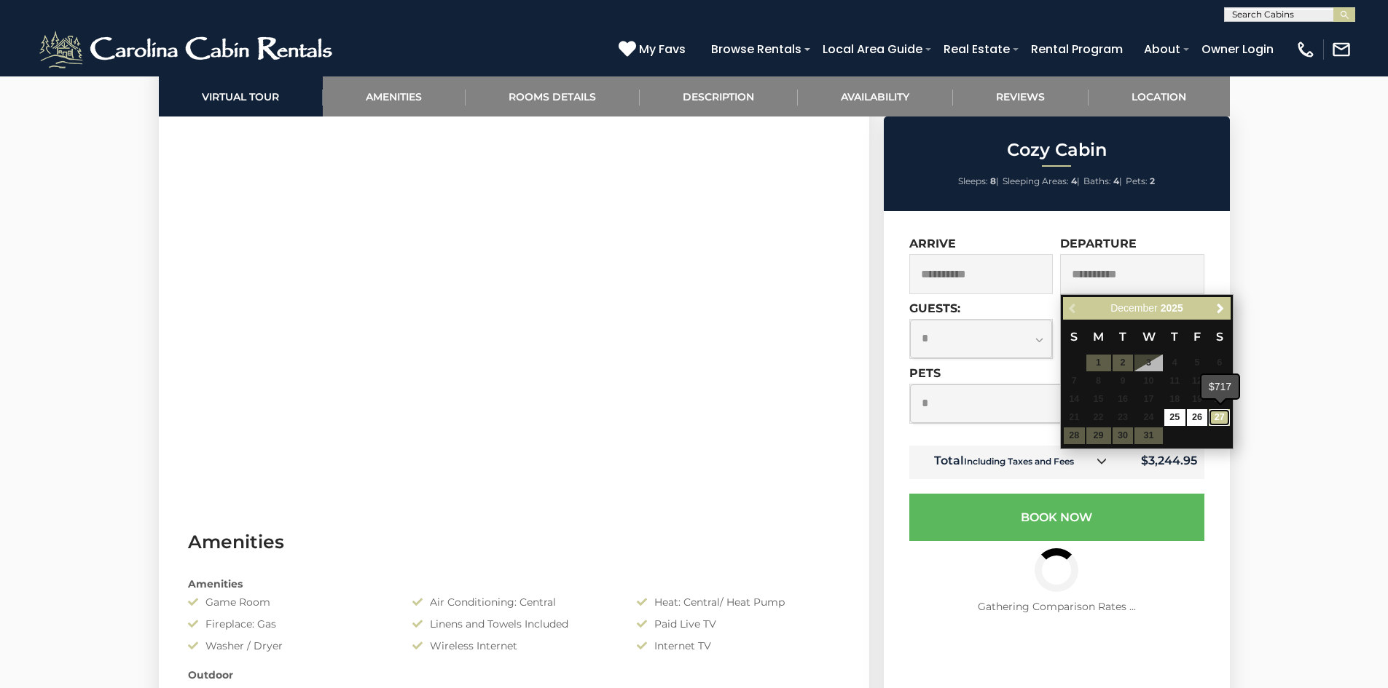
click at [1219, 422] on link "27" at bounding box center [1218, 417] width 21 height 17
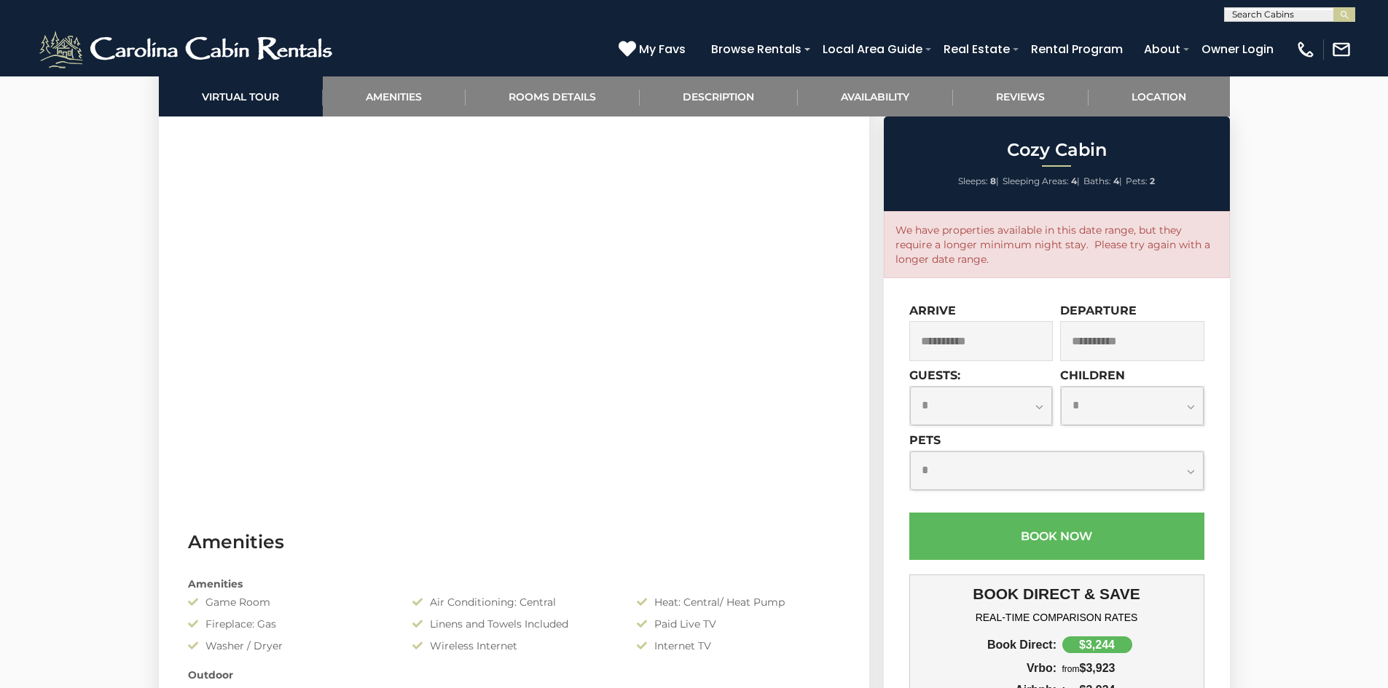
click at [1098, 344] on input "**********" at bounding box center [1132, 341] width 144 height 40
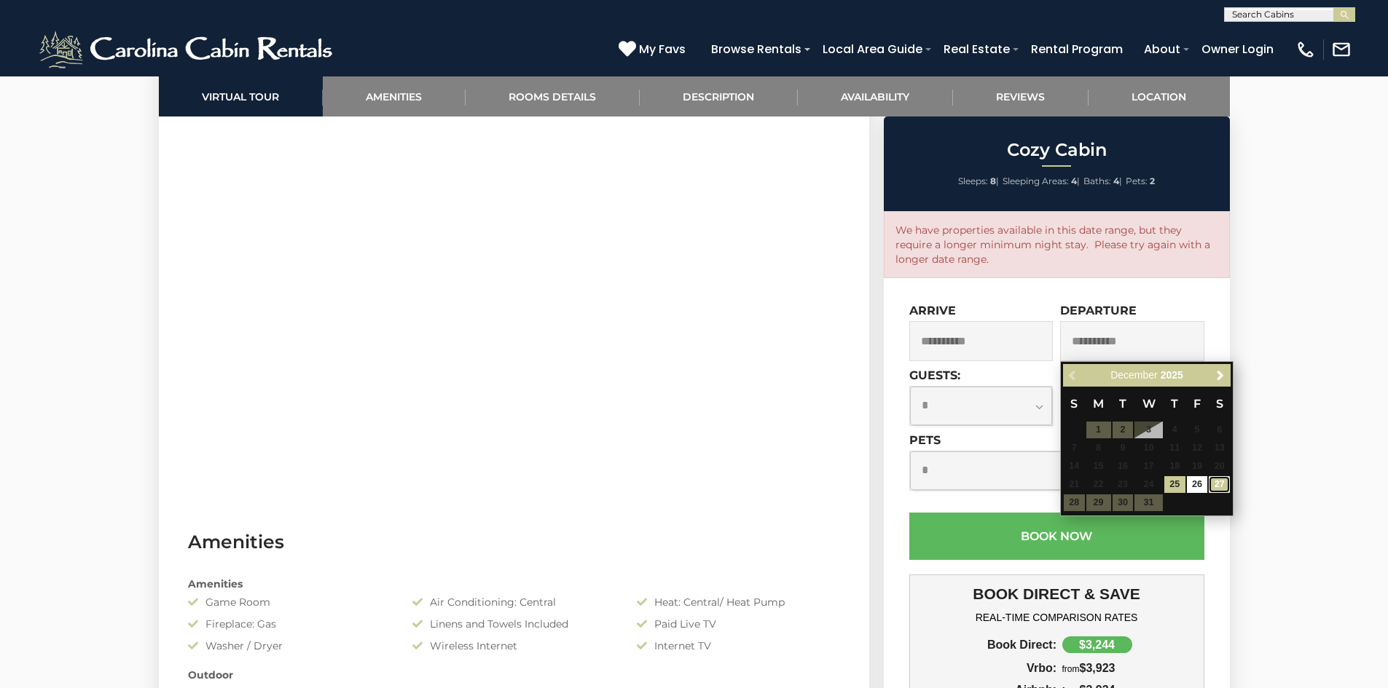
click at [1223, 484] on link "27" at bounding box center [1218, 484] width 21 height 17
type input "**********"
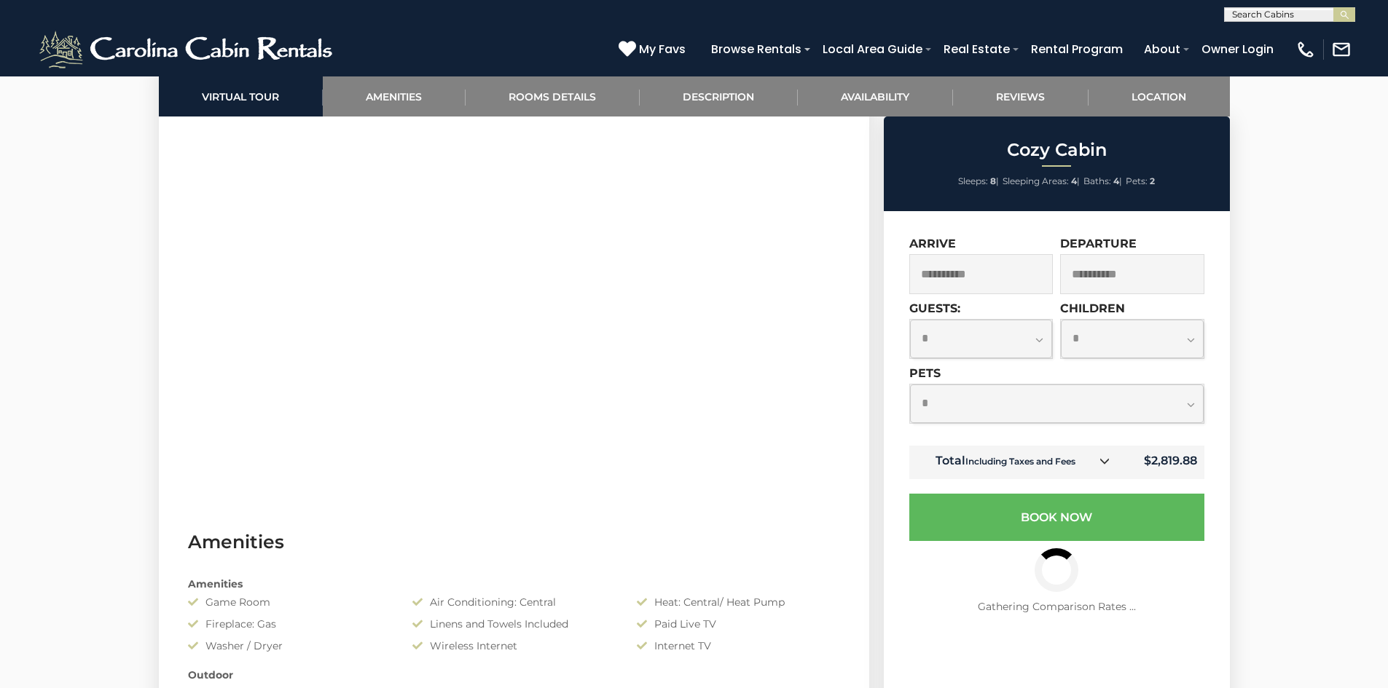
click at [1058, 414] on select "**********" at bounding box center [1057, 404] width 294 height 39
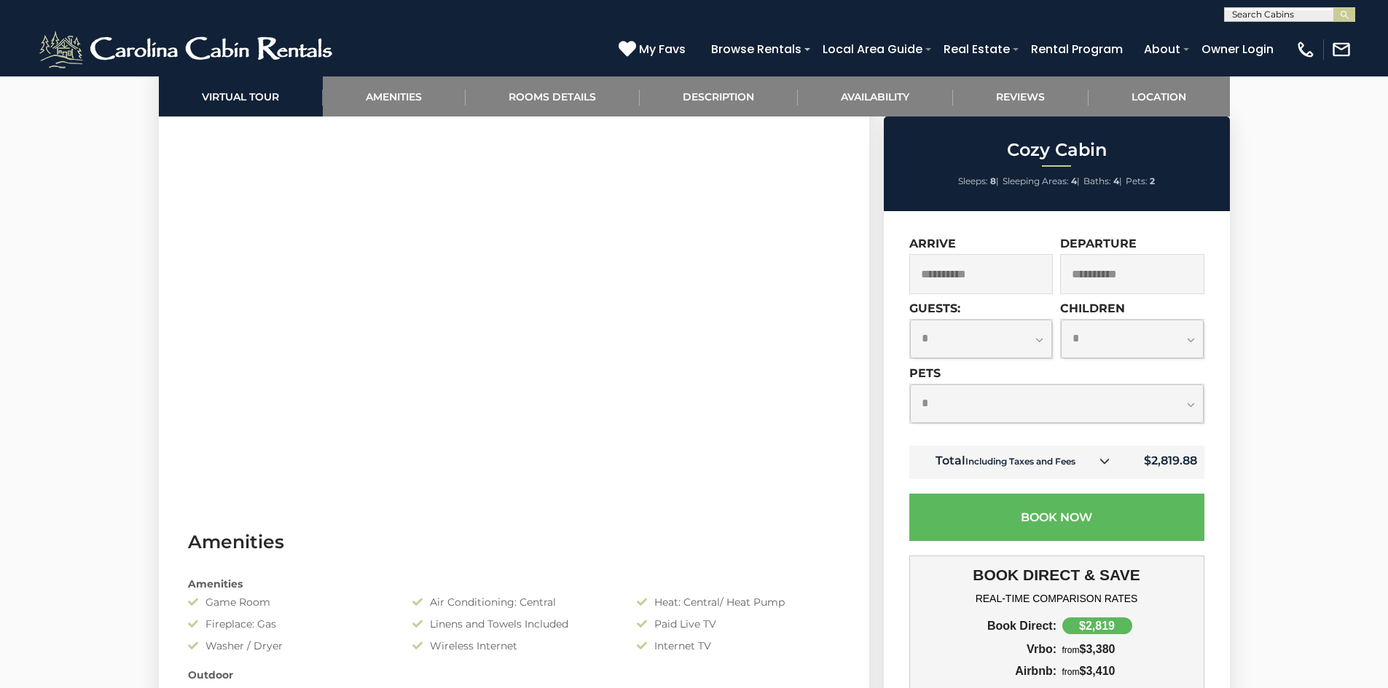
select select "*"
click at [910, 385] on select "**********" at bounding box center [1057, 404] width 294 height 39
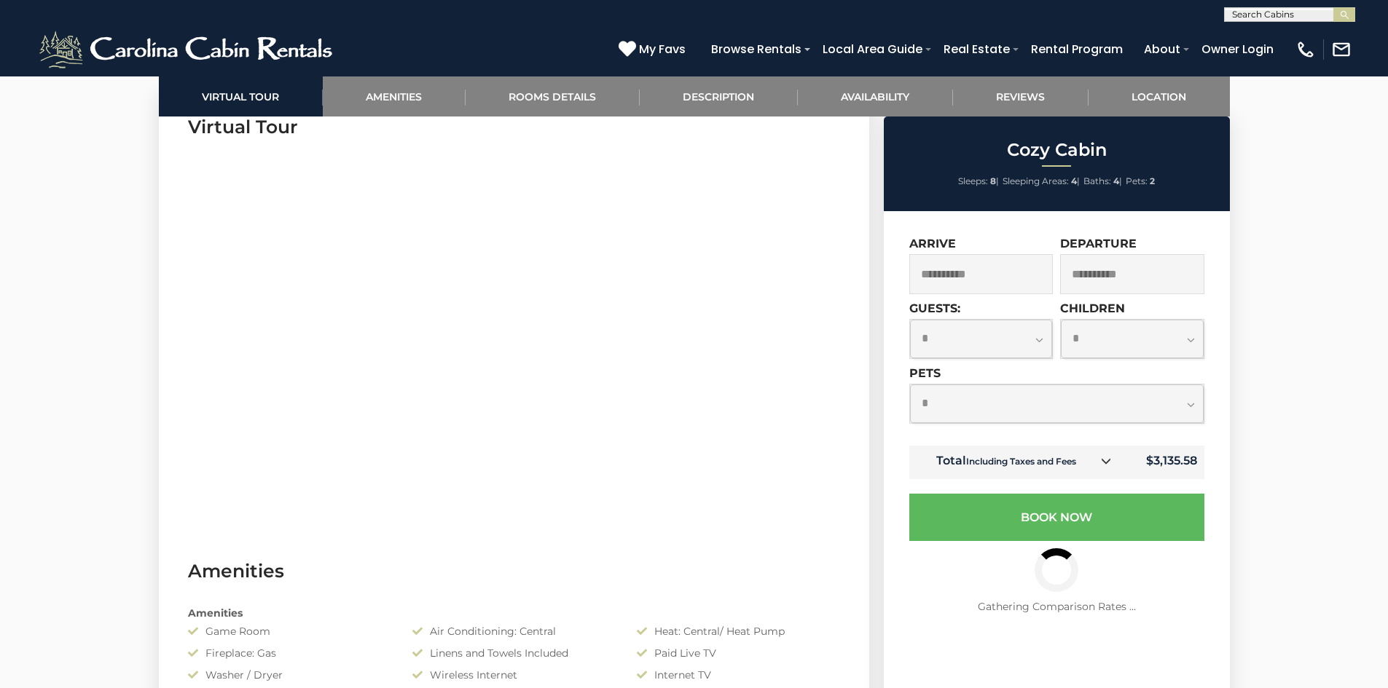
scroll to position [712, 0]
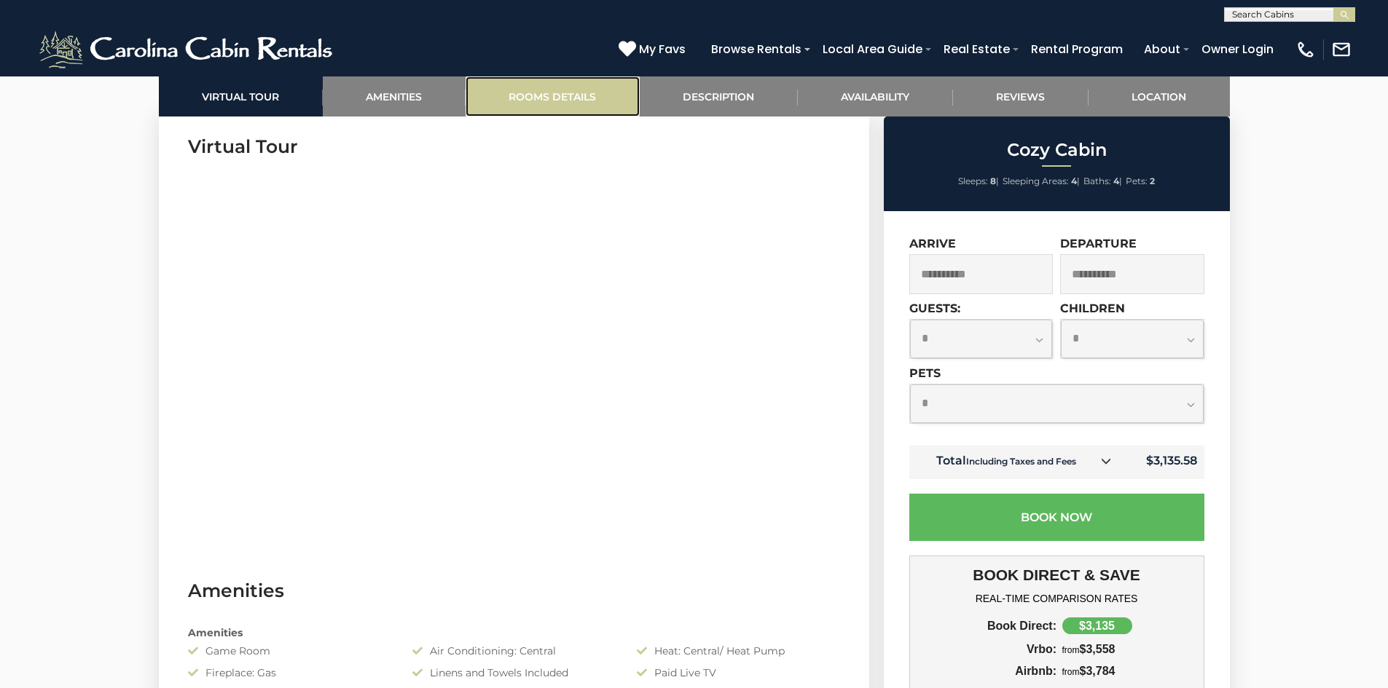
click at [582, 93] on link "Rooms Details" at bounding box center [552, 96] width 174 height 40
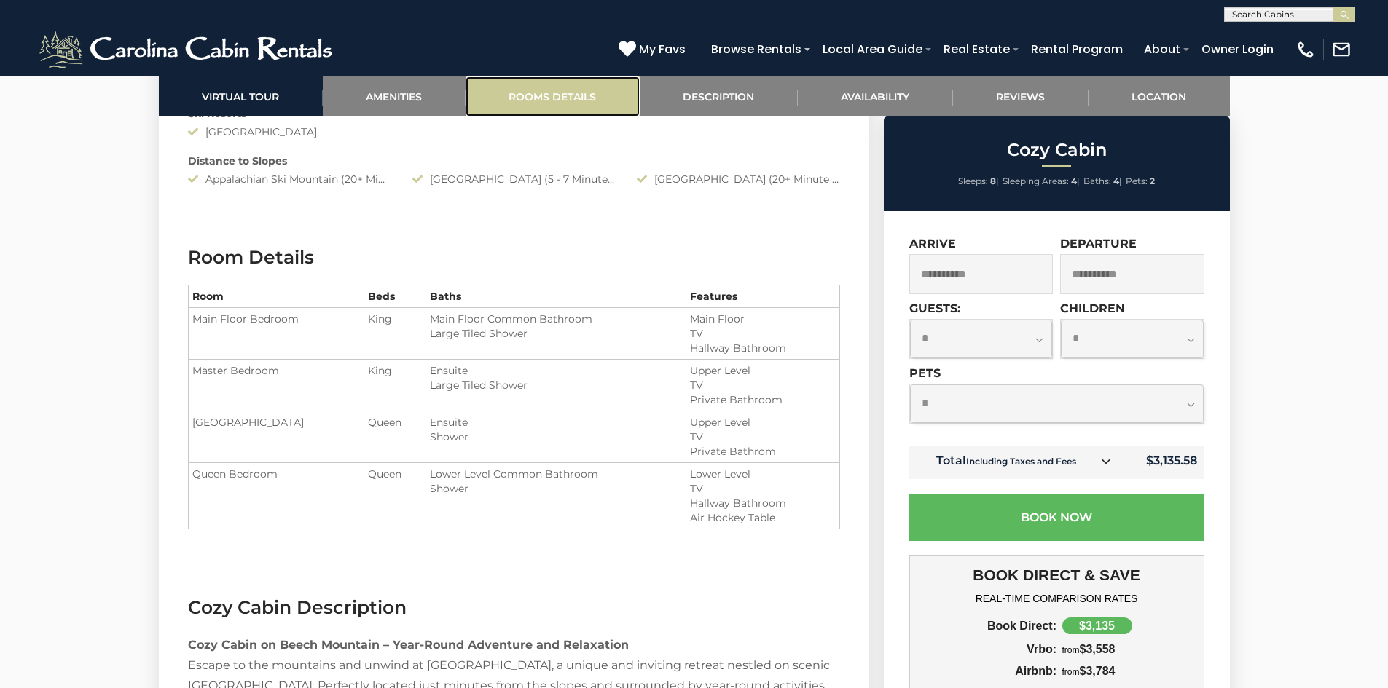
scroll to position [1737, 0]
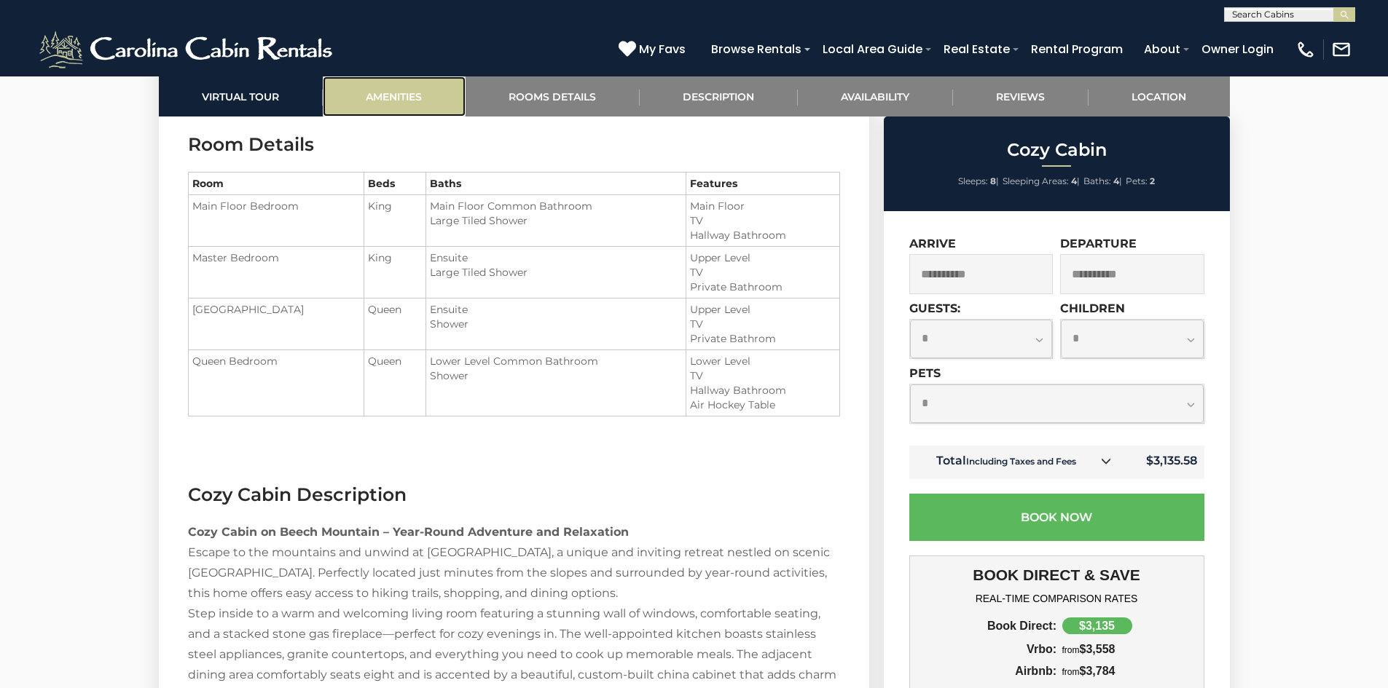
click at [396, 99] on link "Amenities" at bounding box center [394, 96] width 143 height 40
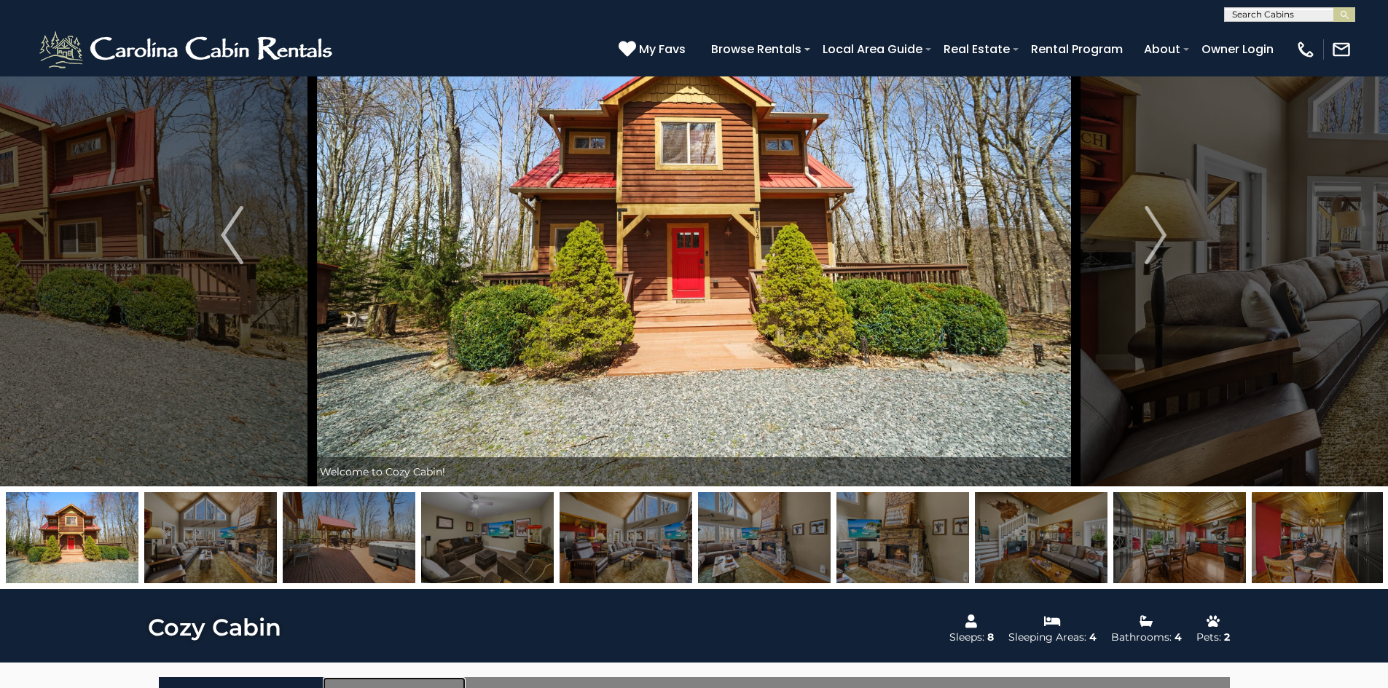
scroll to position [106, 0]
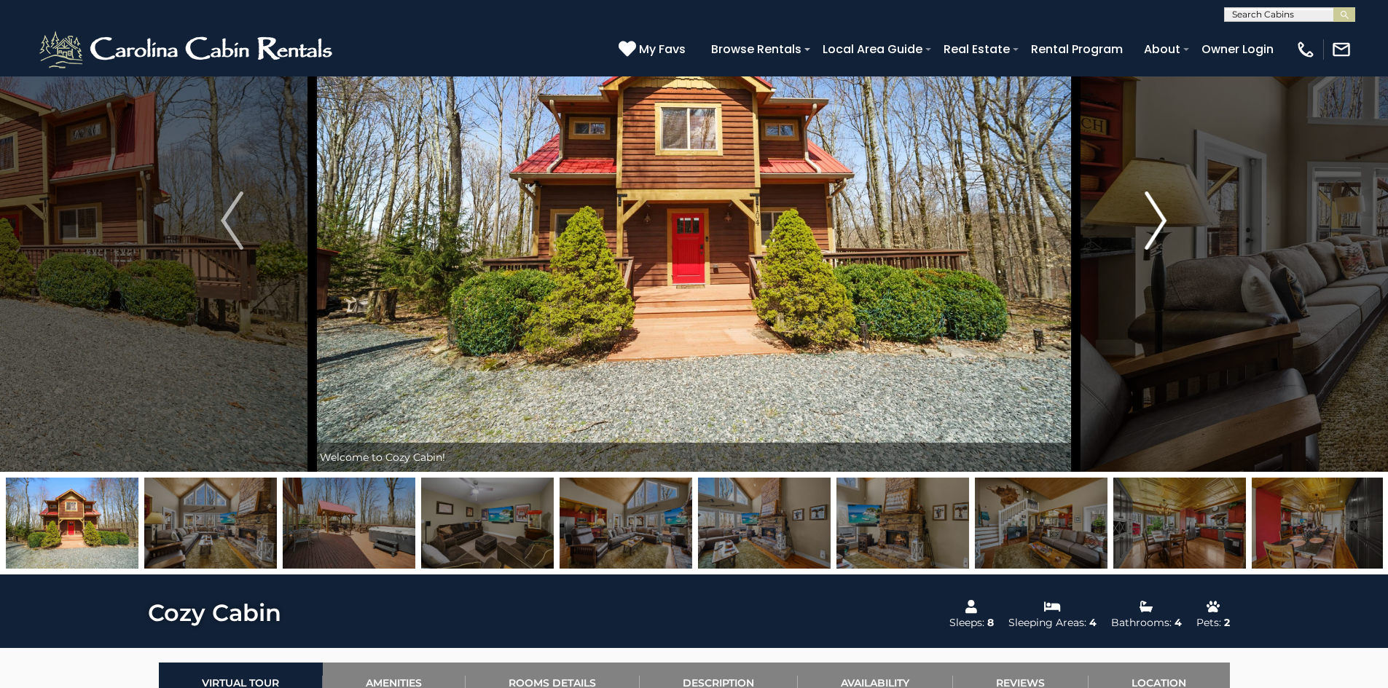
click at [1159, 205] on img "Next" at bounding box center [1155, 221] width 22 height 58
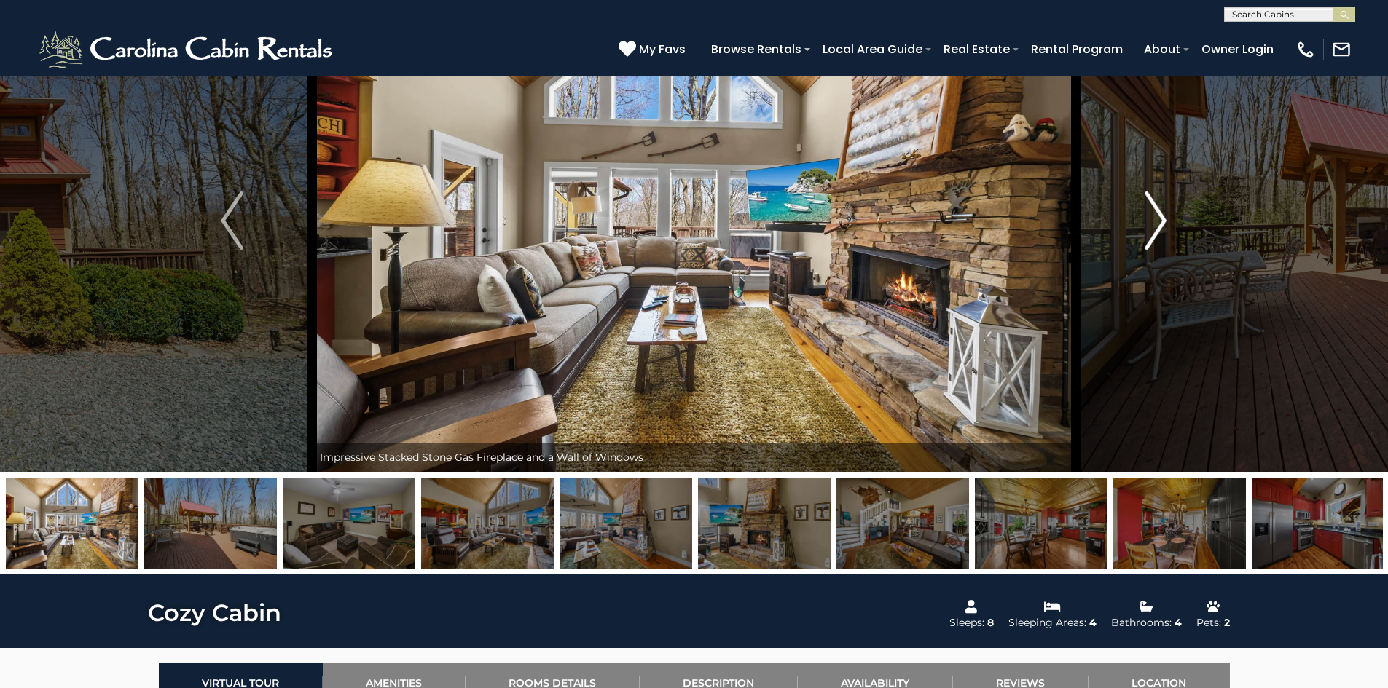
click at [1159, 205] on img "Next" at bounding box center [1155, 221] width 22 height 58
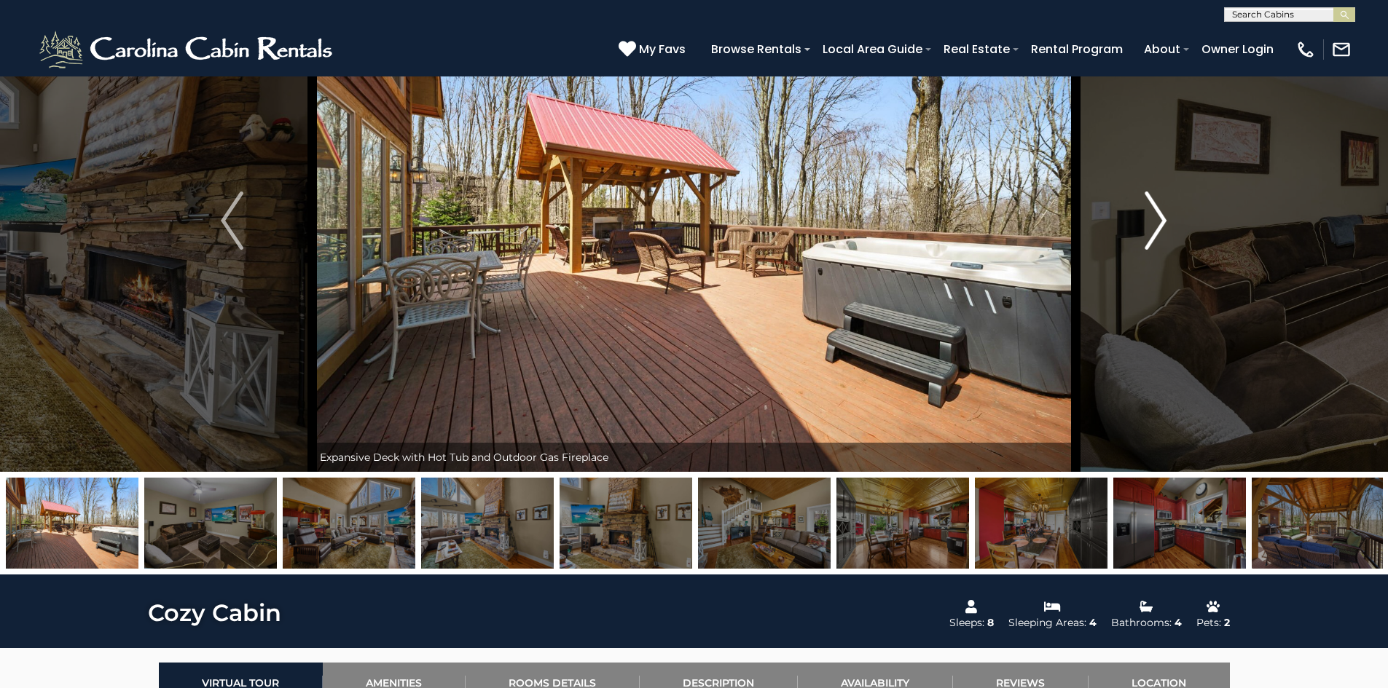
click at [1159, 205] on img "Next" at bounding box center [1155, 221] width 22 height 58
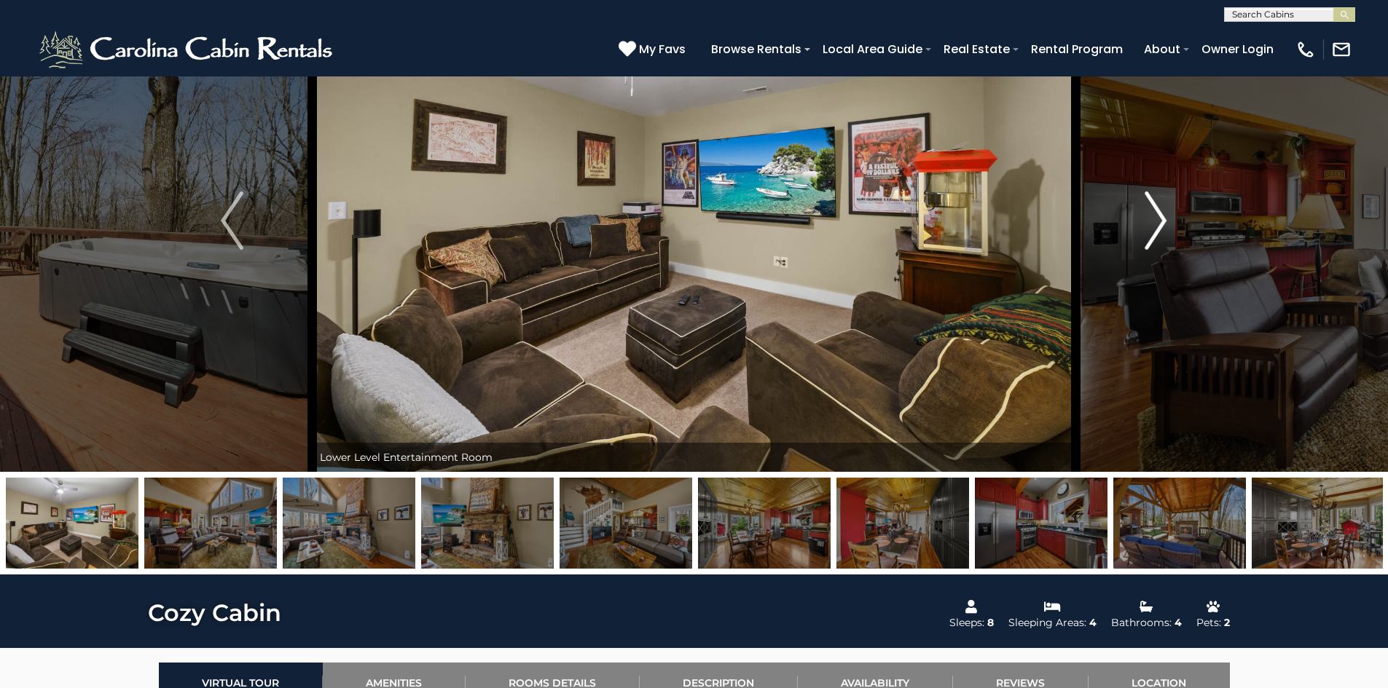
click at [1159, 205] on img "Next" at bounding box center [1155, 221] width 22 height 58
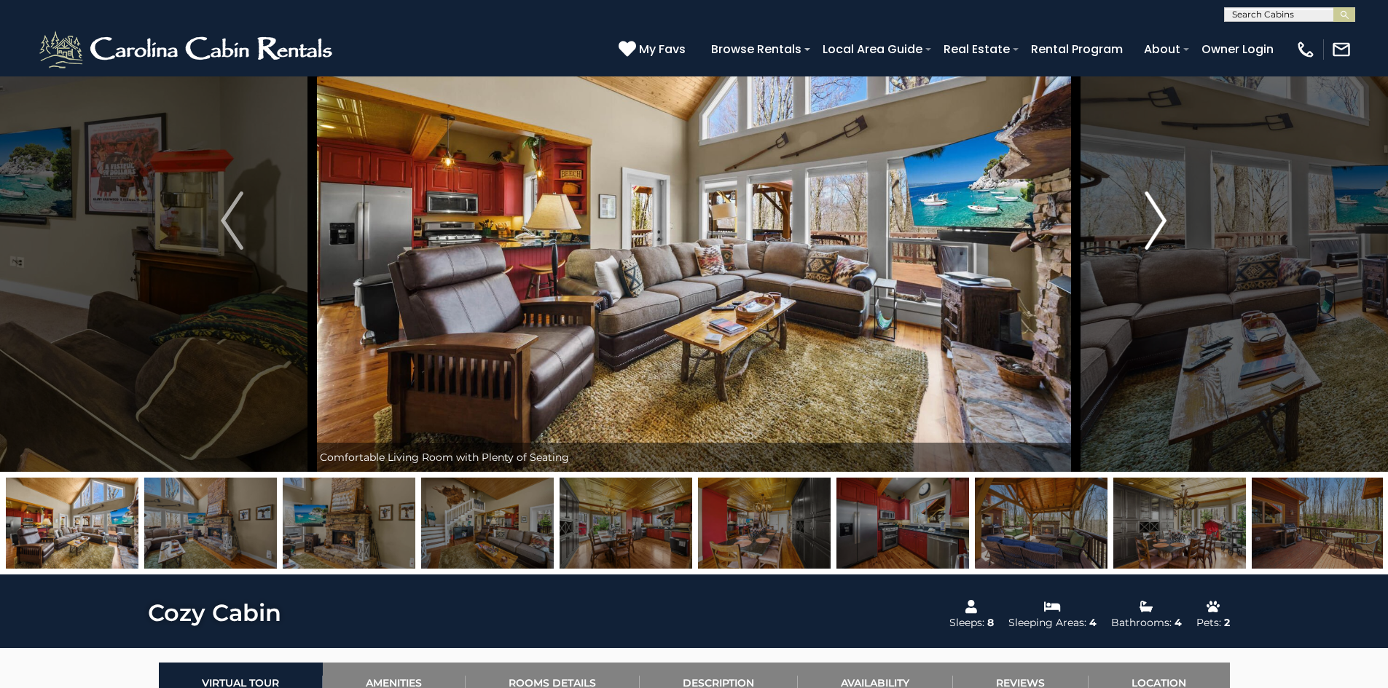
click at [1159, 205] on img "Next" at bounding box center [1155, 221] width 22 height 58
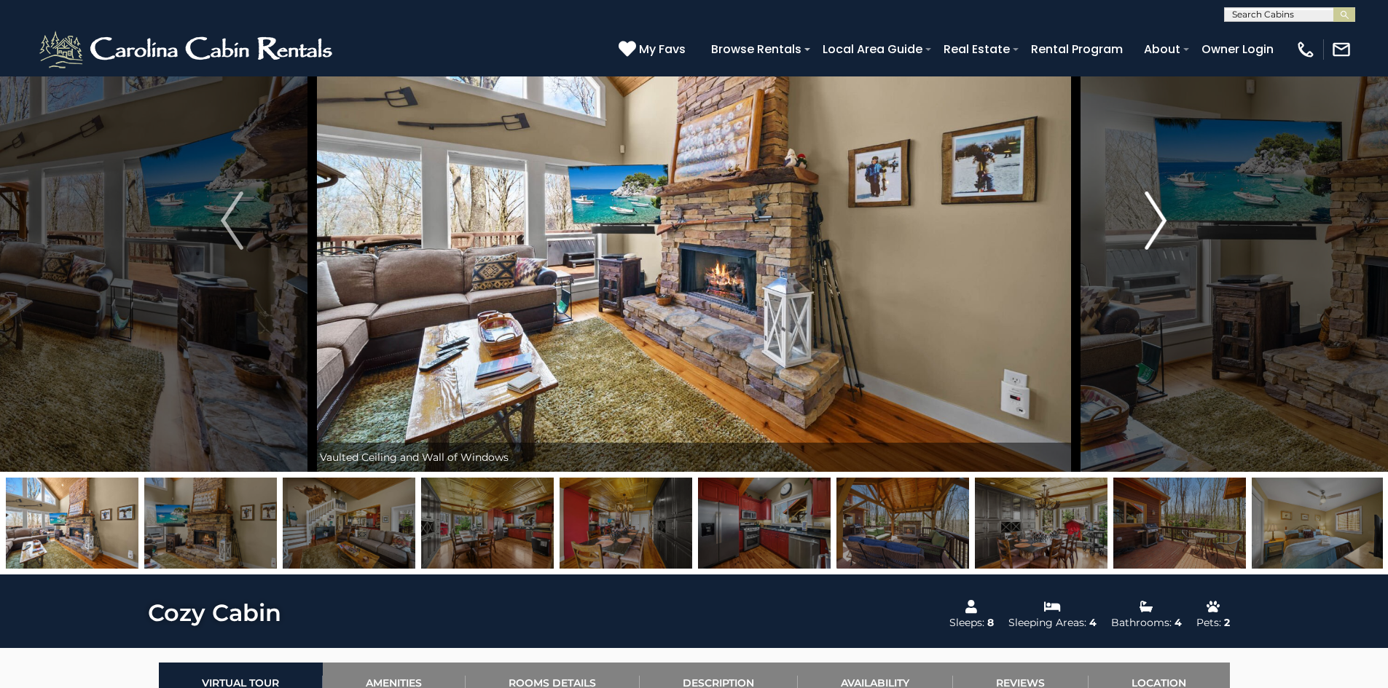
click at [1159, 205] on img "Next" at bounding box center [1155, 221] width 22 height 58
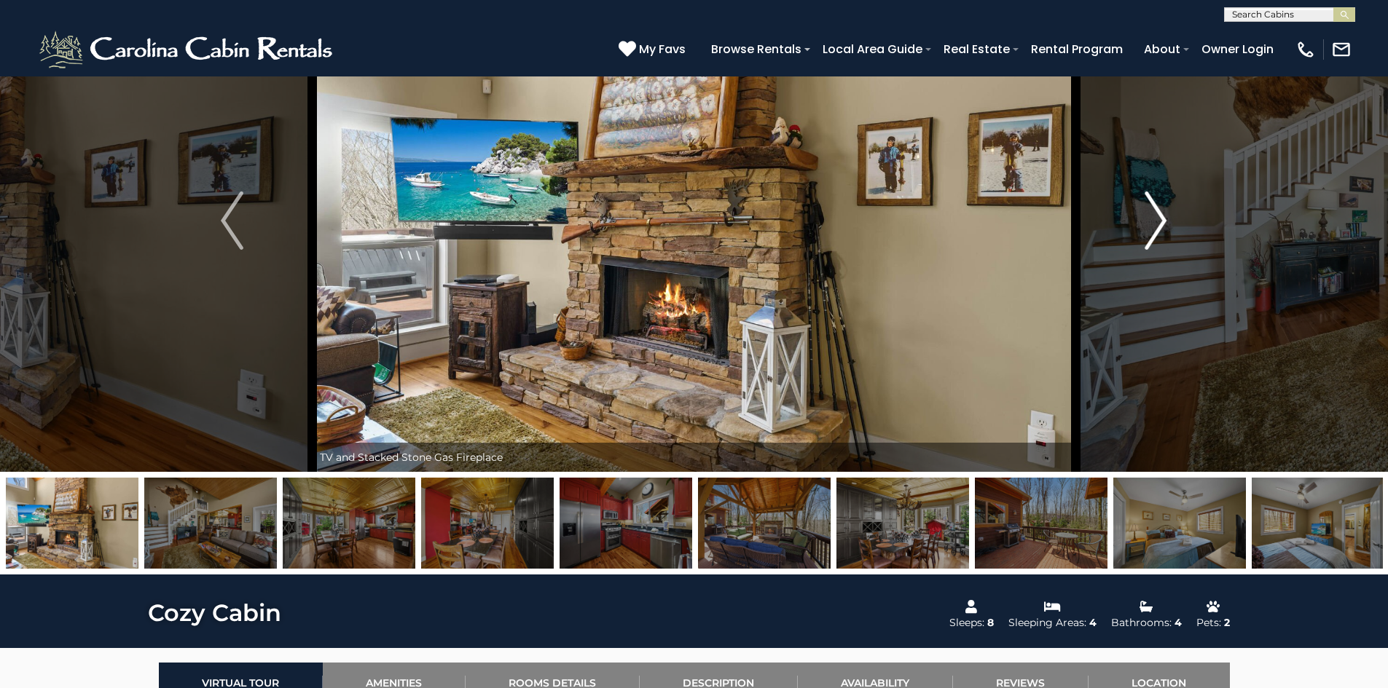
click at [1159, 205] on img "Next" at bounding box center [1155, 221] width 22 height 58
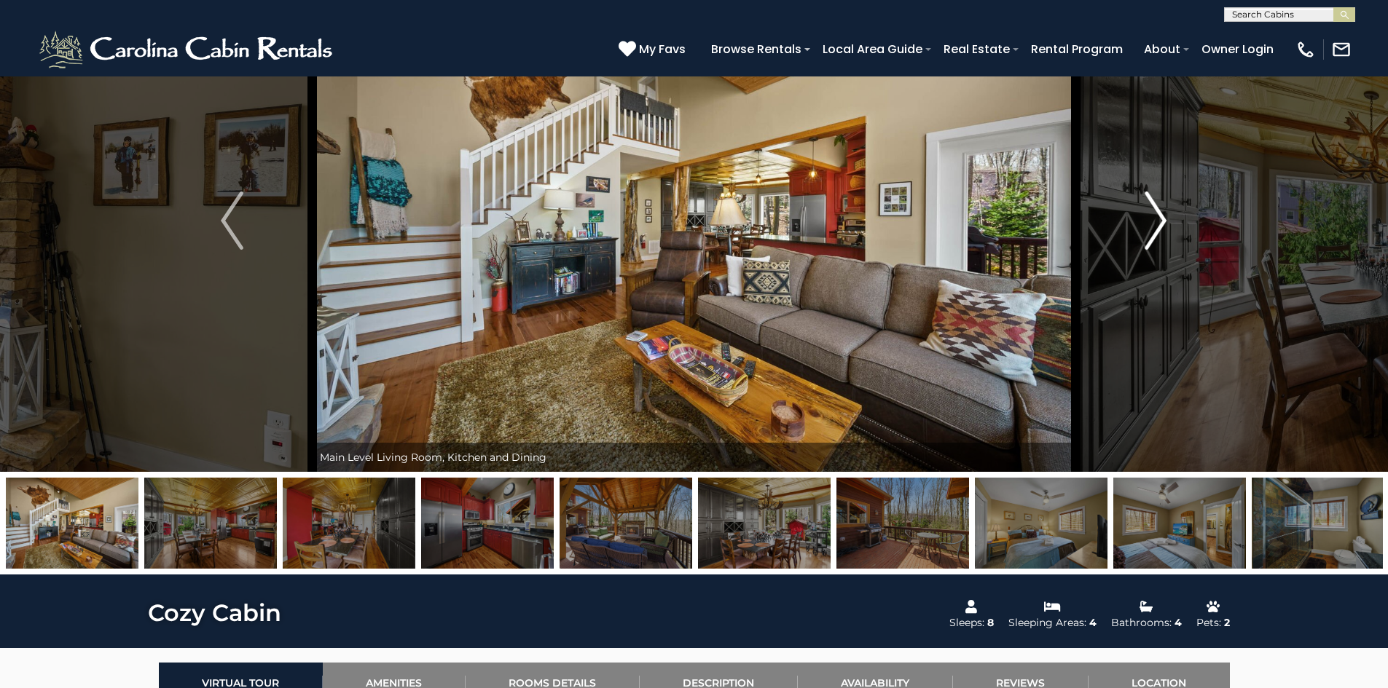
click at [1159, 205] on img "Next" at bounding box center [1155, 221] width 22 height 58
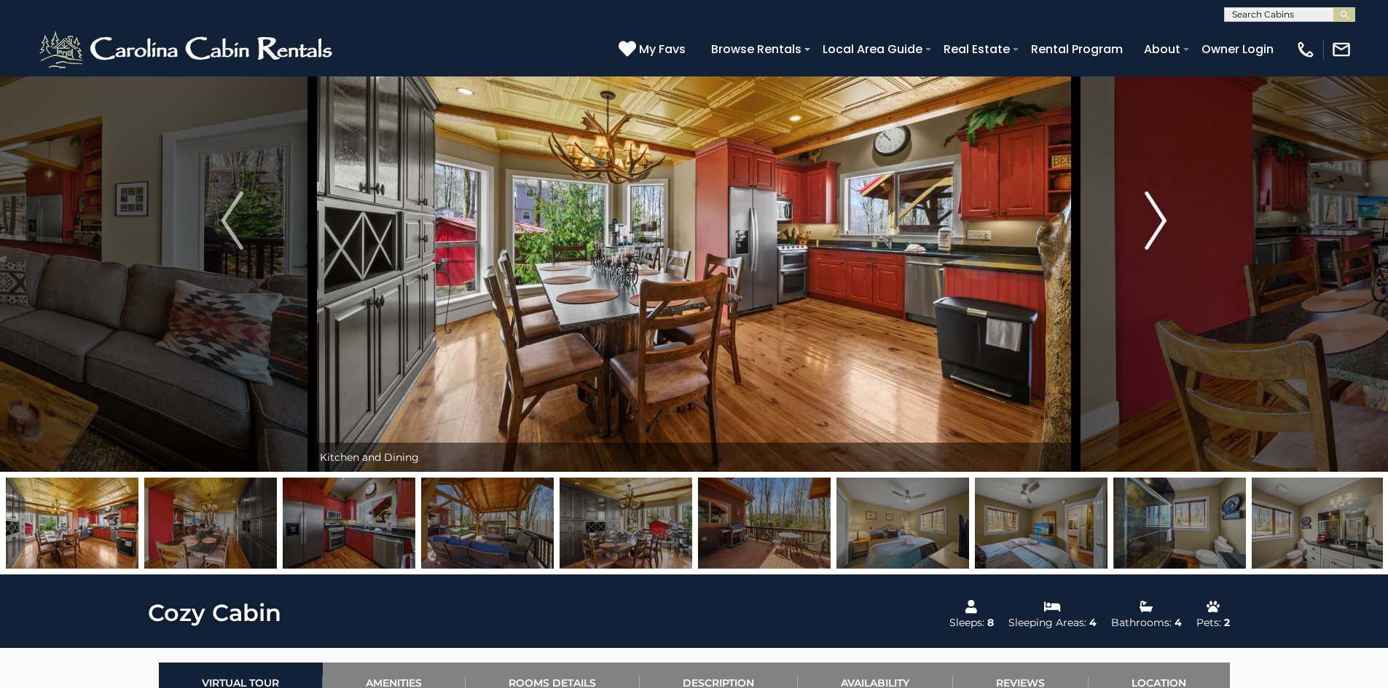
click at [1159, 205] on img "Next" at bounding box center [1155, 221] width 22 height 58
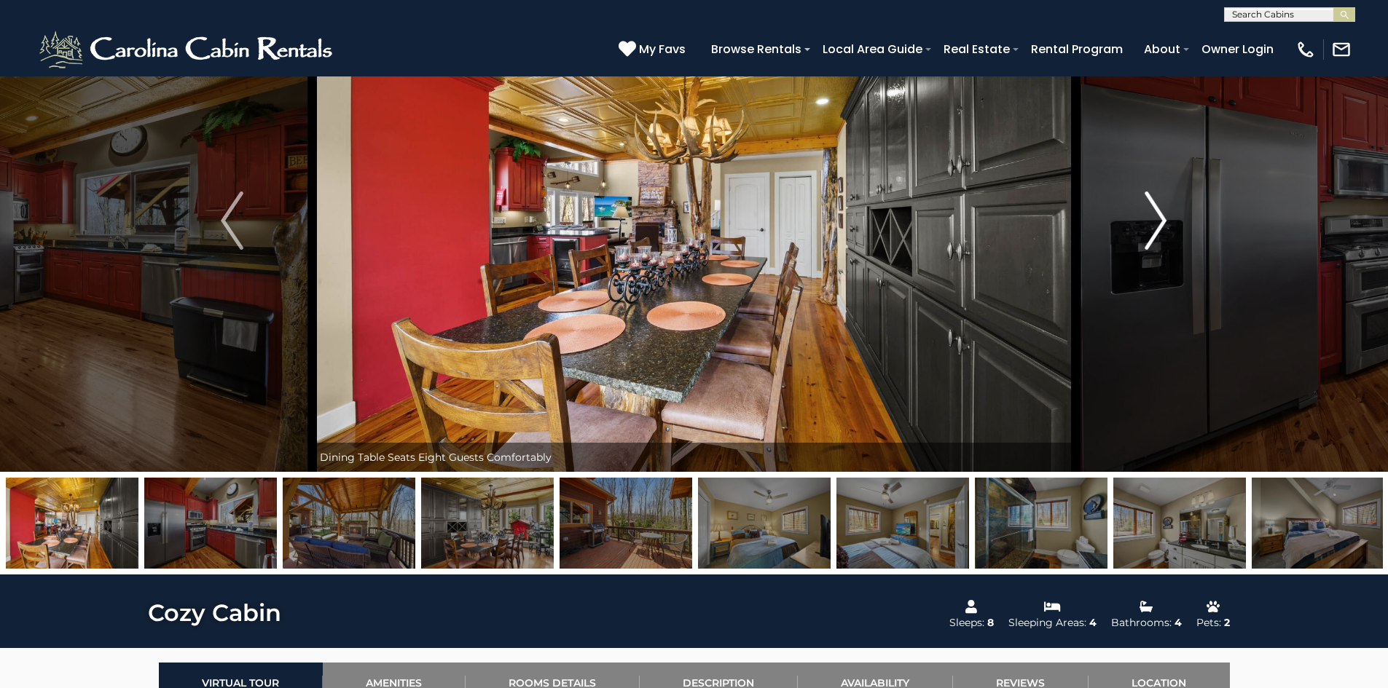
click at [1159, 205] on img "Next" at bounding box center [1155, 221] width 22 height 58
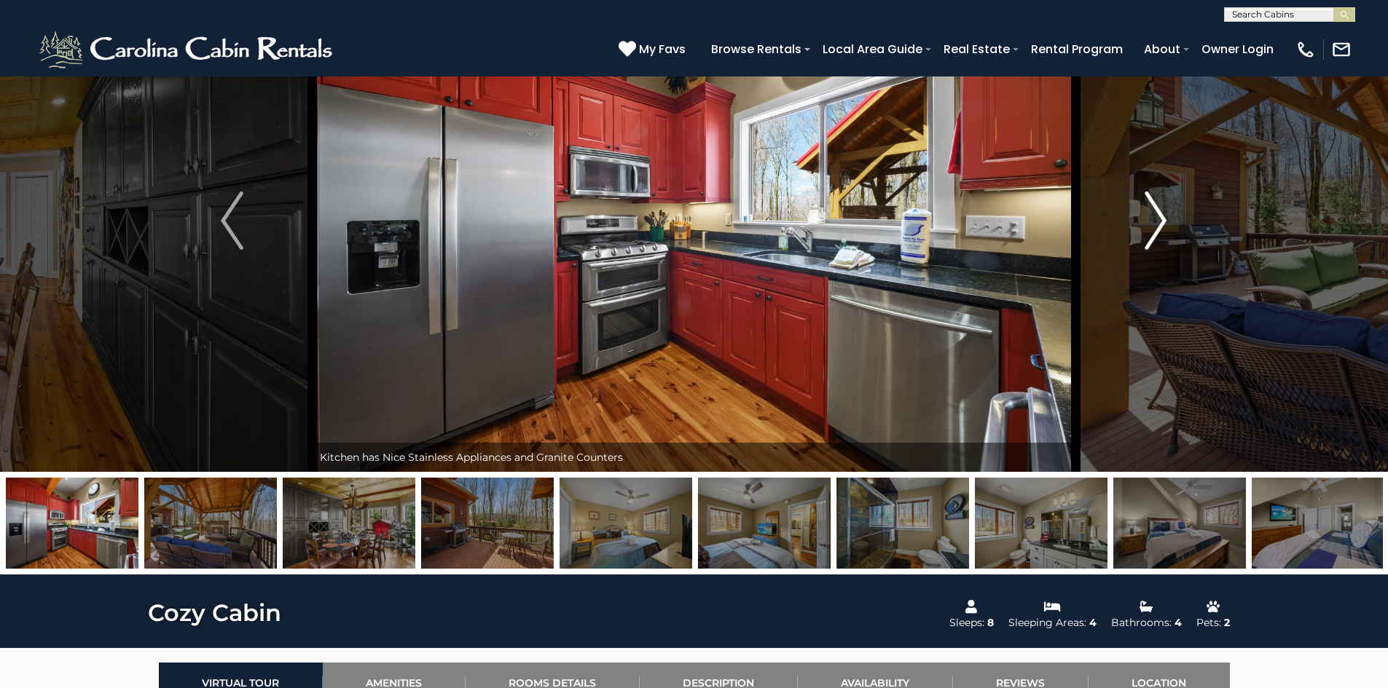
click at [1159, 205] on img "Next" at bounding box center [1155, 221] width 22 height 58
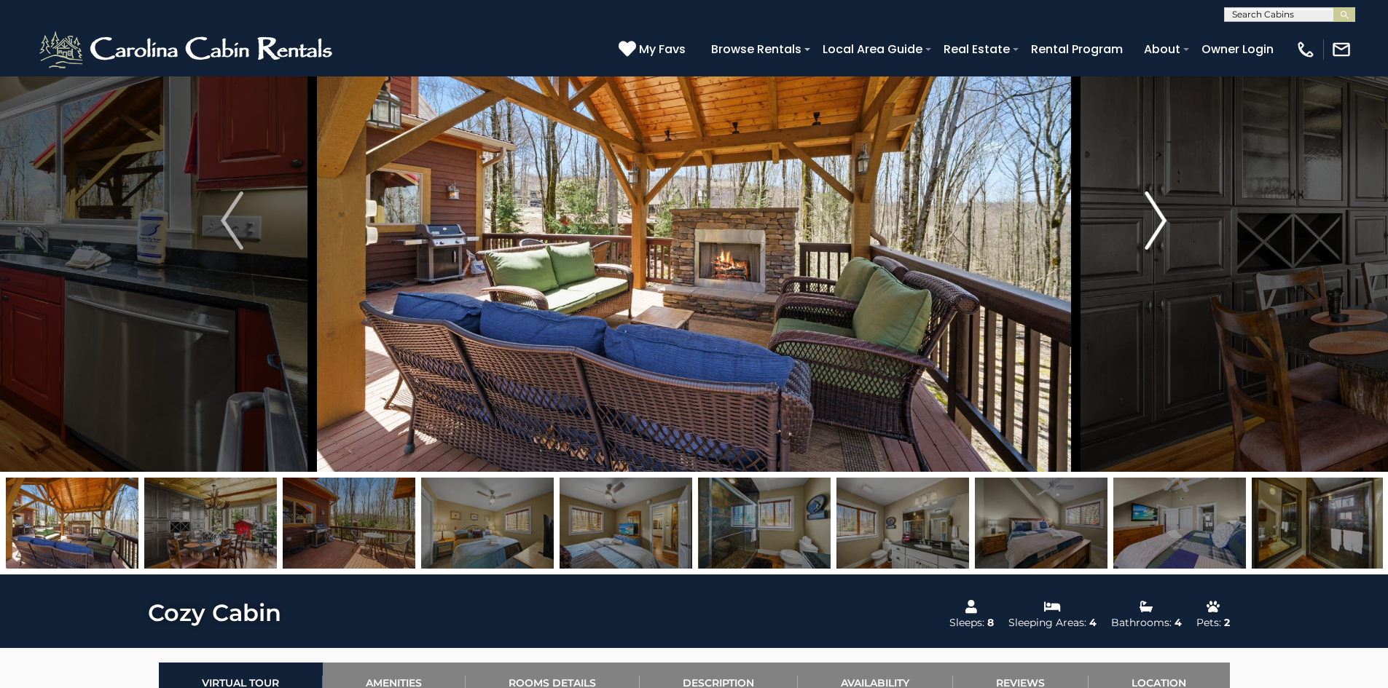
click at [1159, 205] on img "Next" at bounding box center [1155, 221] width 22 height 58
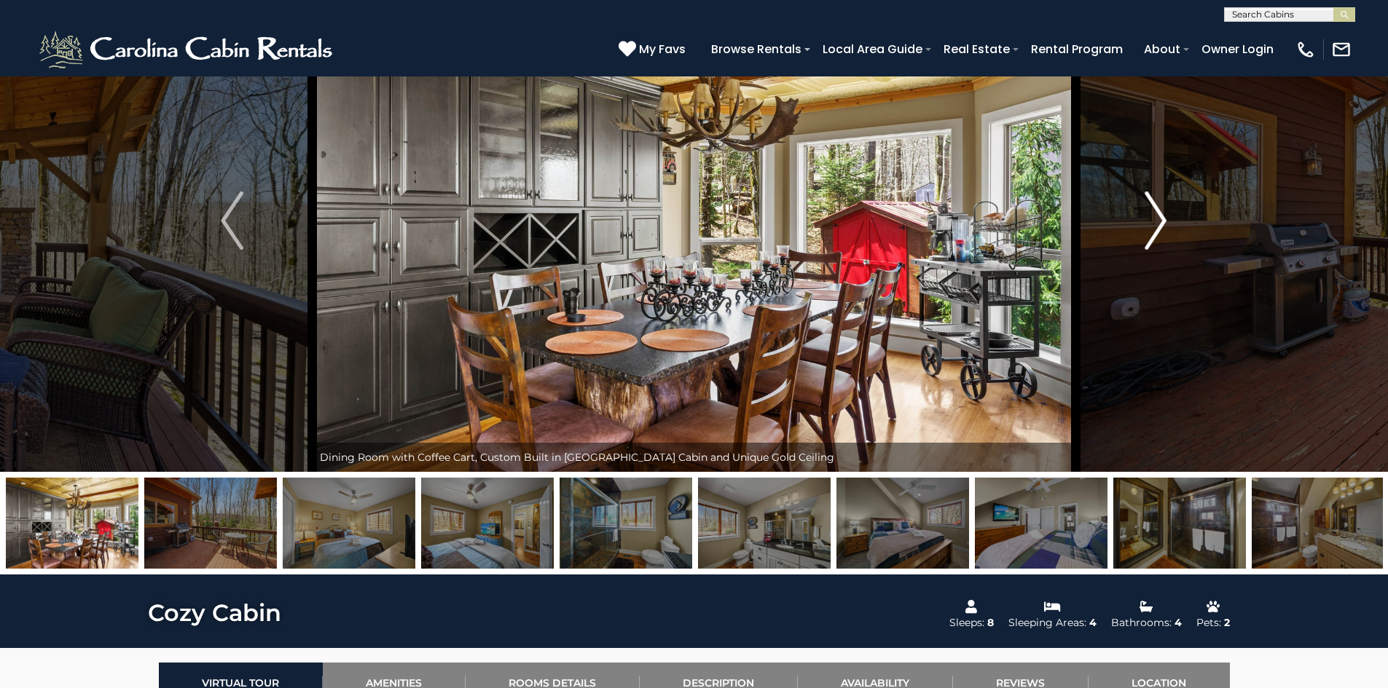
click at [1159, 205] on img "Next" at bounding box center [1155, 221] width 22 height 58
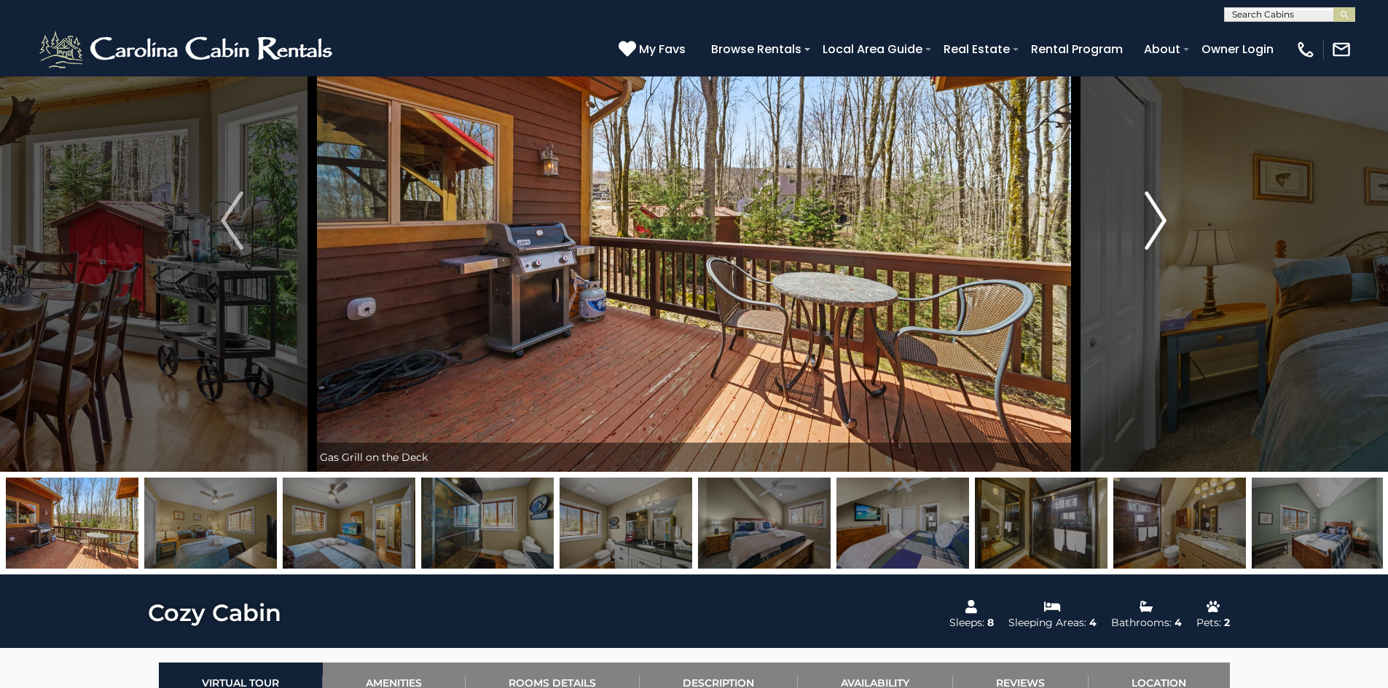
click at [1159, 205] on img "Next" at bounding box center [1155, 221] width 22 height 58
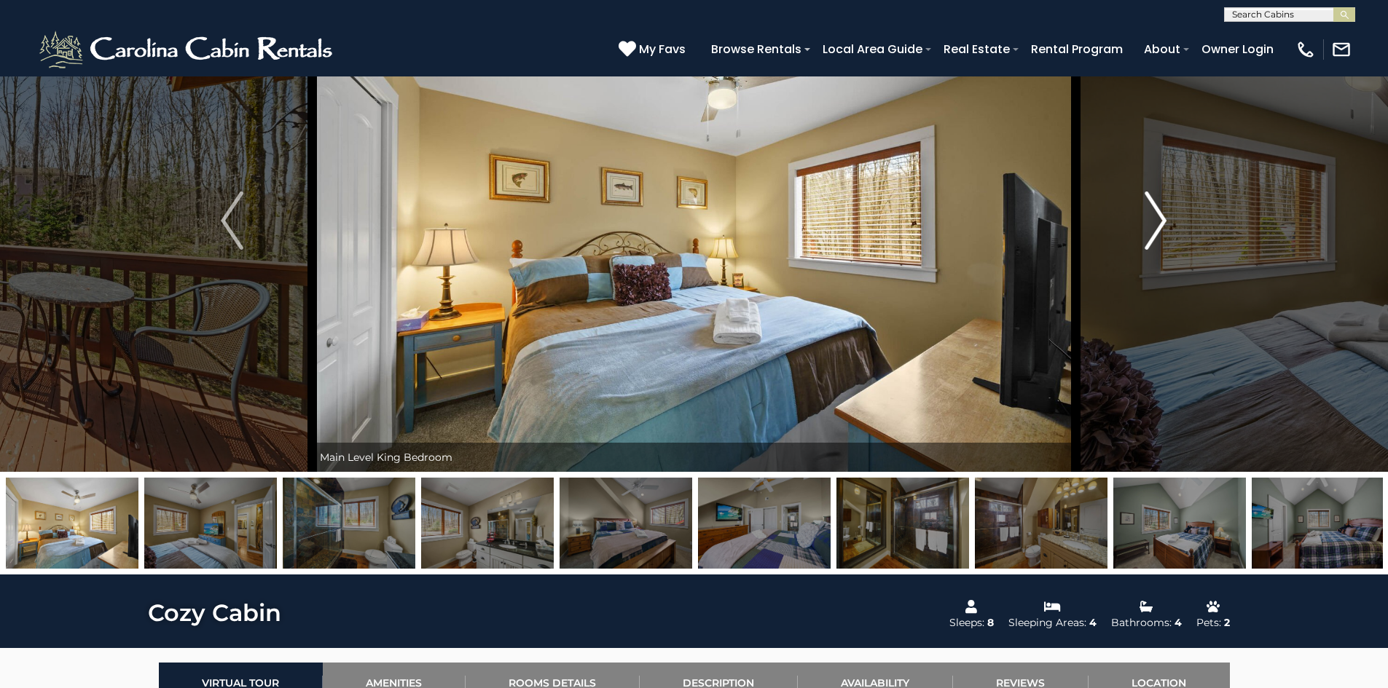
click at [1159, 205] on img "Next" at bounding box center [1155, 221] width 22 height 58
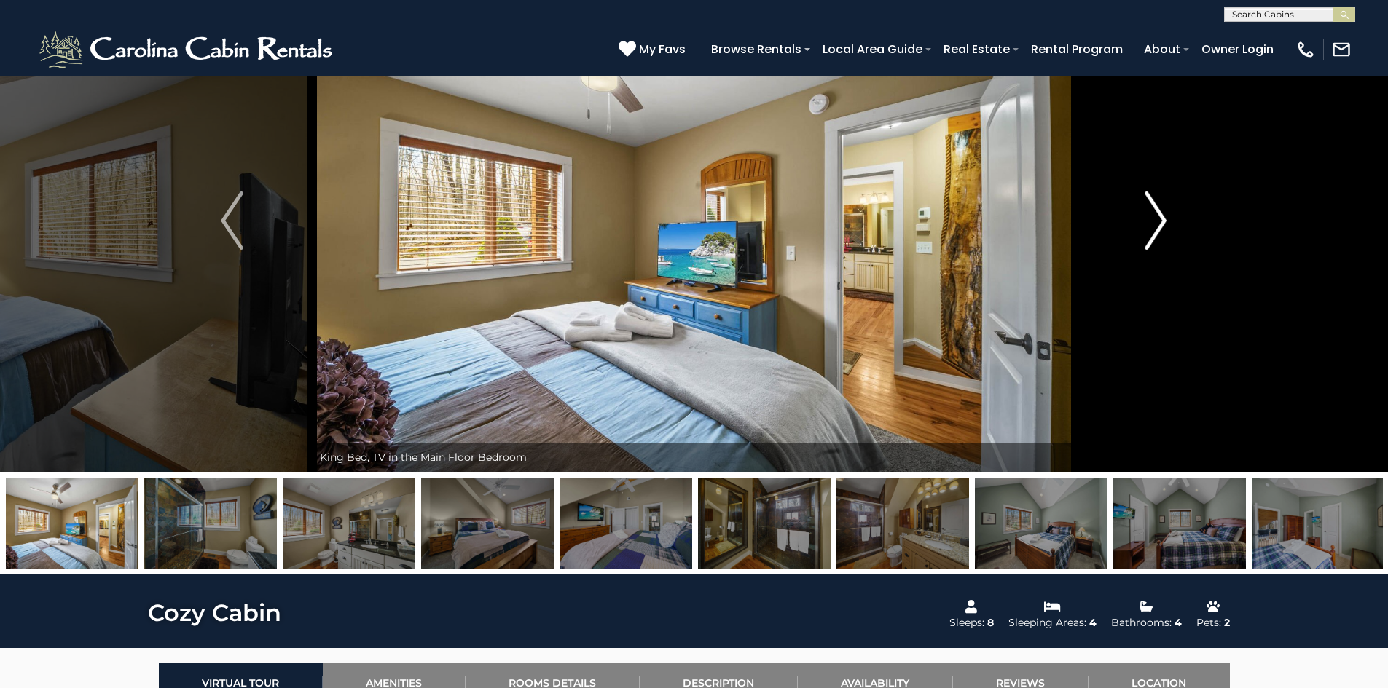
click at [1159, 205] on img "Next" at bounding box center [1155, 221] width 22 height 58
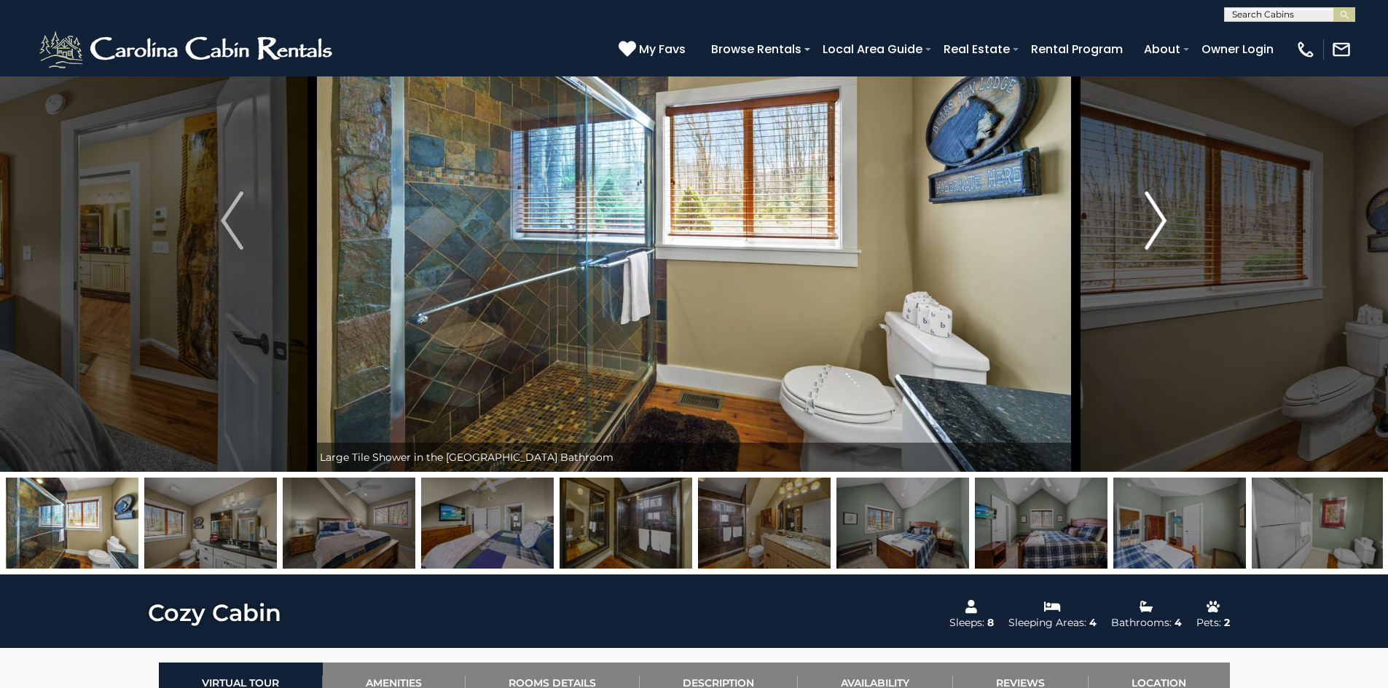
click at [1159, 205] on img "Next" at bounding box center [1155, 221] width 22 height 58
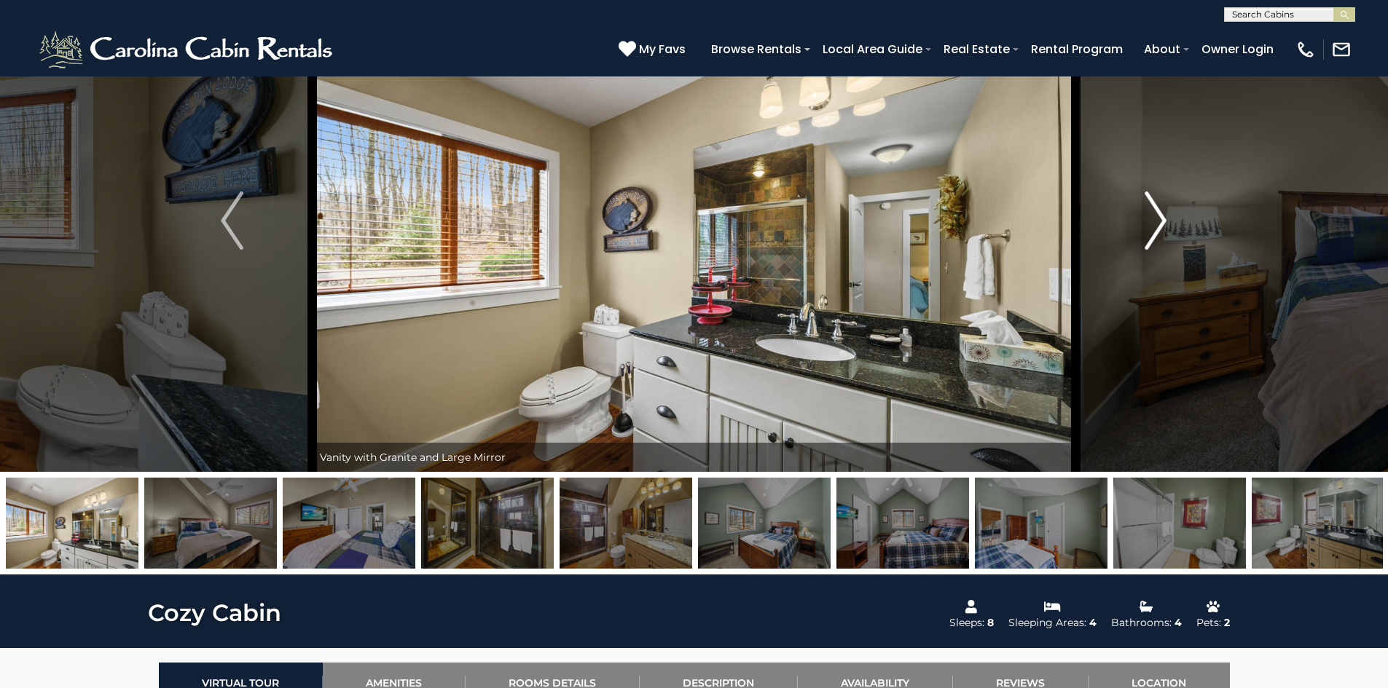
click at [1159, 205] on img "Next" at bounding box center [1155, 221] width 22 height 58
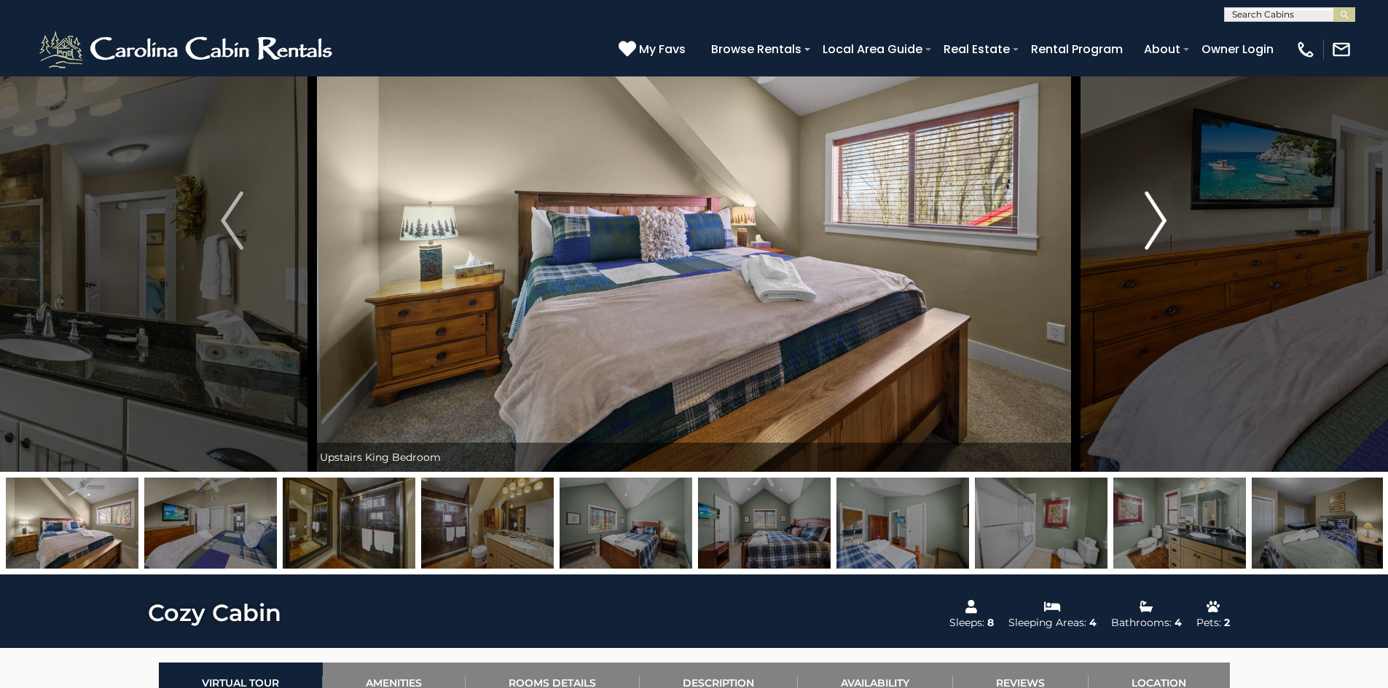
click at [1159, 205] on img "Next" at bounding box center [1155, 221] width 22 height 58
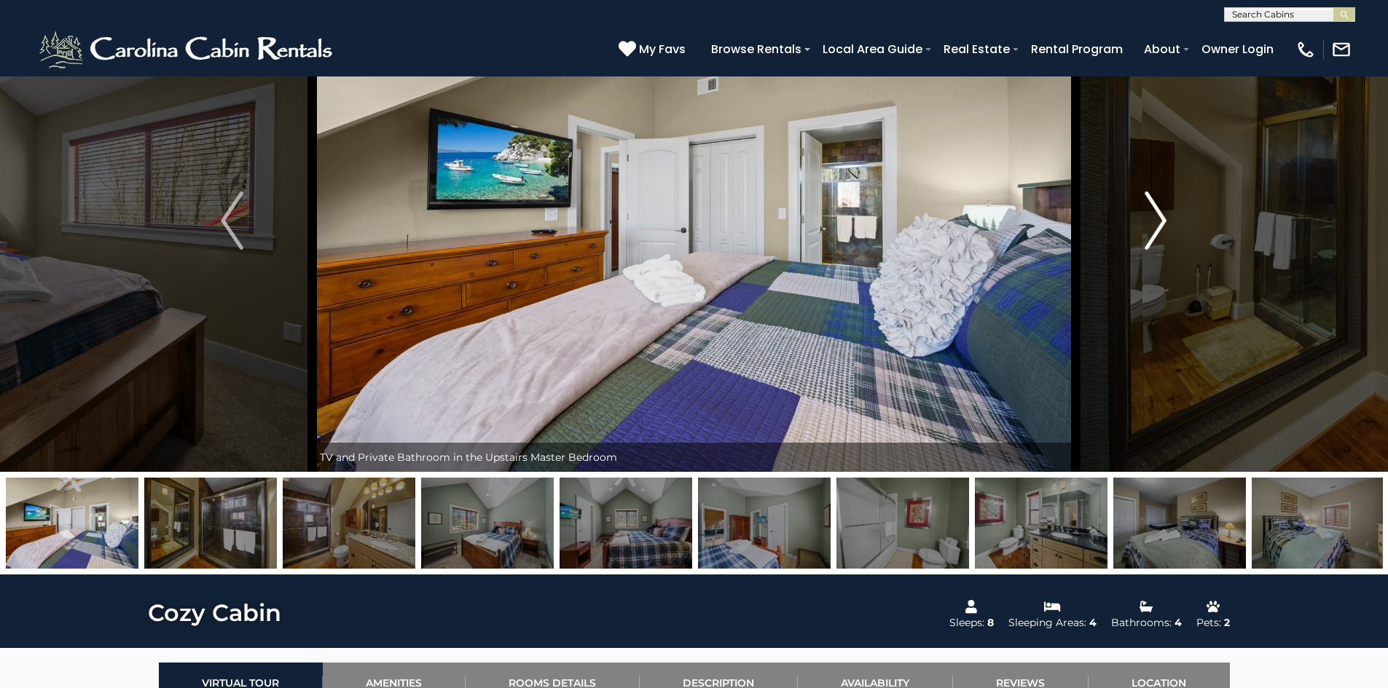
click at [1159, 205] on img "Next" at bounding box center [1155, 221] width 22 height 58
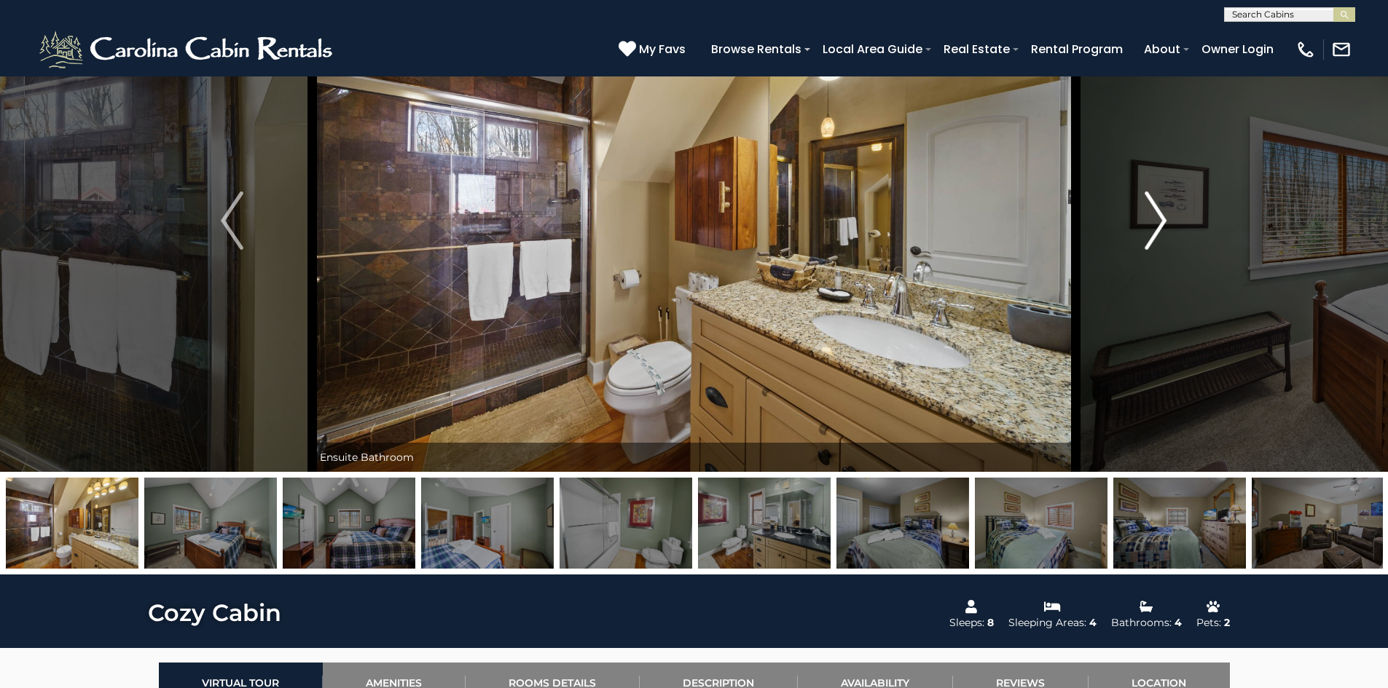
click at [1159, 205] on img "Next" at bounding box center [1155, 221] width 22 height 58
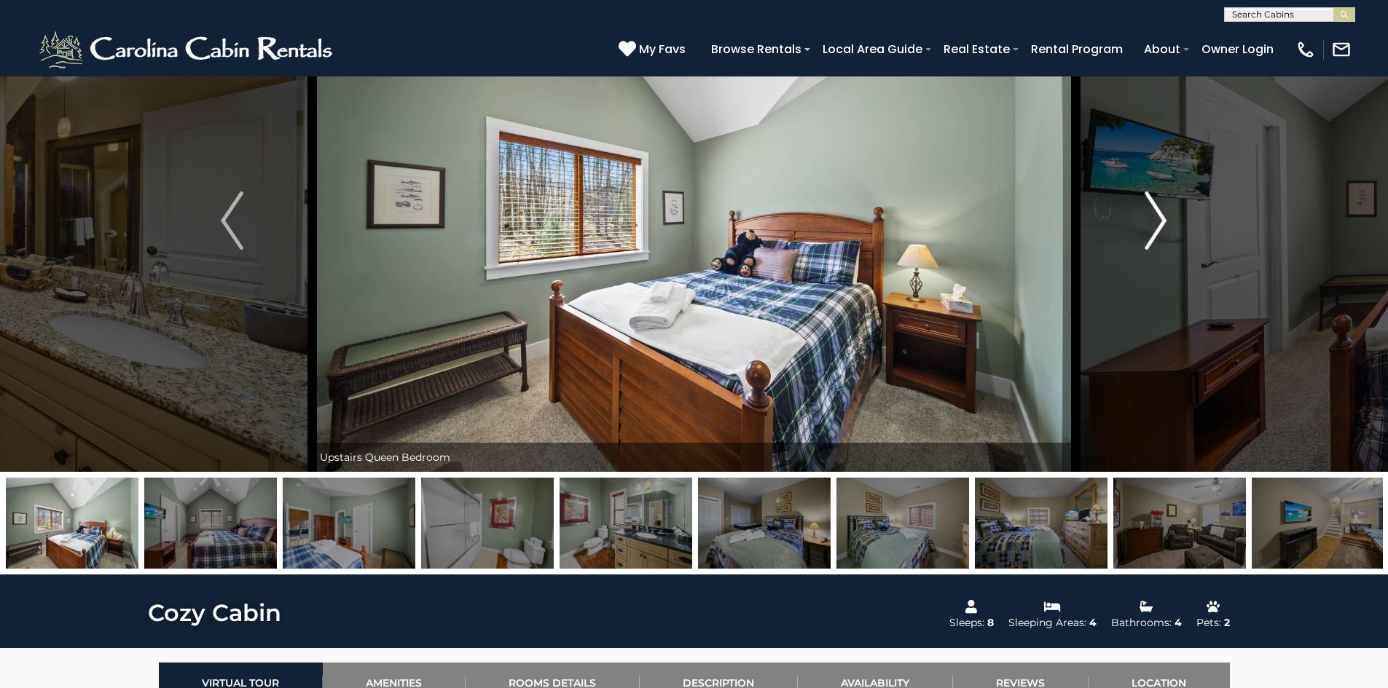
click at [1159, 205] on img "Next" at bounding box center [1155, 221] width 22 height 58
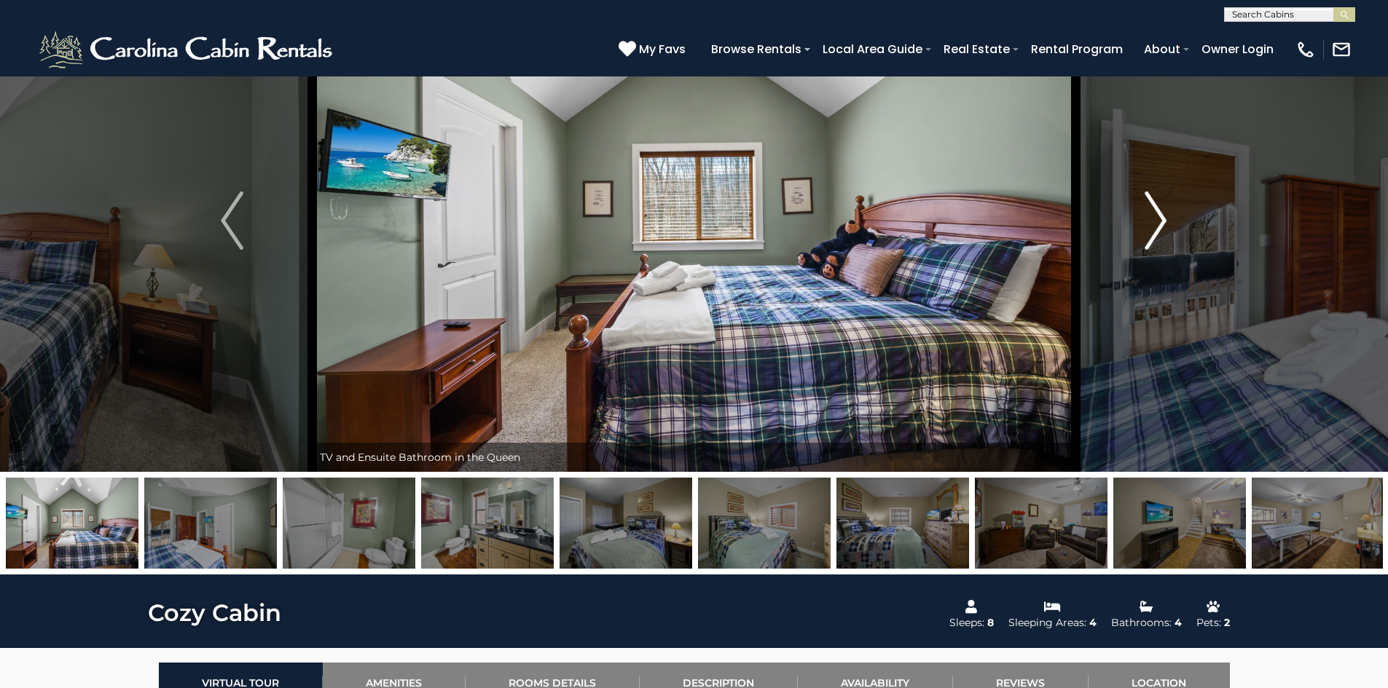
click at [1159, 205] on img "Next" at bounding box center [1155, 221] width 22 height 58
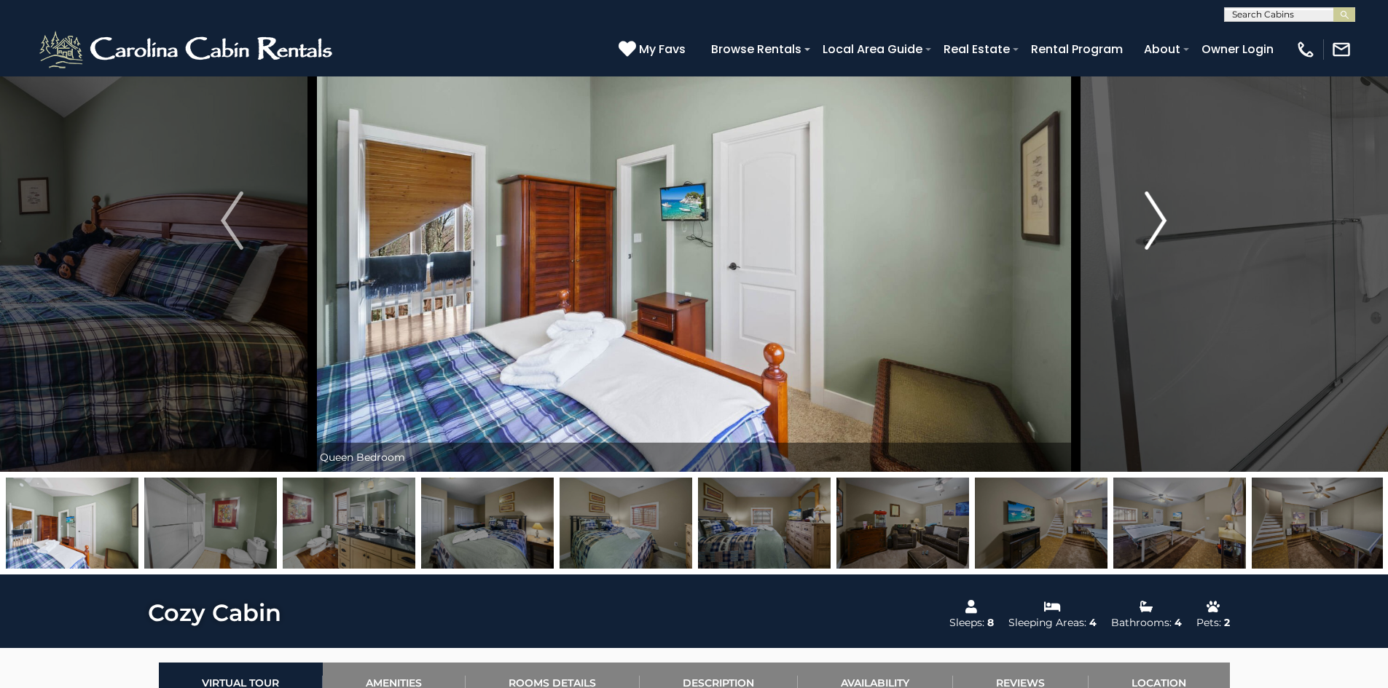
click at [1162, 210] on img "Next" at bounding box center [1155, 221] width 22 height 58
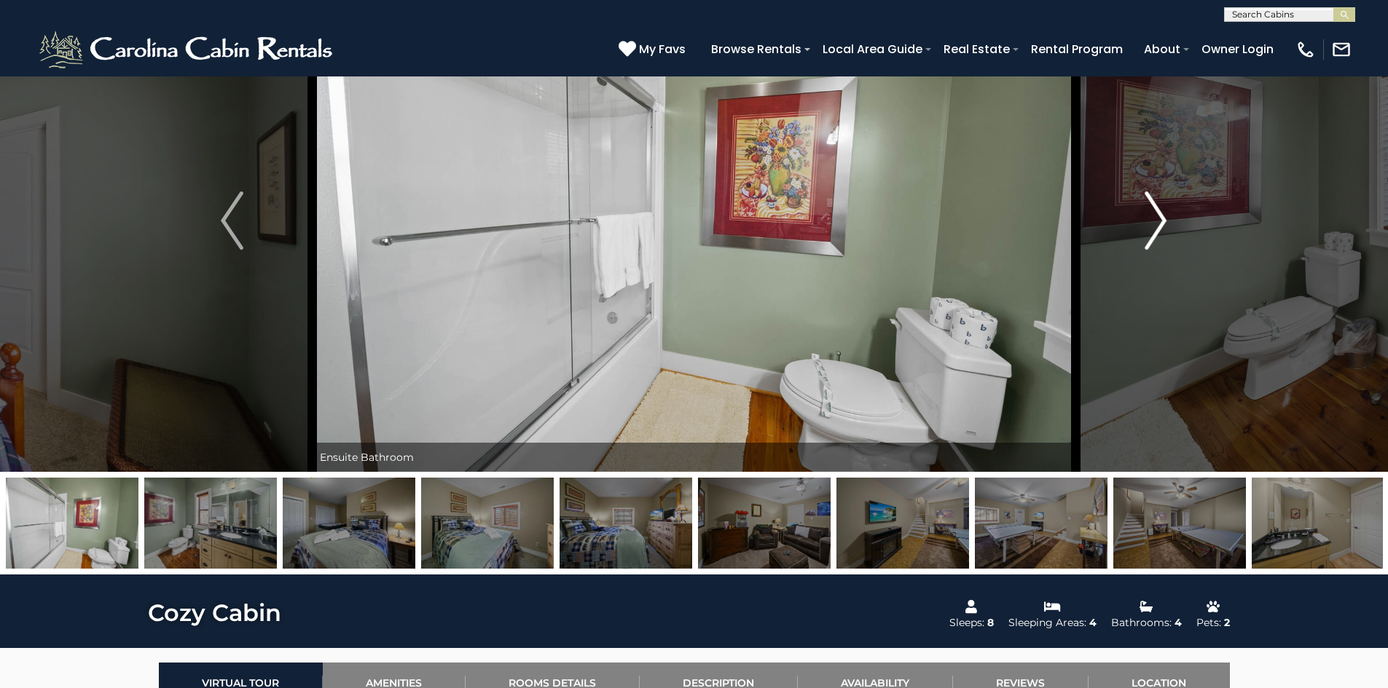
click at [1162, 210] on img "Next" at bounding box center [1155, 221] width 22 height 58
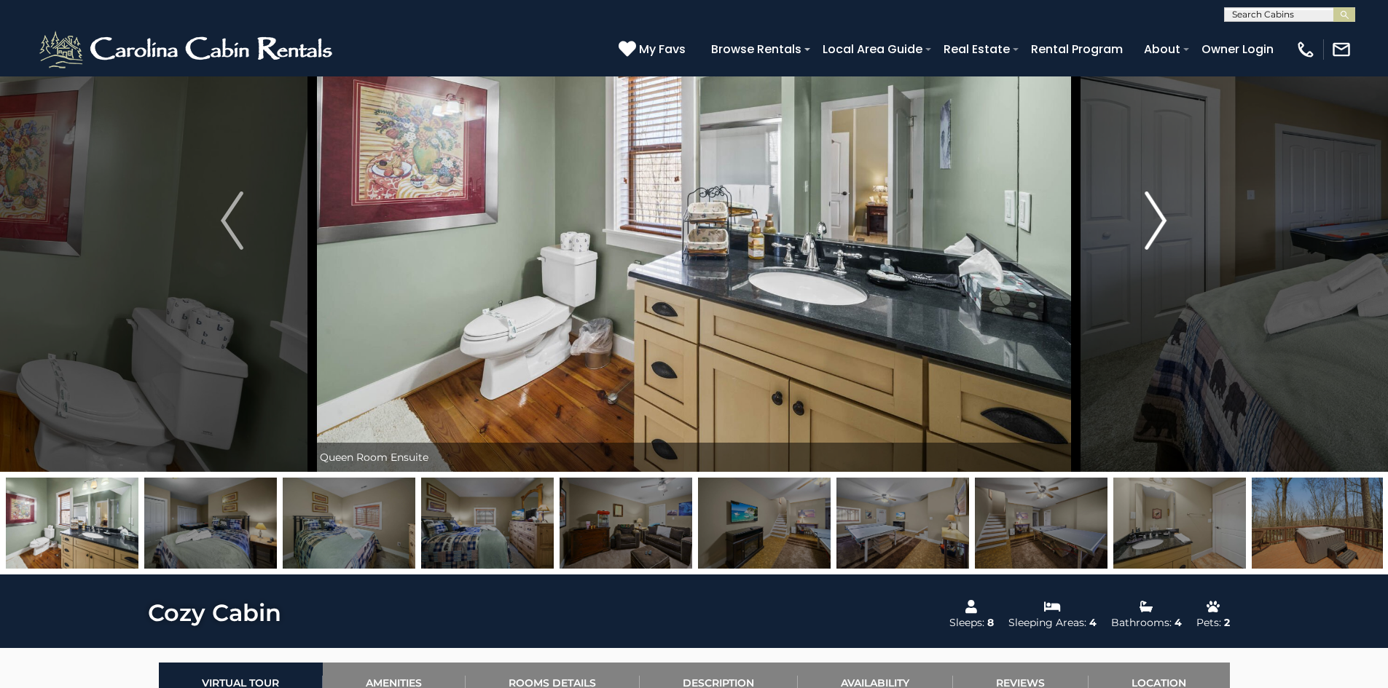
click at [1162, 210] on img "Next" at bounding box center [1155, 221] width 22 height 58
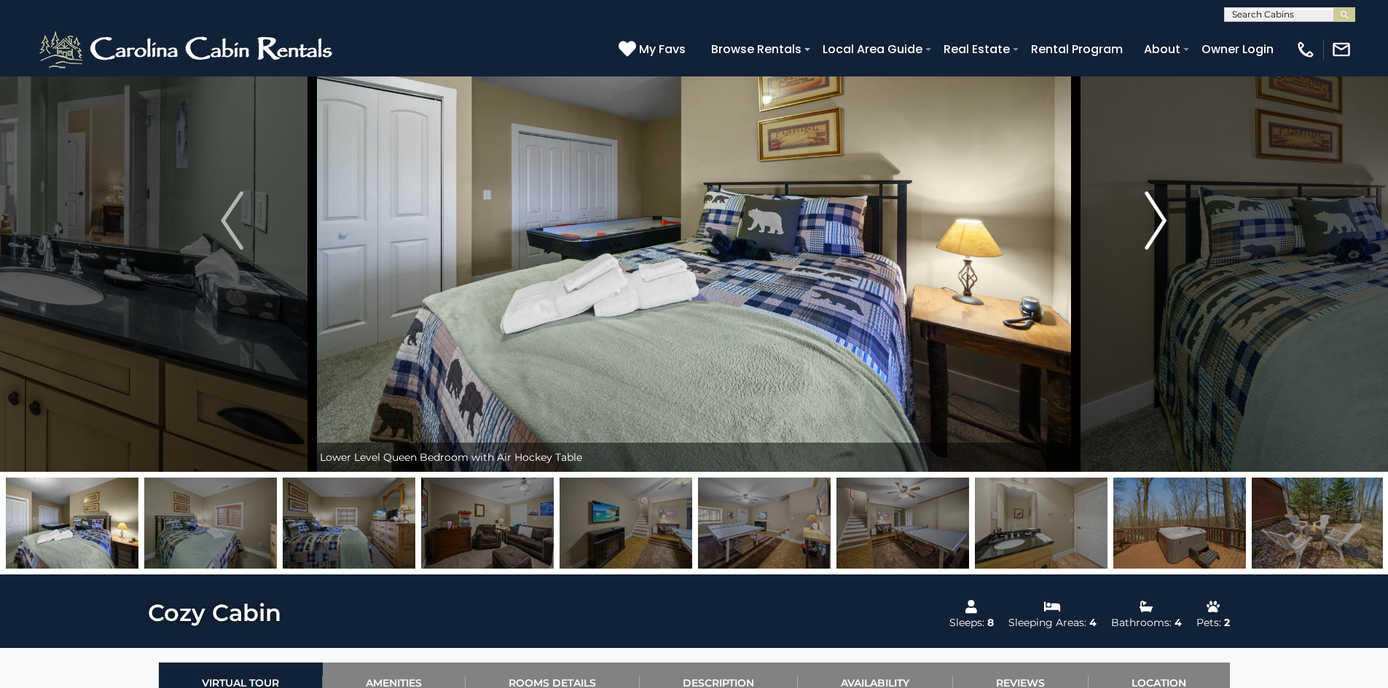
click at [1162, 210] on img "Next" at bounding box center [1155, 221] width 22 height 58
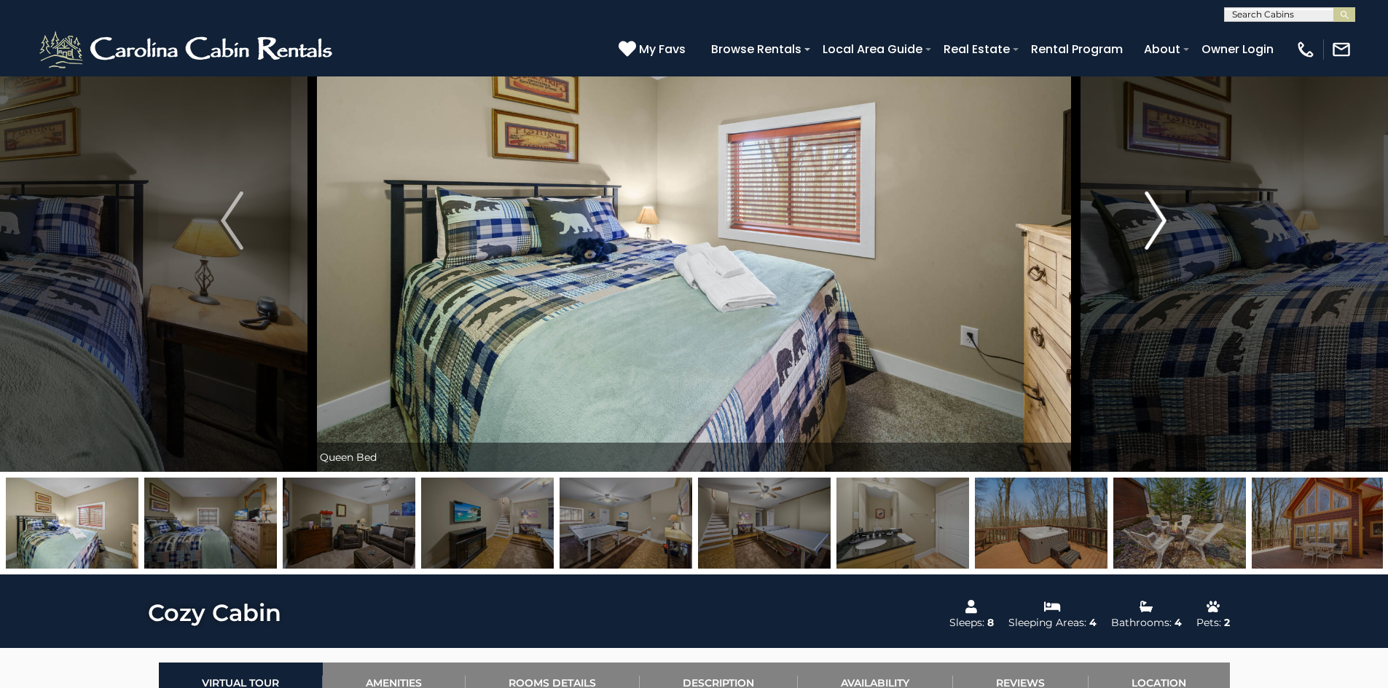
click at [1162, 210] on img "Next" at bounding box center [1155, 221] width 22 height 58
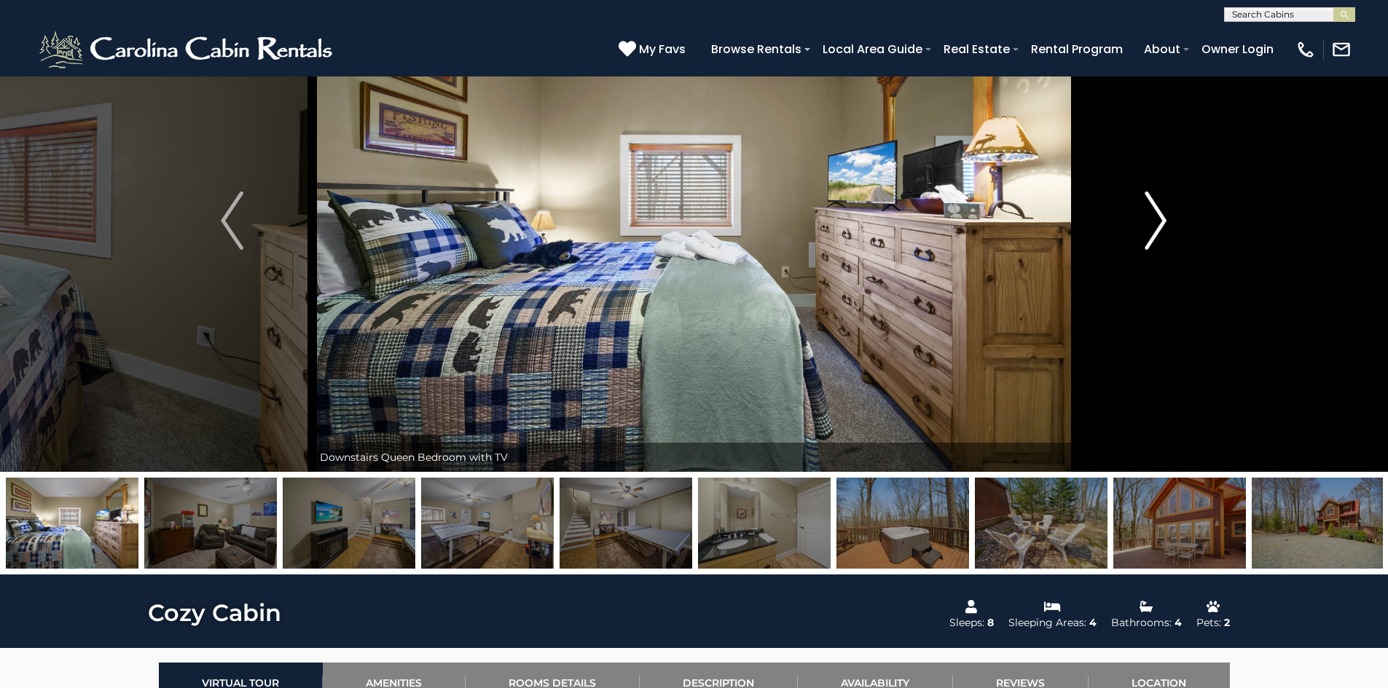
click at [1161, 208] on img "Next" at bounding box center [1155, 221] width 22 height 58
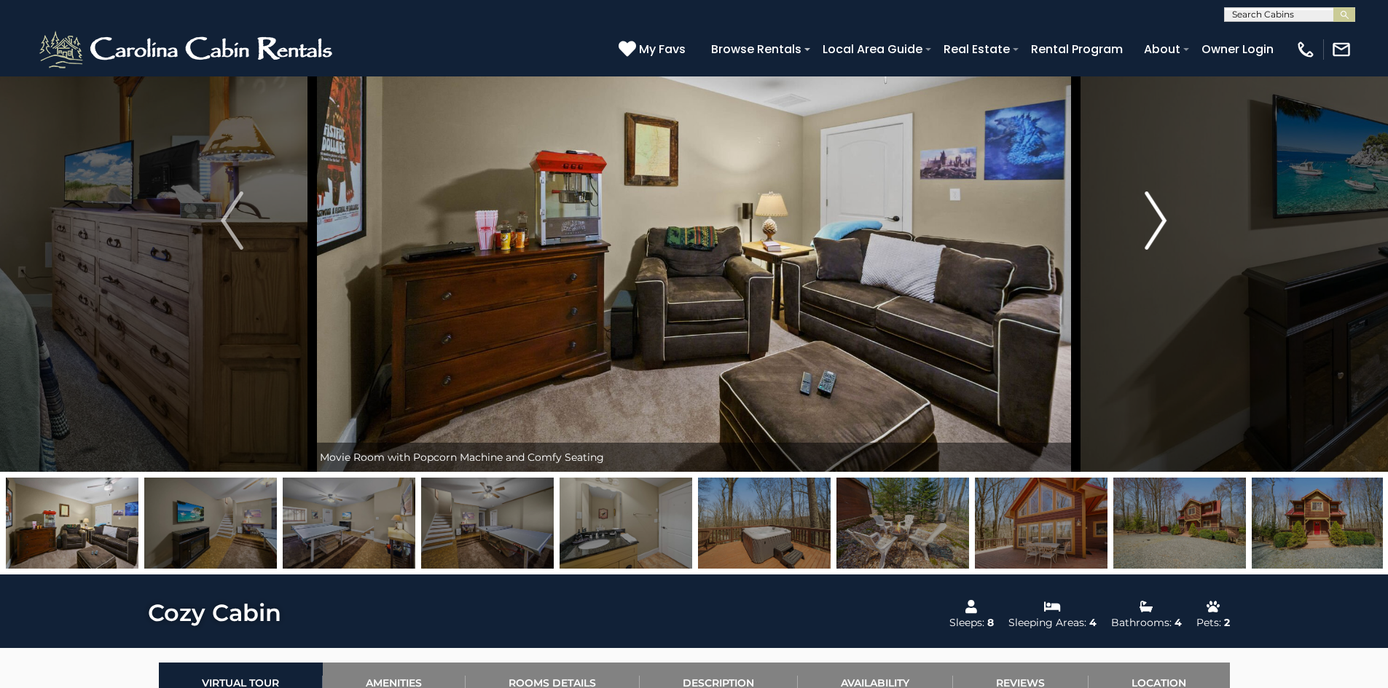
click at [1161, 208] on img "Next" at bounding box center [1155, 221] width 22 height 58
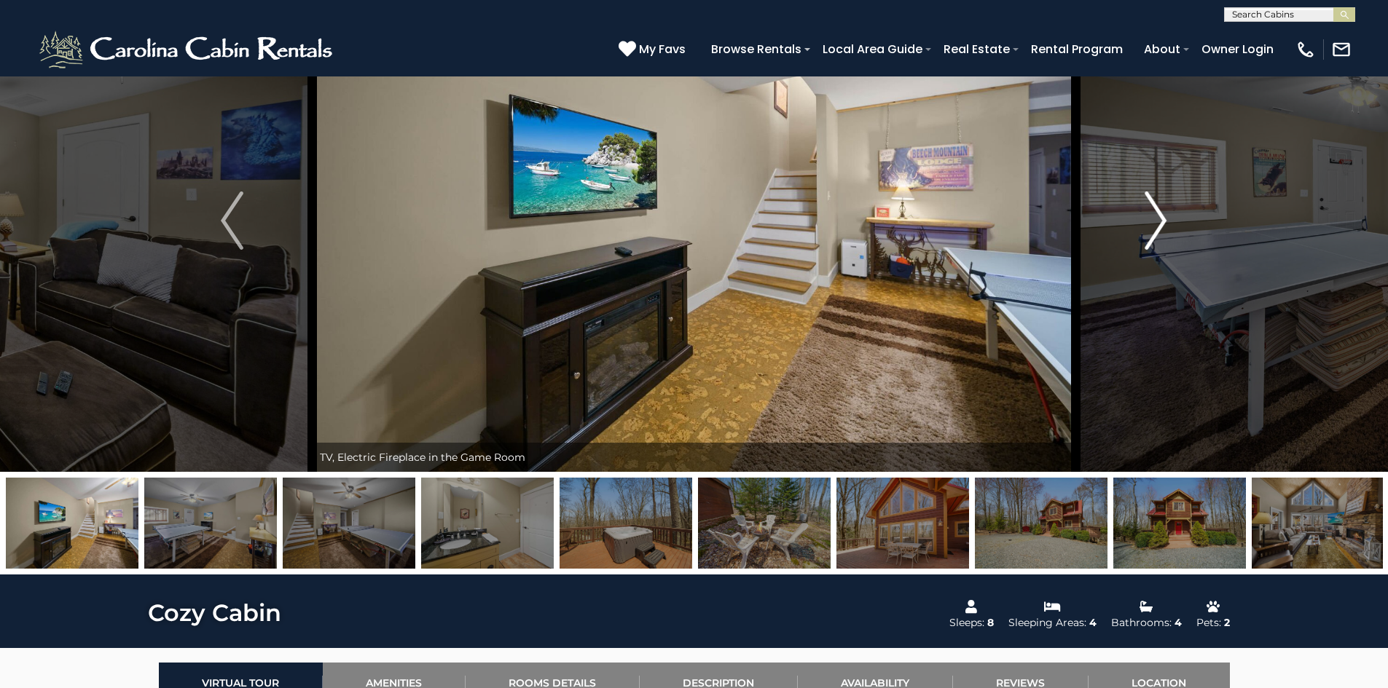
click at [1161, 208] on img "Next" at bounding box center [1155, 221] width 22 height 58
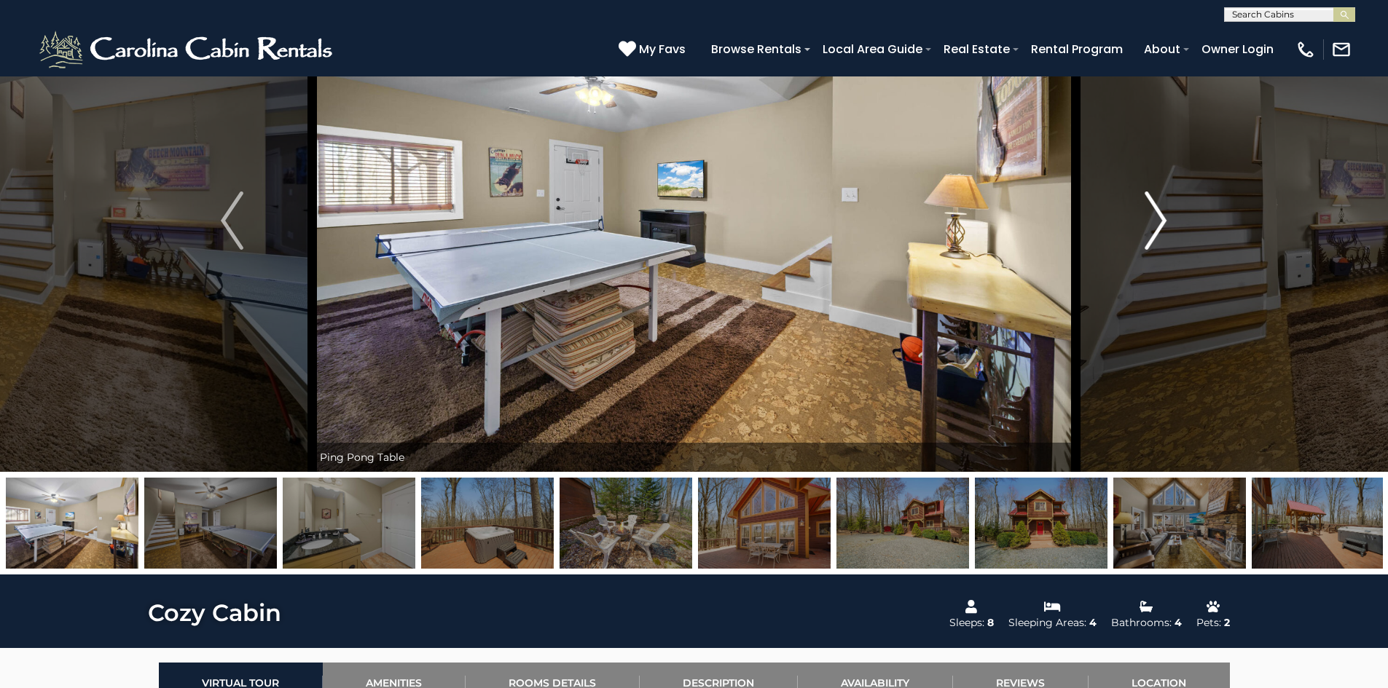
click at [1161, 208] on img "Next" at bounding box center [1155, 221] width 22 height 58
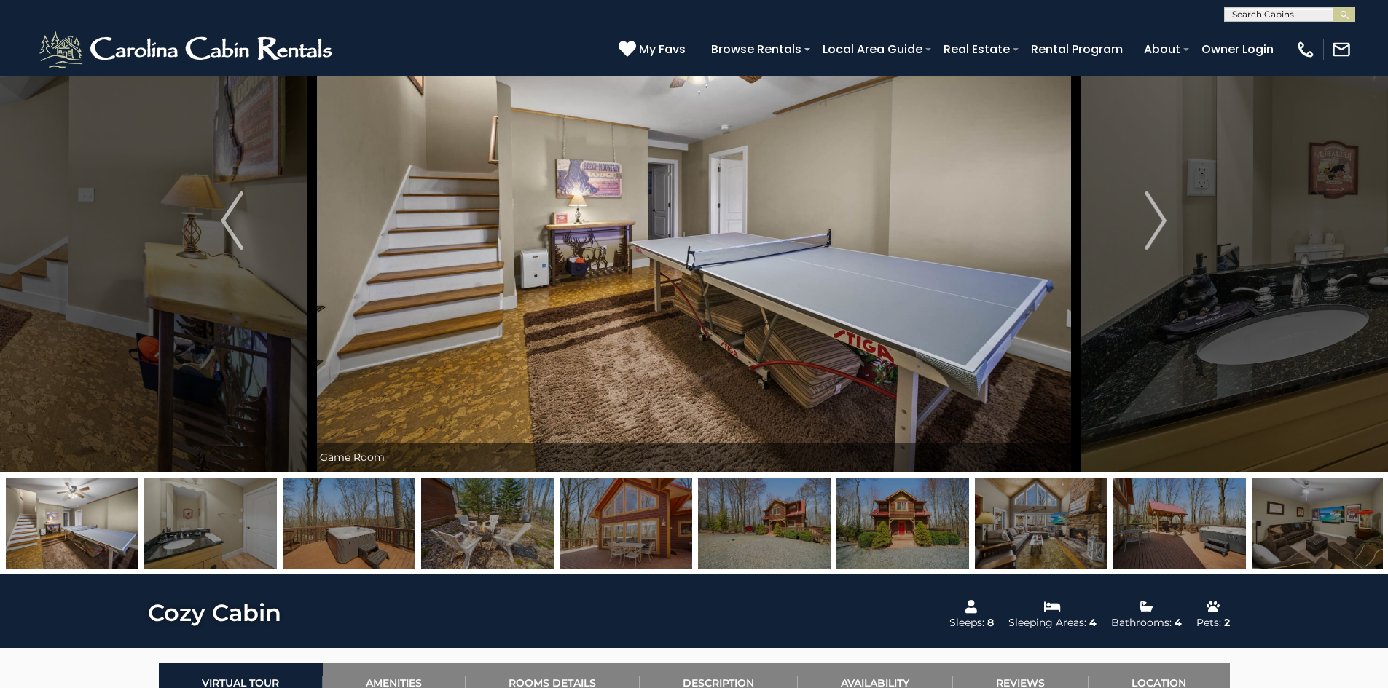
scroll to position [0, 0]
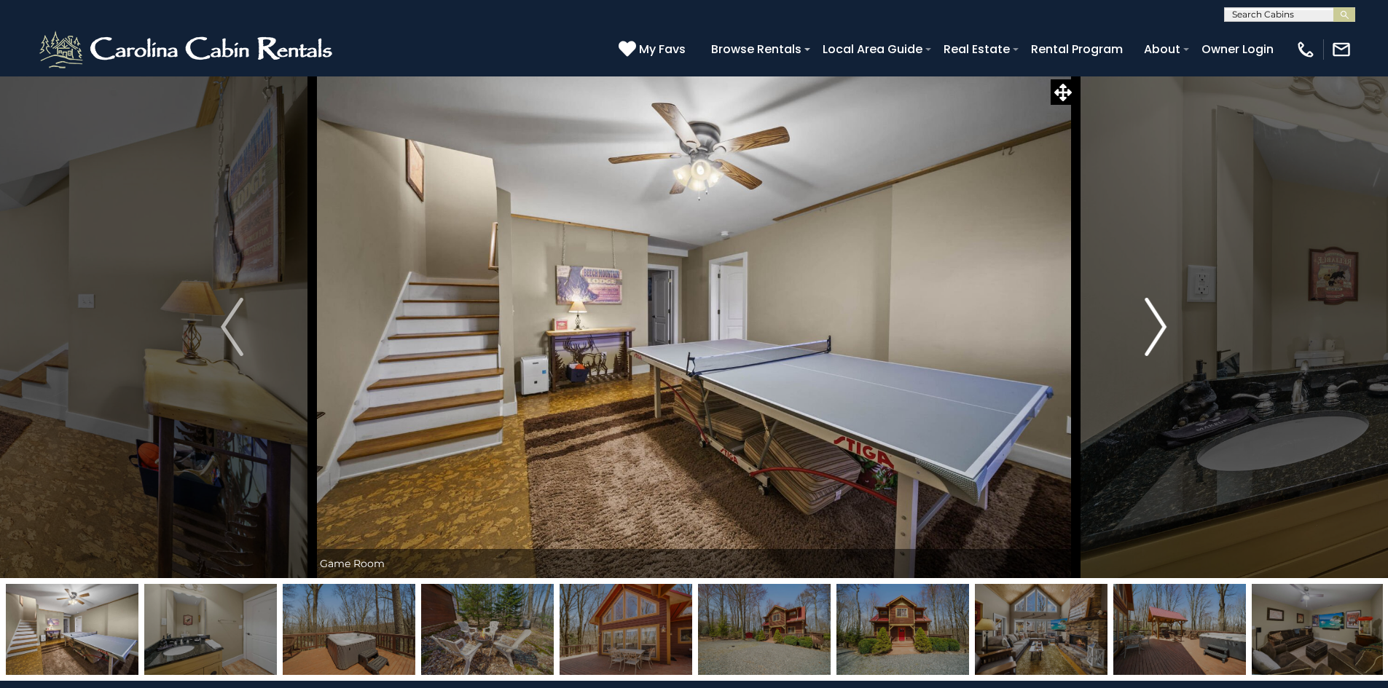
click at [1156, 337] on img "Next" at bounding box center [1155, 327] width 22 height 58
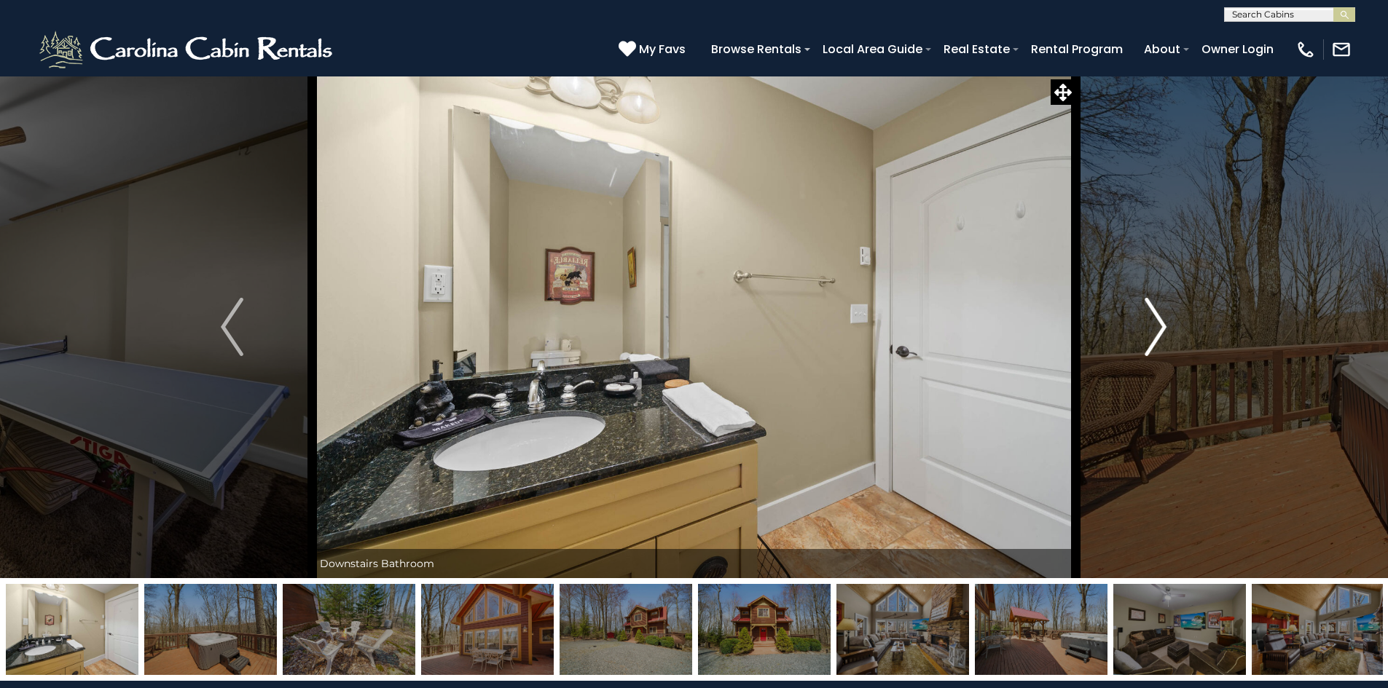
click at [1156, 337] on img "Next" at bounding box center [1155, 327] width 22 height 58
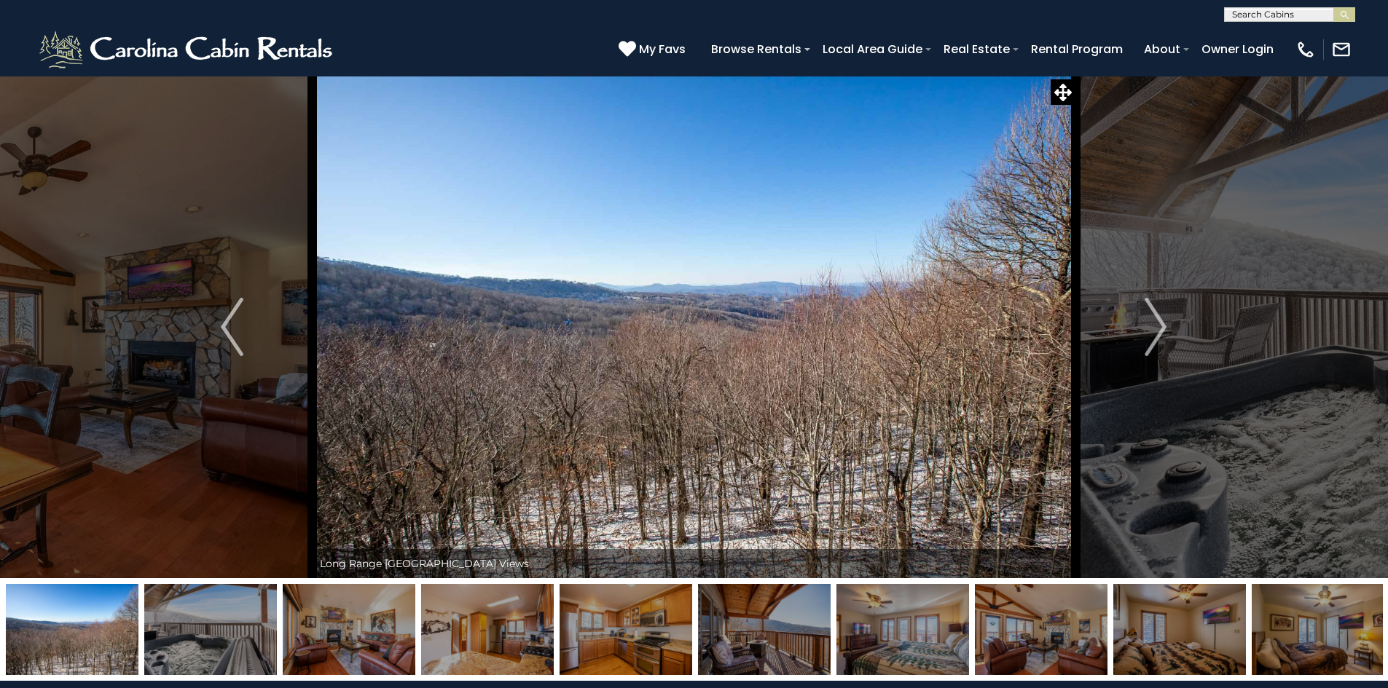
click at [1159, 337] on img "Next" at bounding box center [1155, 327] width 22 height 58
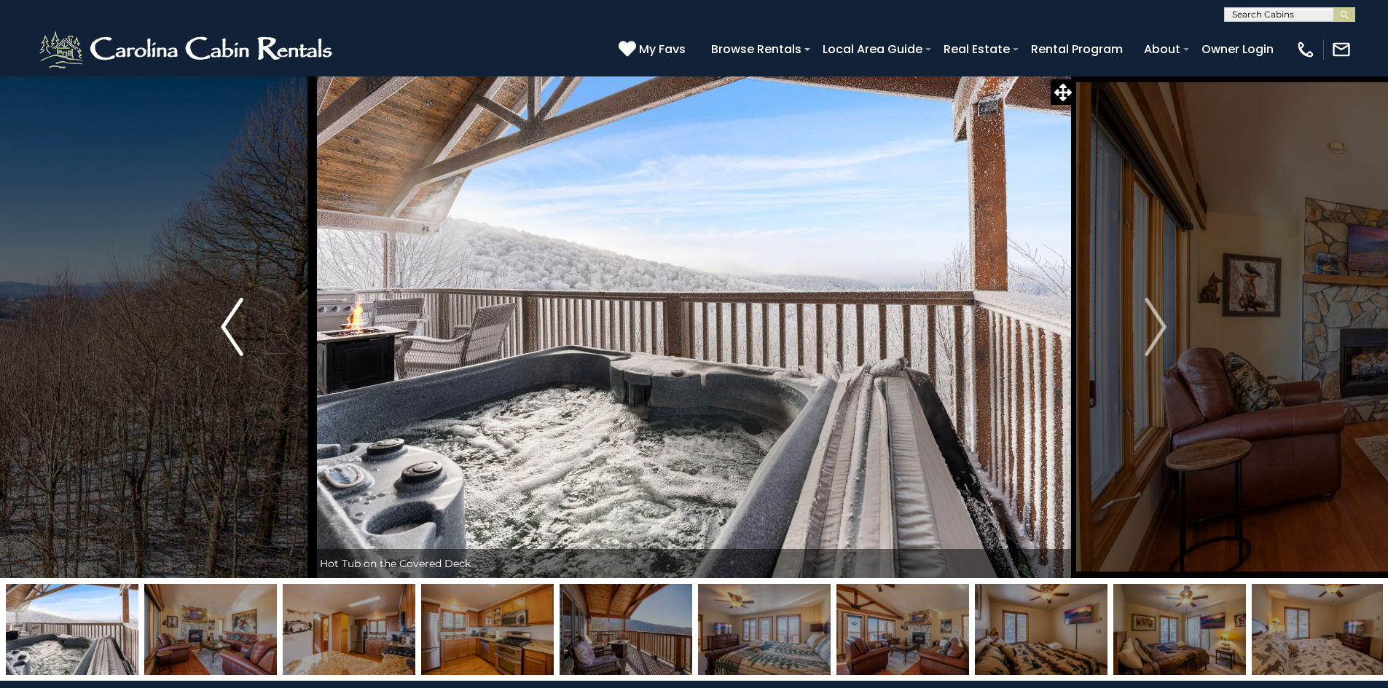
click at [246, 297] on button "Previous" at bounding box center [231, 327] width 160 height 503
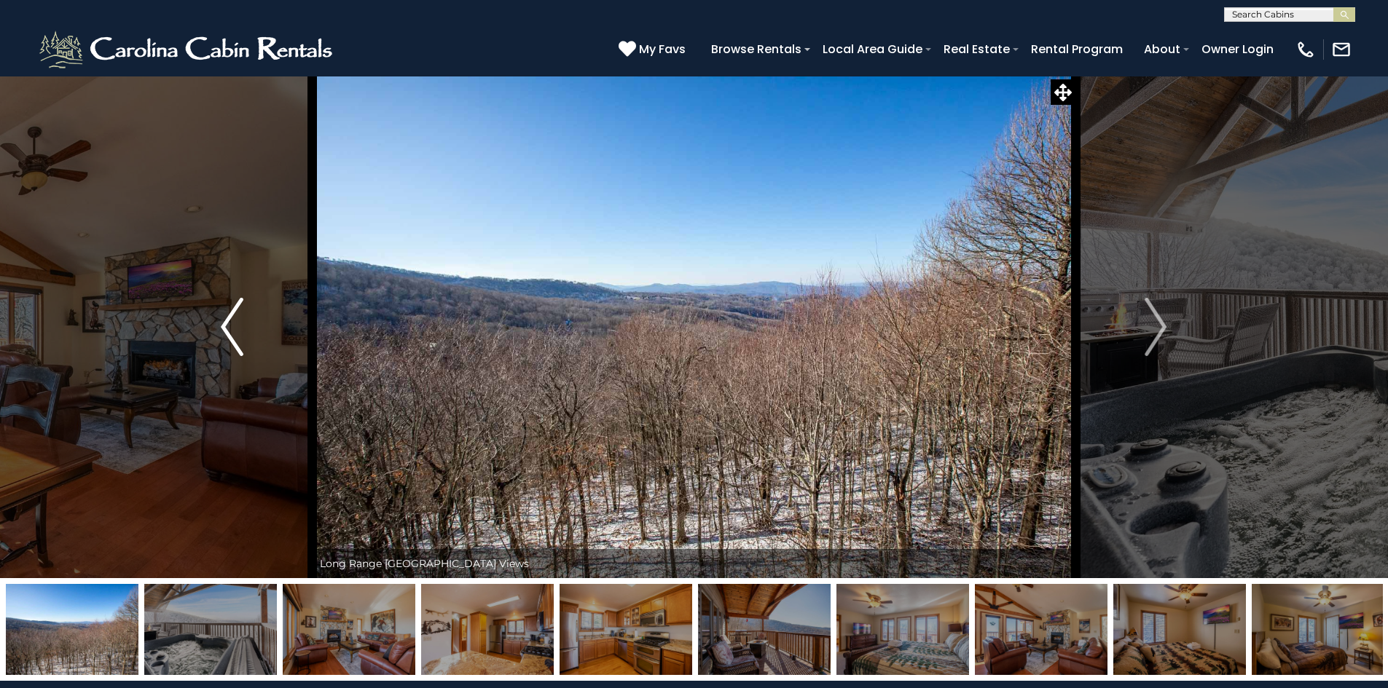
click at [246, 297] on button "Previous" at bounding box center [231, 327] width 160 height 503
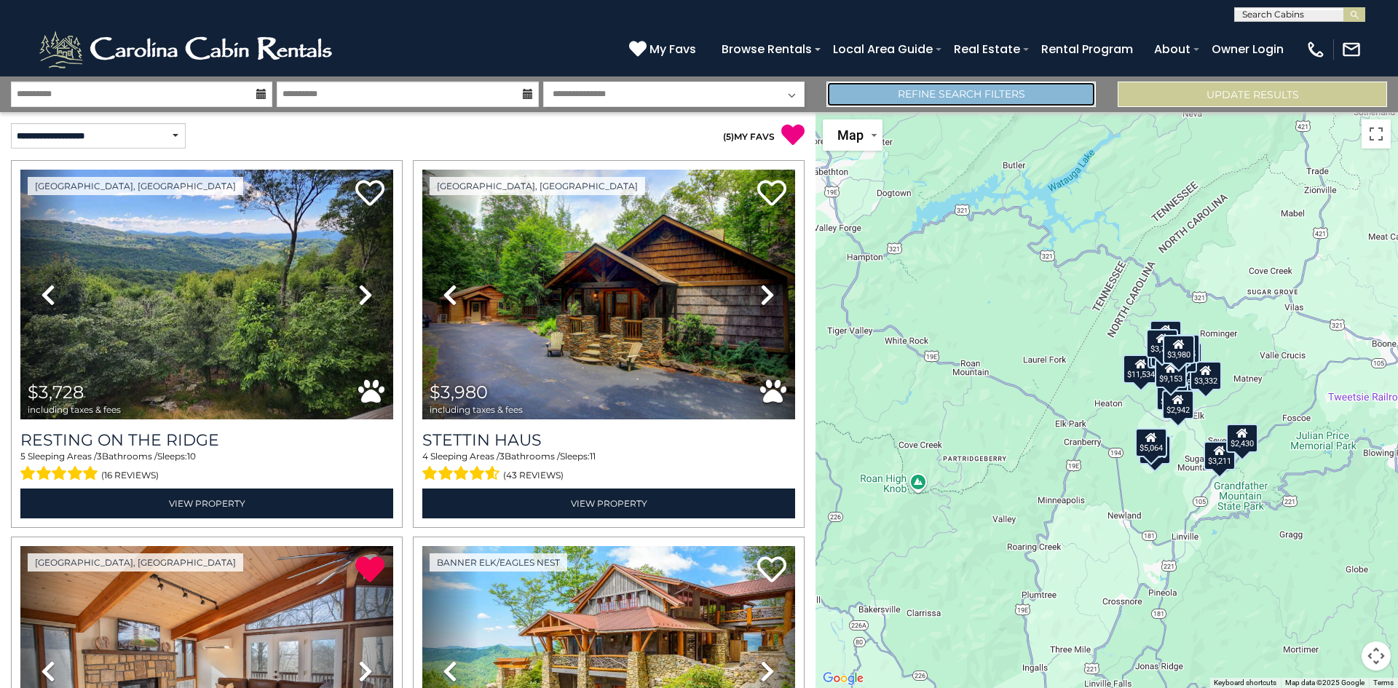
click at [1011, 85] on link "Refine Search Filters" at bounding box center [961, 94] width 269 height 25
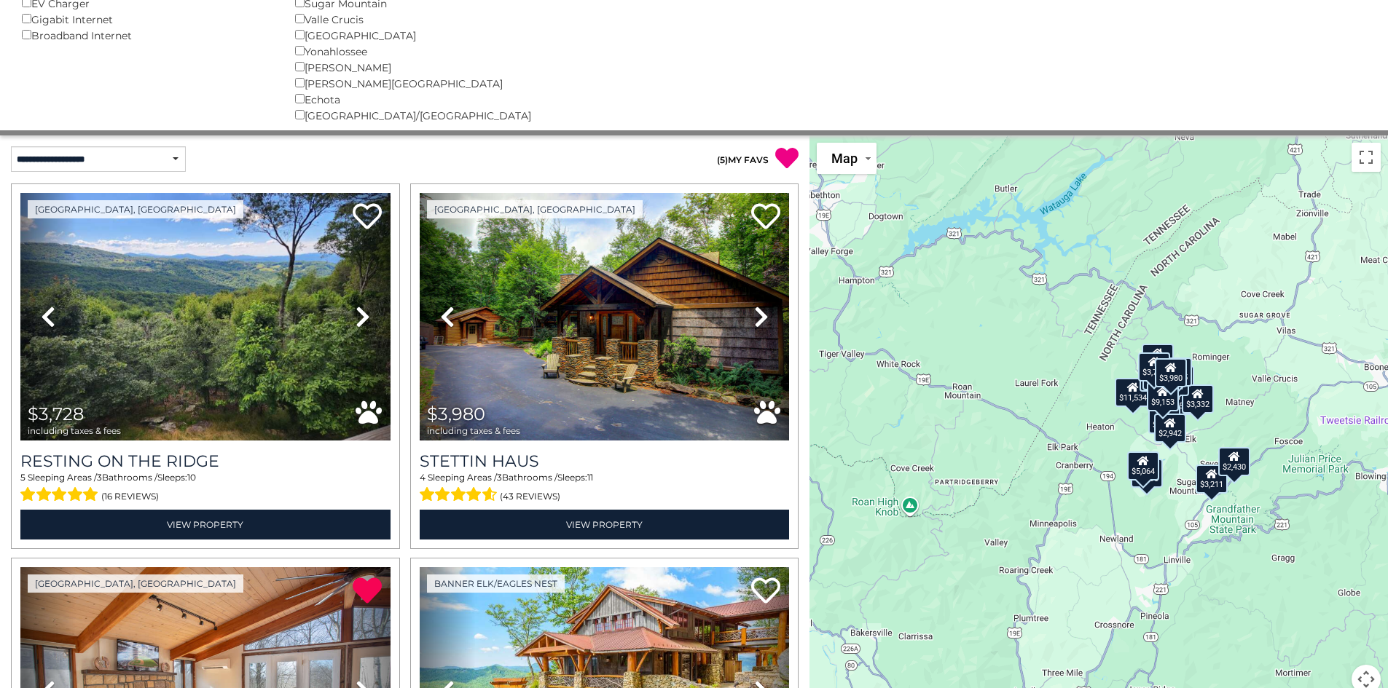
scroll to position [422, 0]
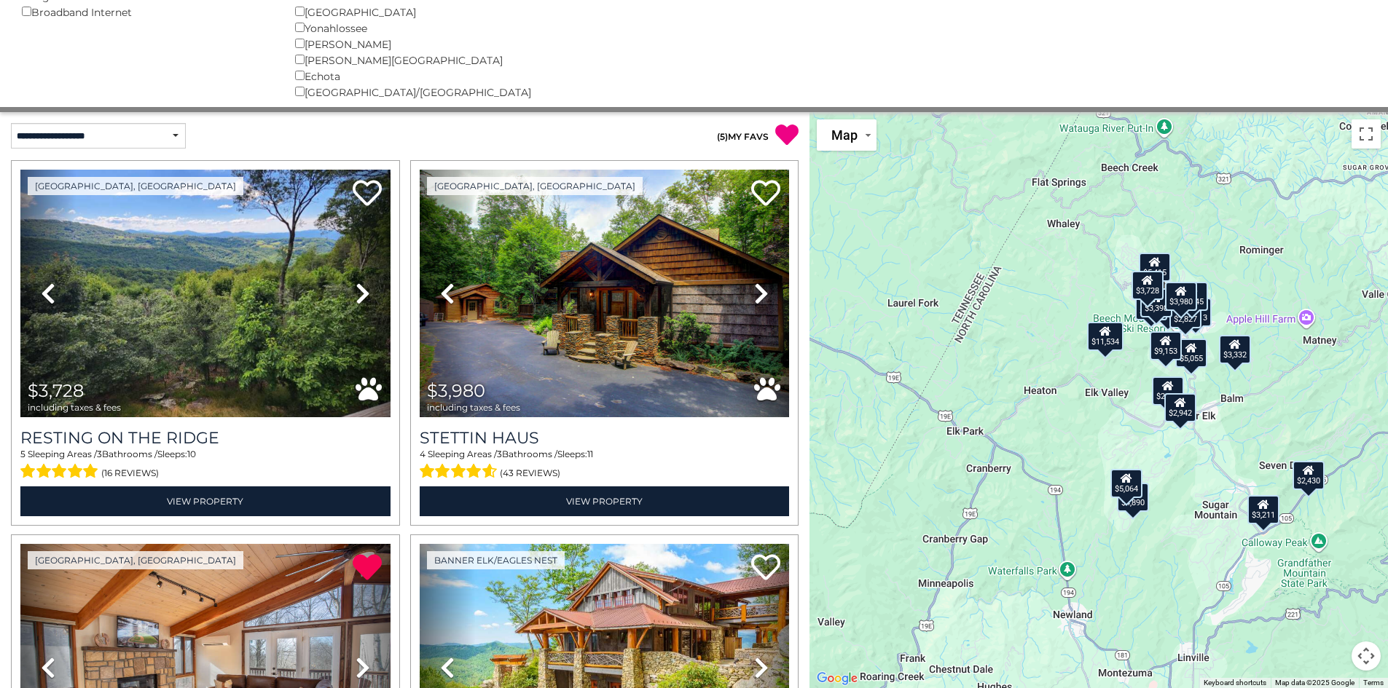
click at [1107, 346] on div "$11,534" at bounding box center [1105, 336] width 36 height 29
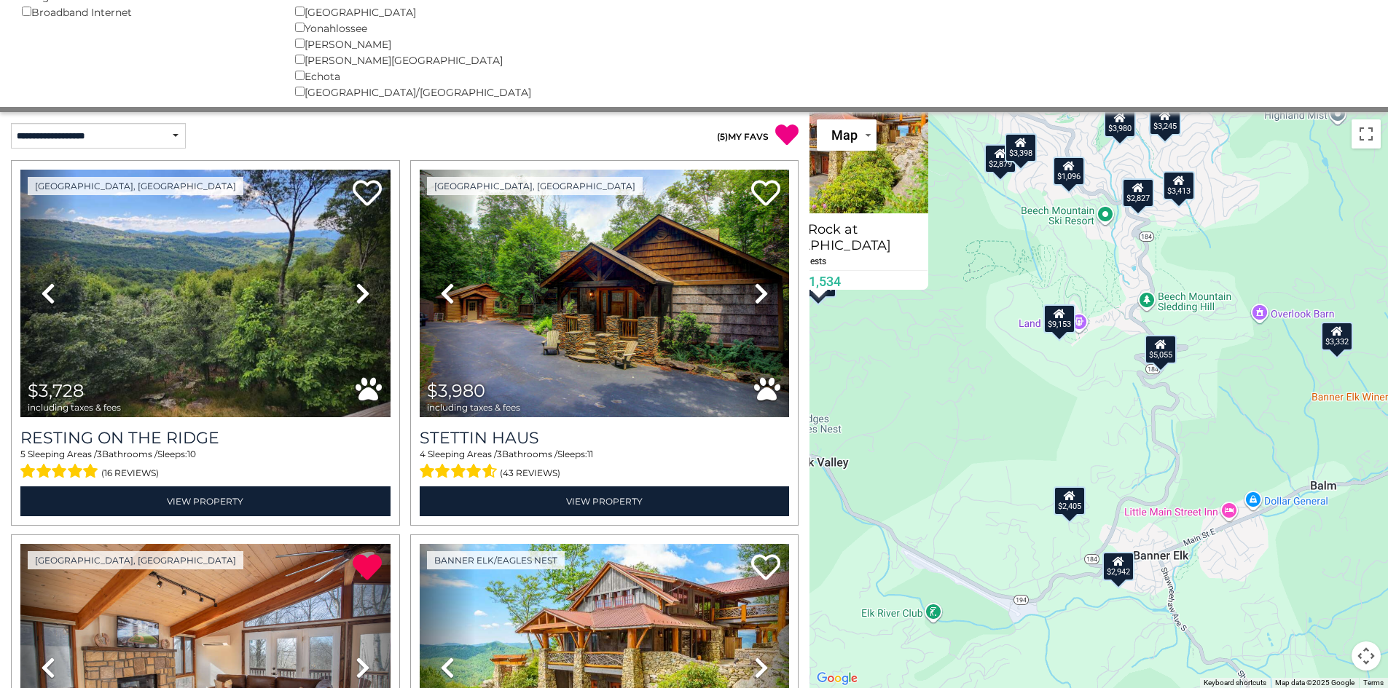
click at [1070, 176] on div "$1,096" at bounding box center [1068, 171] width 32 height 29
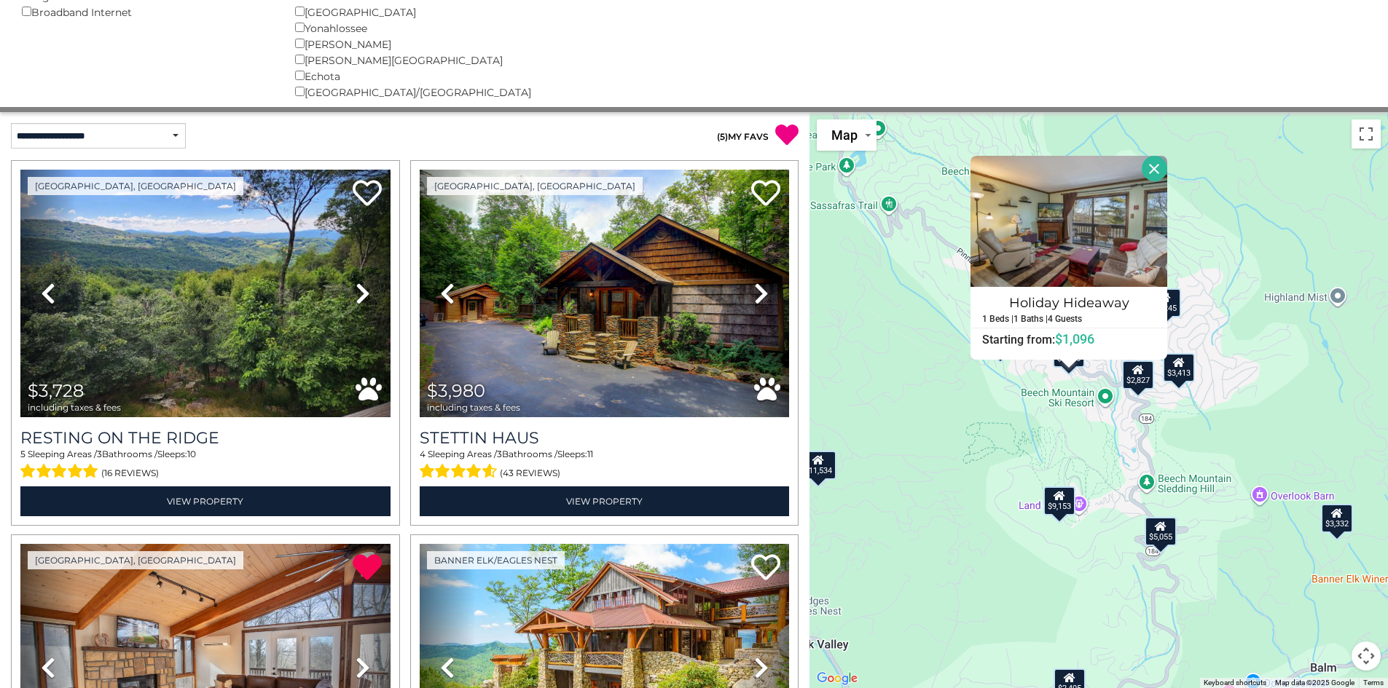
click at [1152, 167] on button "Close" at bounding box center [1153, 168] width 25 height 25
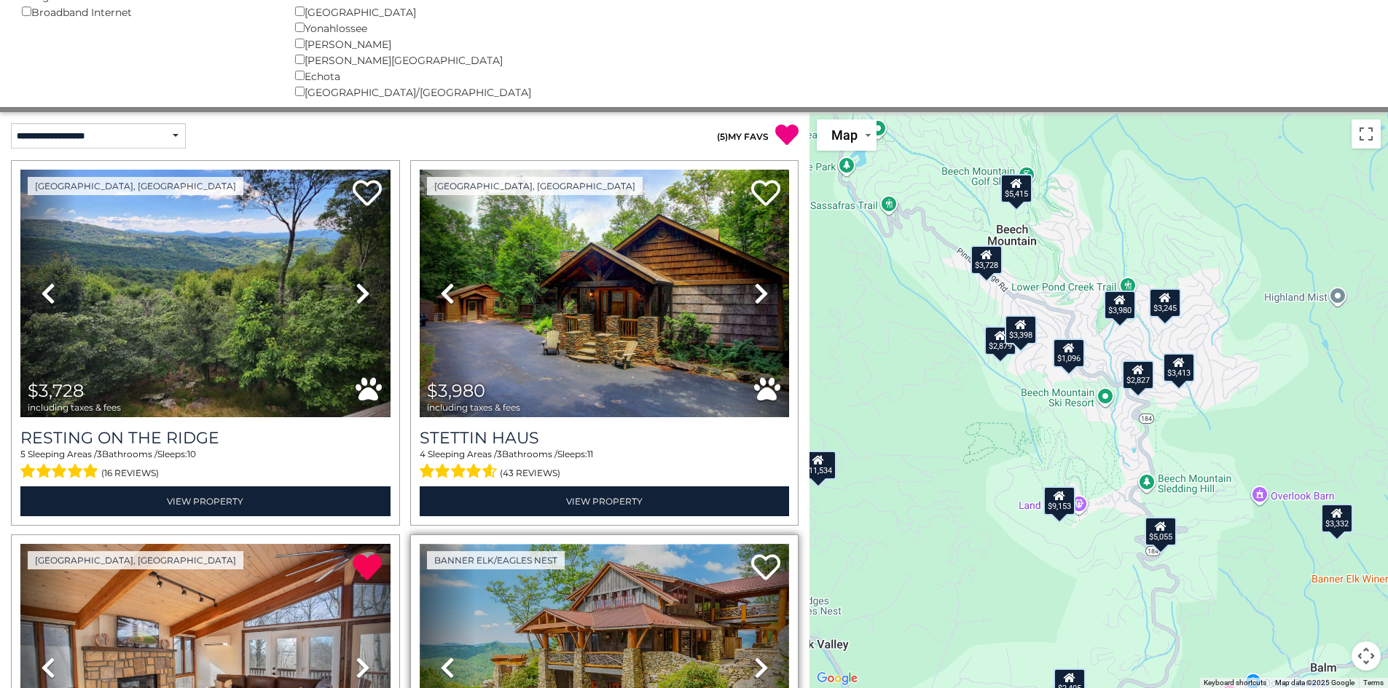
click at [540, 669] on img at bounding box center [605, 668] width 370 height 248
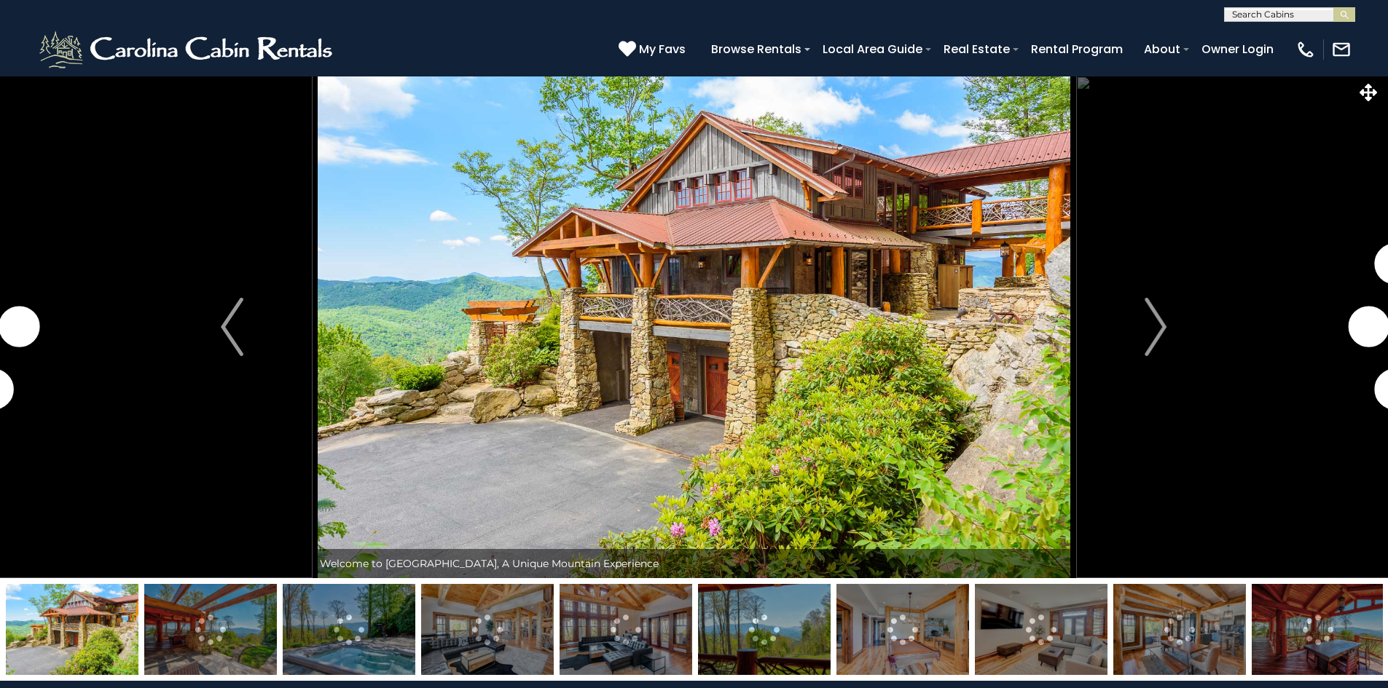
click at [503, 646] on img at bounding box center [487, 629] width 133 height 91
